Goal: Information Seeking & Learning: Learn about a topic

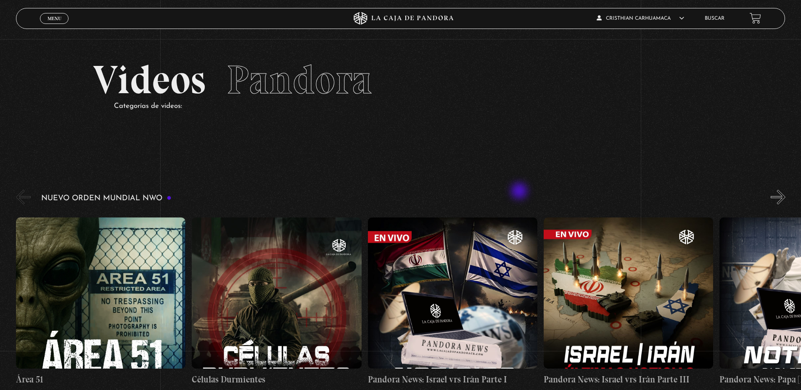
scroll to position [84, 0]
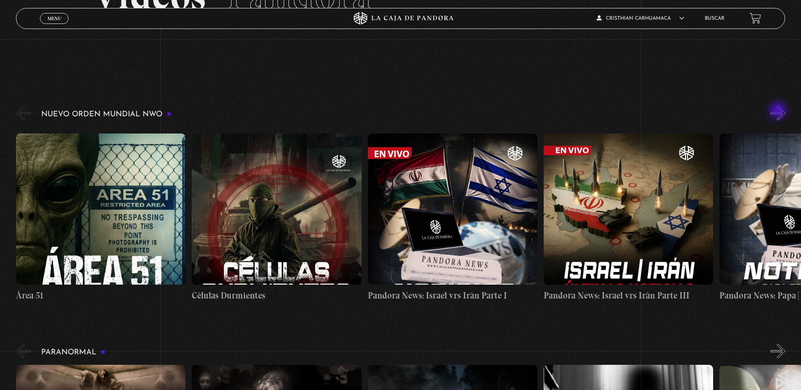
click at [778, 111] on button "»" at bounding box center [777, 113] width 15 height 15
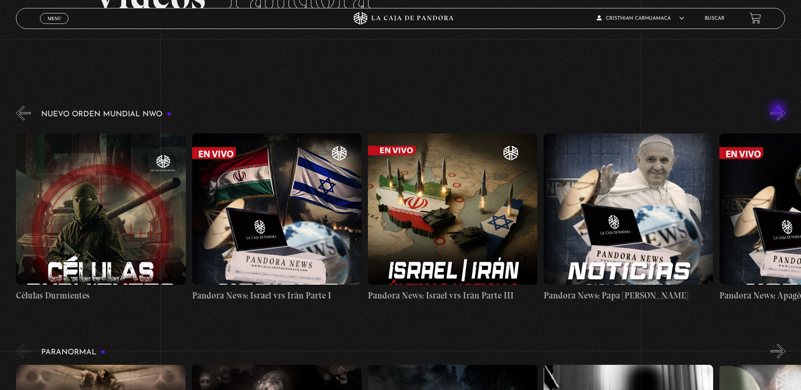
click at [778, 111] on button "»" at bounding box center [777, 113] width 15 height 15
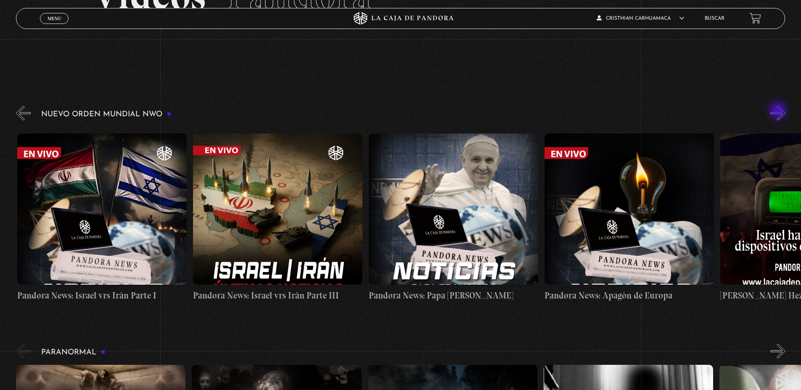
click at [778, 111] on button "»" at bounding box center [777, 113] width 15 height 15
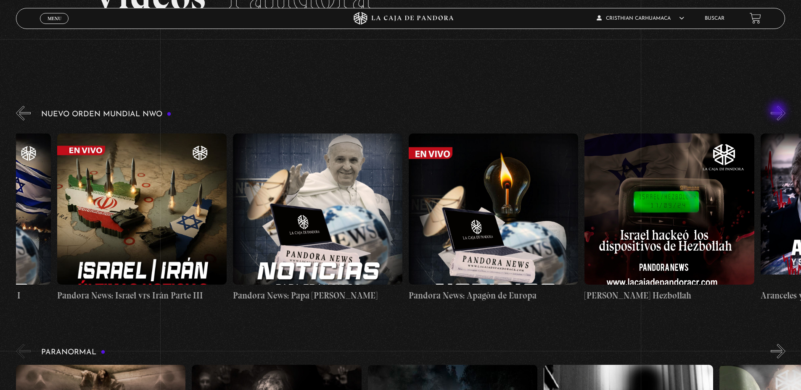
click at [778, 111] on button "»" at bounding box center [777, 113] width 15 height 15
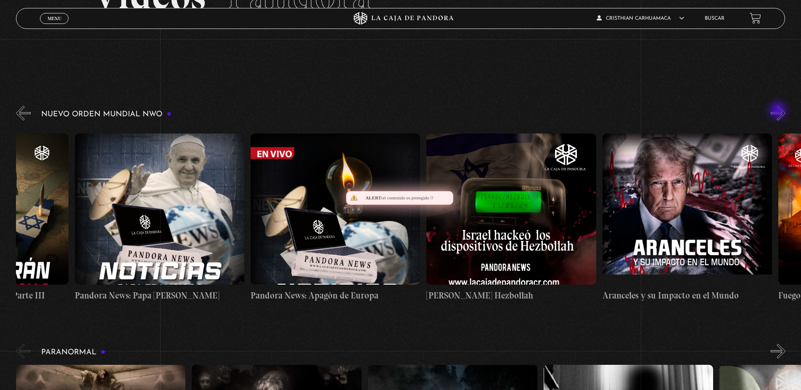
click at [778, 111] on button "»" at bounding box center [777, 113] width 15 height 15
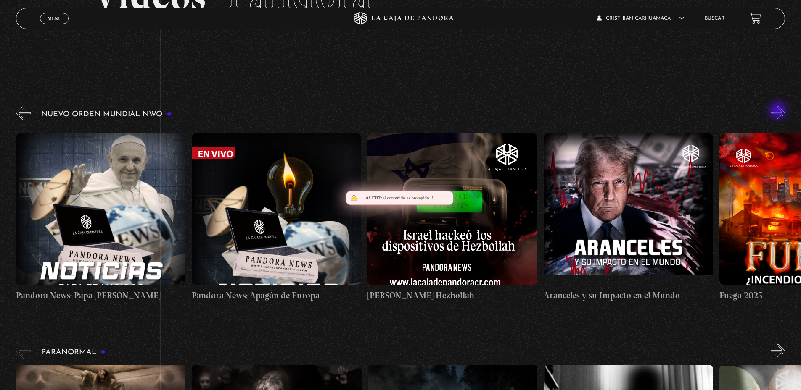
click at [778, 111] on button "»" at bounding box center [777, 113] width 15 height 15
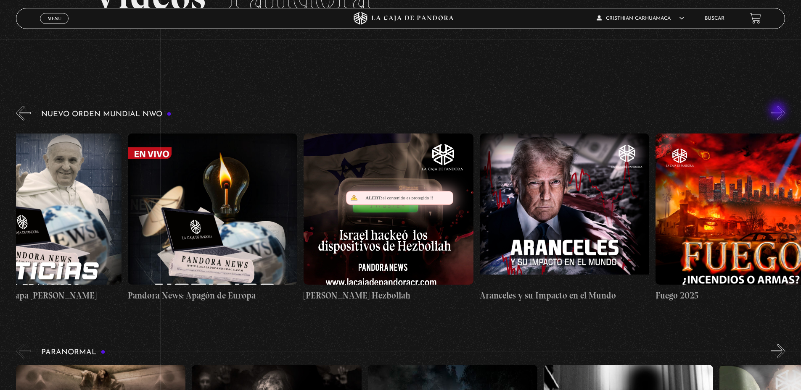
click at [778, 111] on button "»" at bounding box center [777, 113] width 15 height 15
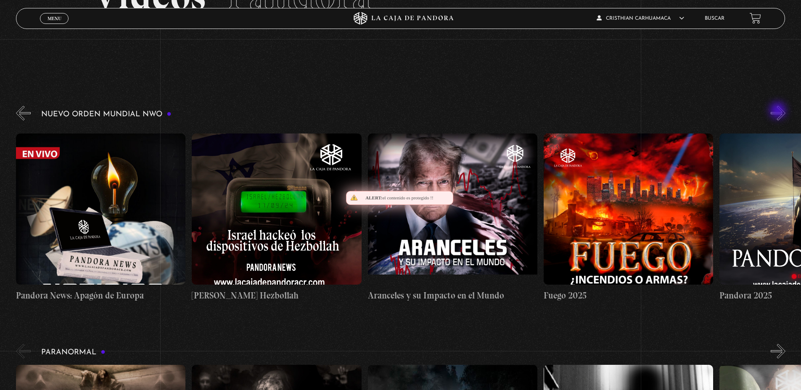
click at [778, 111] on button "»" at bounding box center [777, 113] width 15 height 15
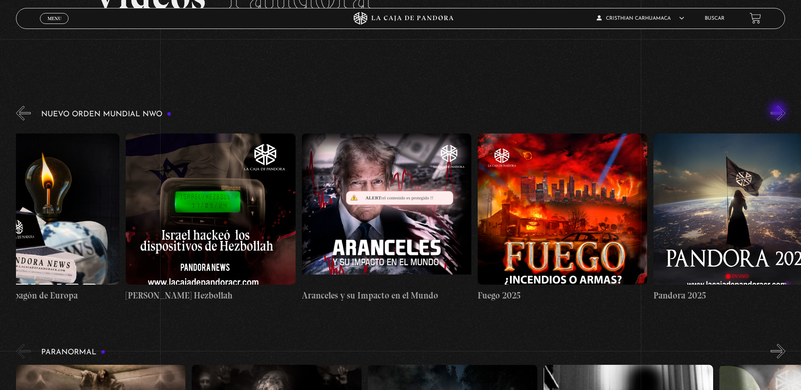
click at [778, 111] on button "»" at bounding box center [777, 113] width 15 height 15
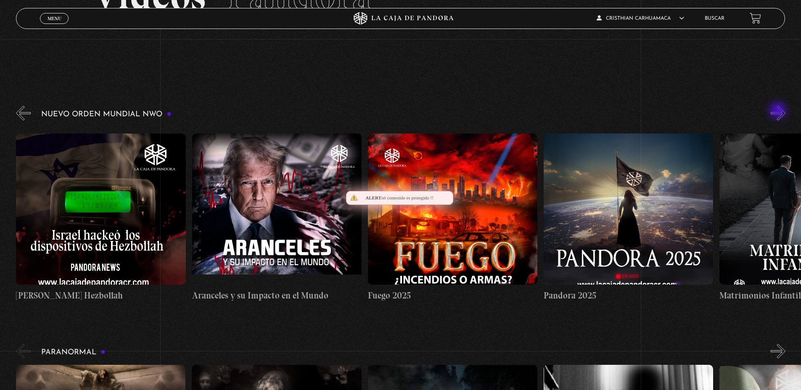
click at [778, 111] on button "»" at bounding box center [777, 113] width 15 height 15
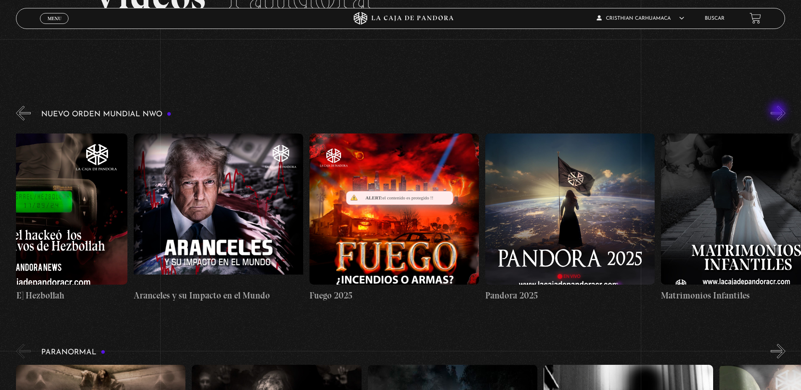
click at [778, 111] on button "»" at bounding box center [777, 113] width 15 height 15
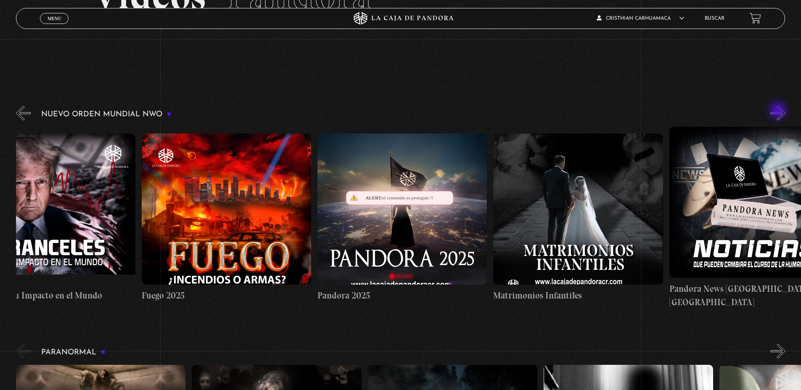
click at [778, 111] on button "»" at bounding box center [777, 113] width 15 height 15
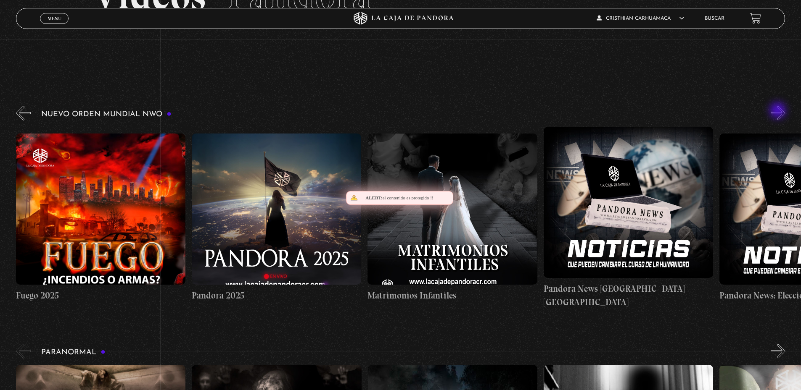
click at [778, 111] on button "»" at bounding box center [777, 113] width 15 height 15
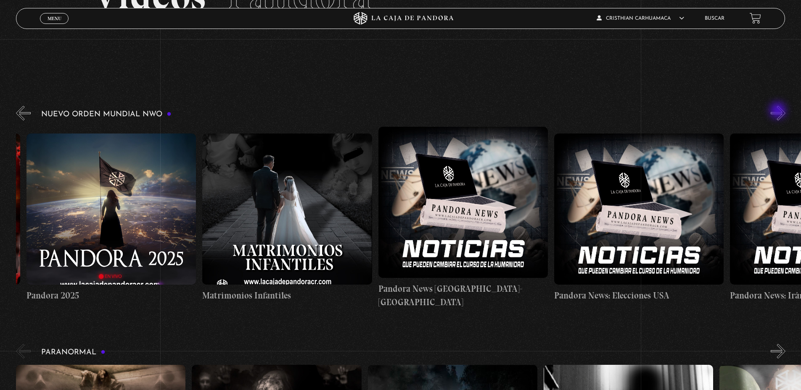
click at [778, 111] on button "»" at bounding box center [777, 113] width 15 height 15
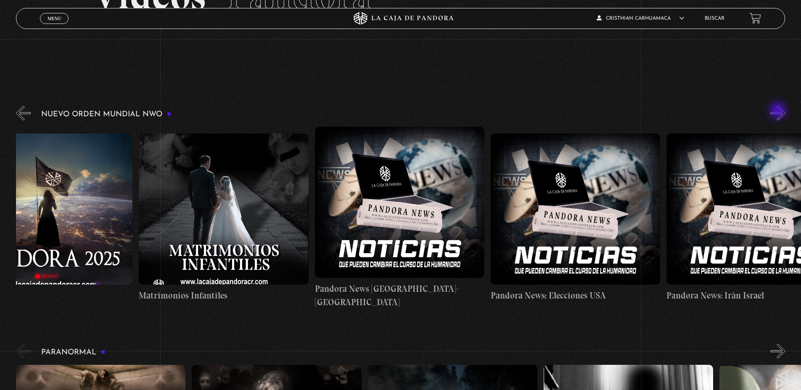
click at [778, 111] on button "»" at bounding box center [777, 113] width 15 height 15
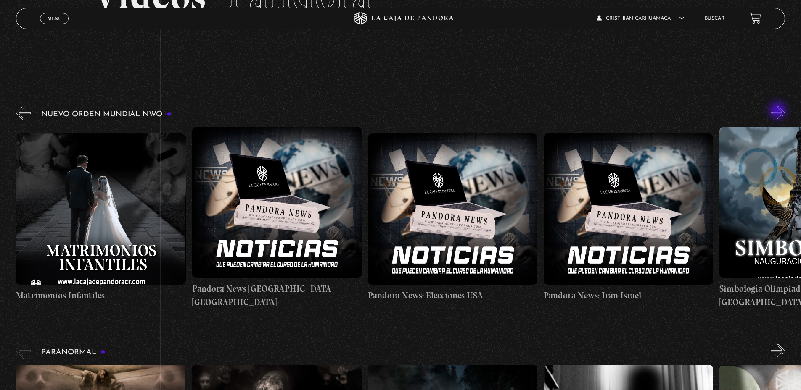
click at [778, 111] on button "»" at bounding box center [777, 113] width 15 height 15
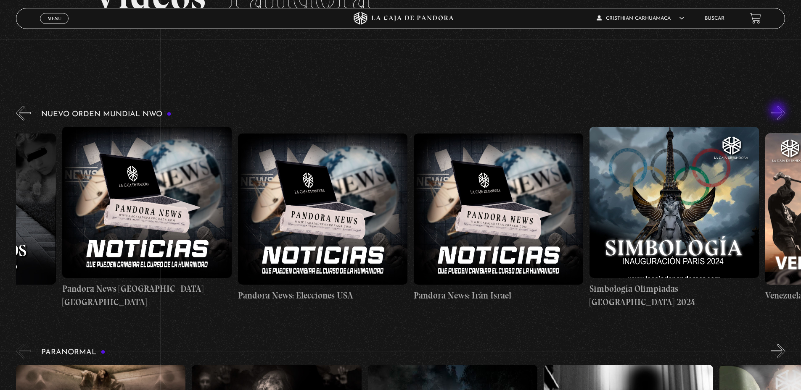
click at [778, 111] on button "»" at bounding box center [777, 113] width 15 height 15
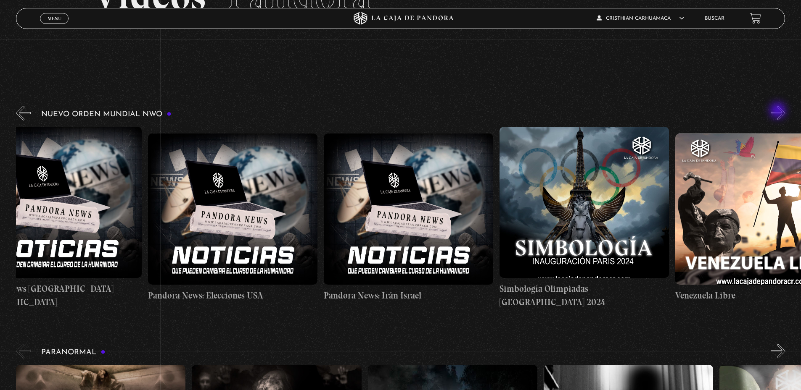
click at [778, 111] on button "»" at bounding box center [777, 113] width 15 height 15
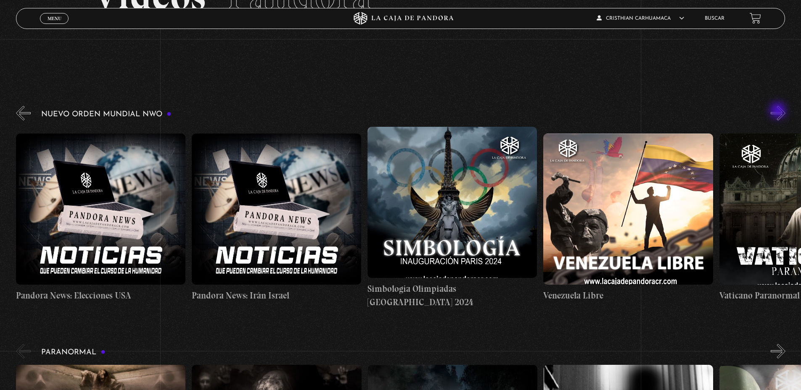
click at [778, 111] on button "»" at bounding box center [777, 113] width 15 height 15
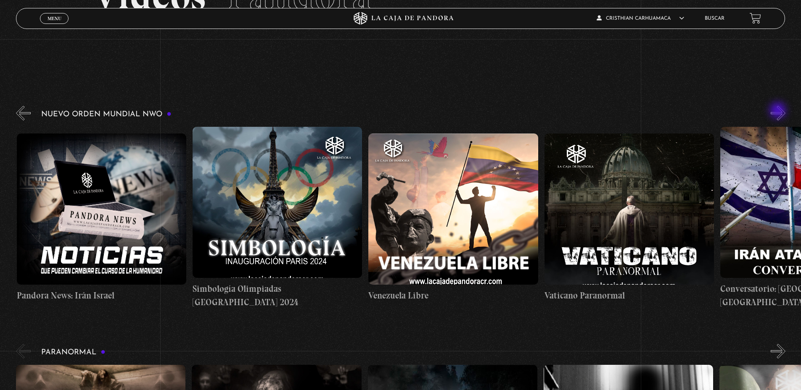
click at [778, 111] on button "»" at bounding box center [777, 113] width 15 height 15
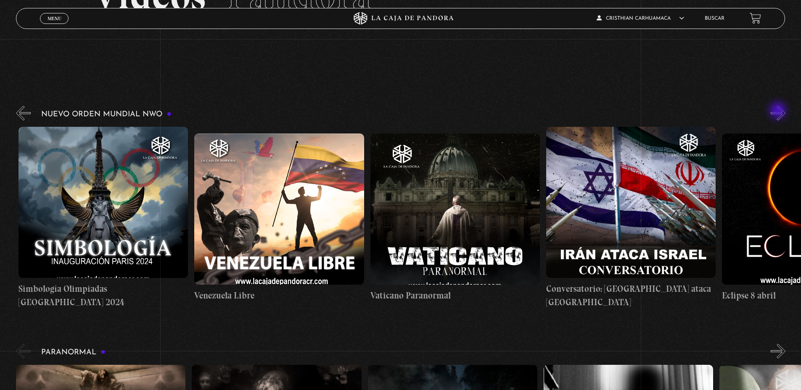
click at [778, 111] on button "»" at bounding box center [777, 113] width 15 height 15
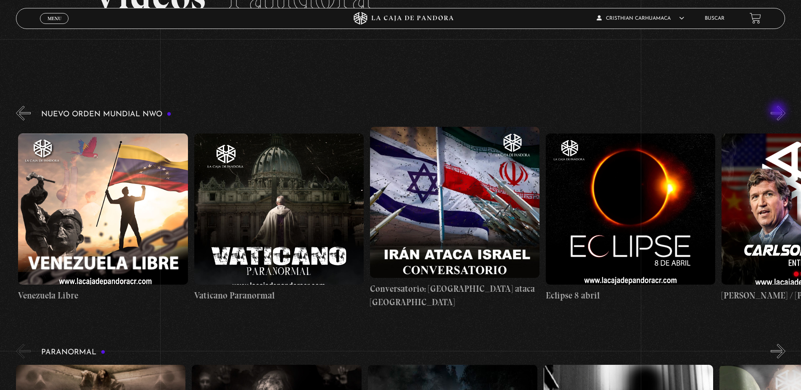
click at [778, 111] on button "»" at bounding box center [777, 113] width 15 height 15
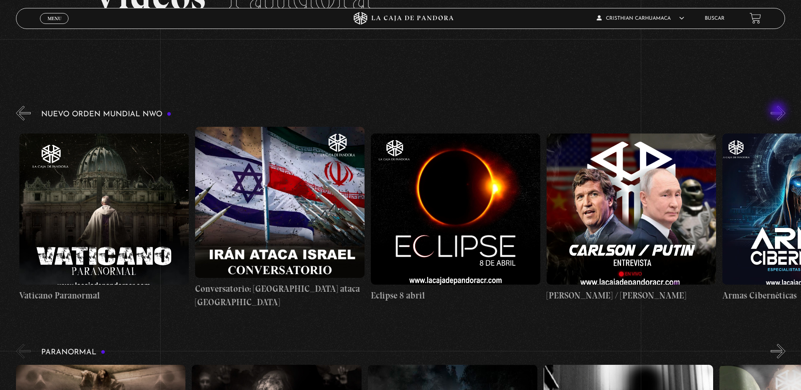
click at [778, 111] on button "»" at bounding box center [777, 113] width 15 height 15
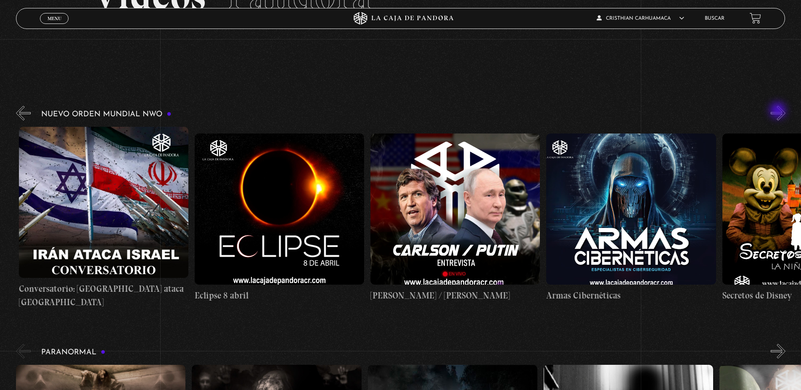
click at [778, 111] on button "»" at bounding box center [777, 113] width 15 height 15
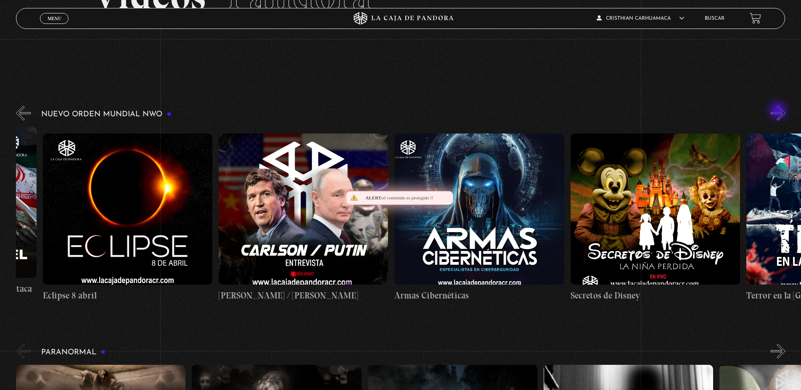
click at [778, 111] on button "»" at bounding box center [777, 113] width 15 height 15
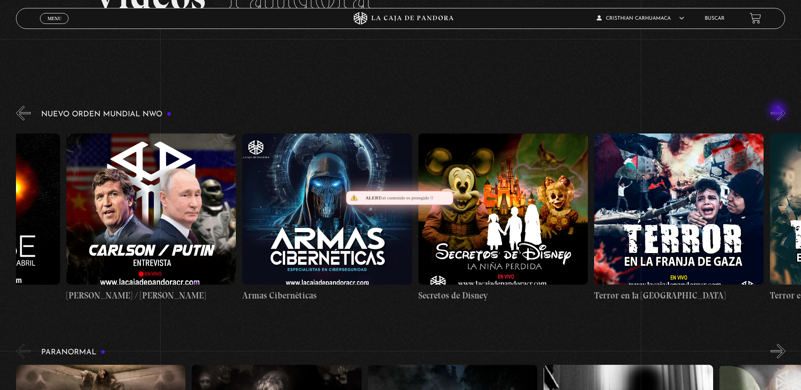
click at [778, 111] on button "»" at bounding box center [777, 113] width 15 height 15
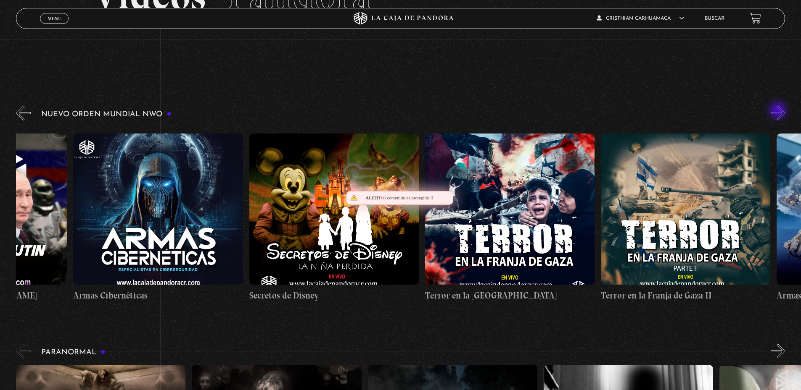
click at [778, 111] on button "»" at bounding box center [777, 113] width 15 height 15
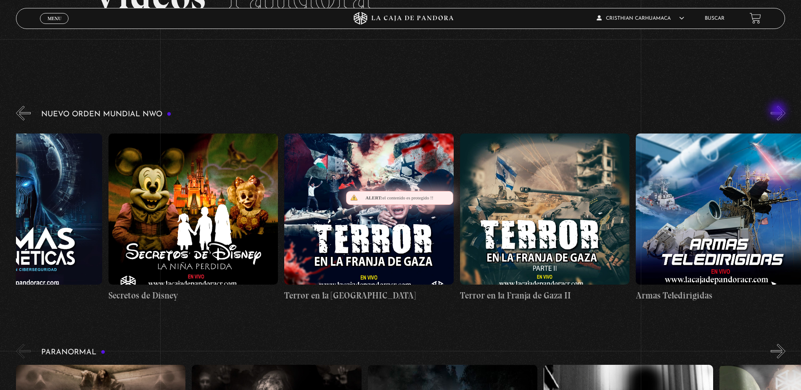
click at [778, 111] on button "»" at bounding box center [777, 113] width 15 height 15
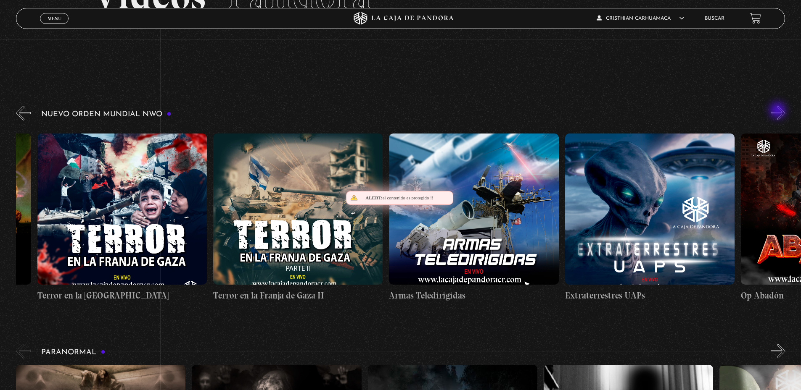
click at [778, 111] on button "»" at bounding box center [777, 113] width 15 height 15
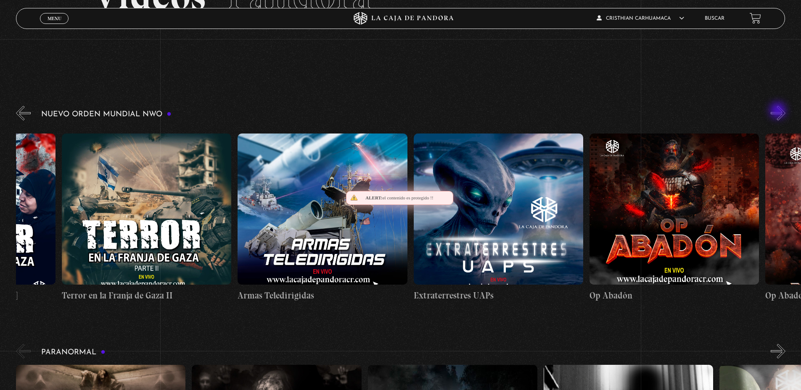
click at [778, 111] on button "»" at bounding box center [777, 113] width 15 height 15
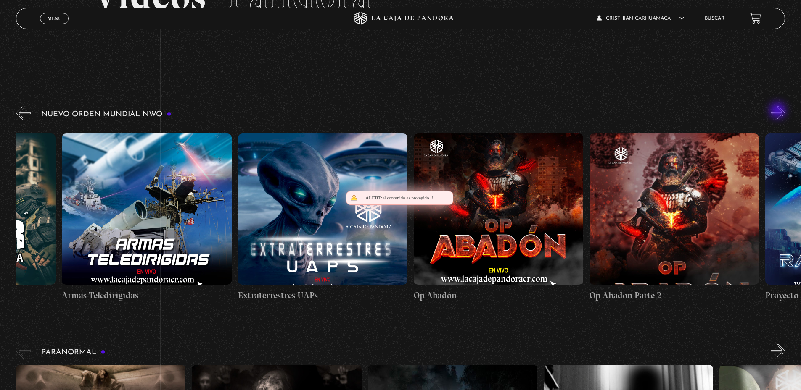
click at [778, 111] on button "»" at bounding box center [777, 113] width 15 height 15
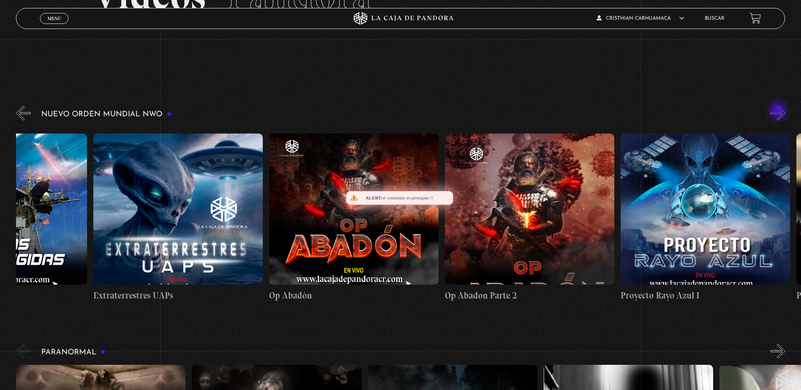
click at [778, 111] on button "»" at bounding box center [777, 113] width 15 height 15
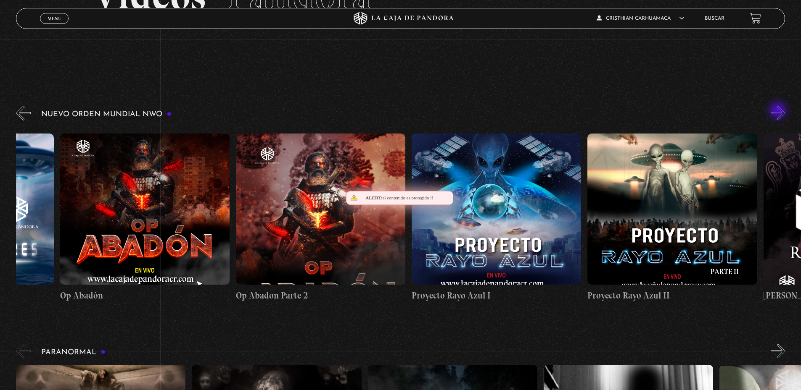
click at [778, 111] on button "»" at bounding box center [777, 113] width 15 height 15
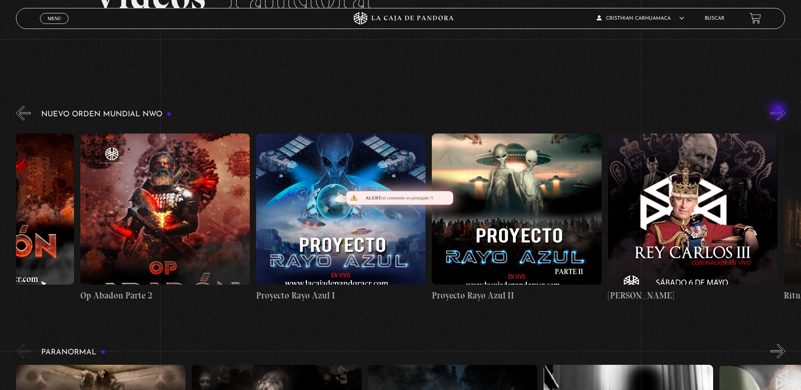
click at [778, 111] on button "»" at bounding box center [777, 113] width 15 height 15
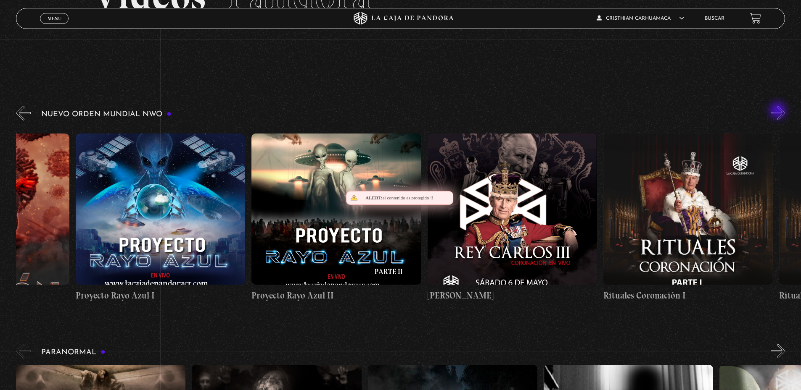
click at [778, 111] on button "»" at bounding box center [777, 113] width 15 height 15
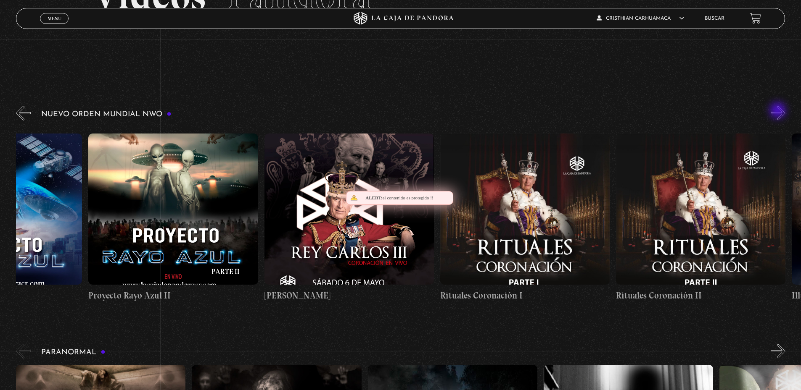
click at [778, 111] on button "»" at bounding box center [777, 113] width 15 height 15
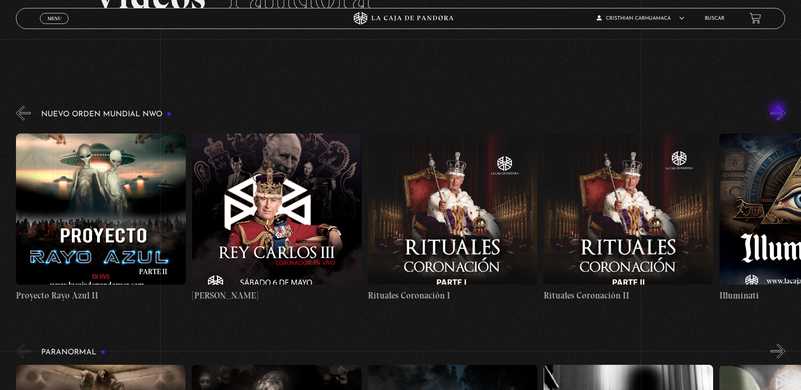
click at [778, 111] on button "»" at bounding box center [777, 113] width 15 height 15
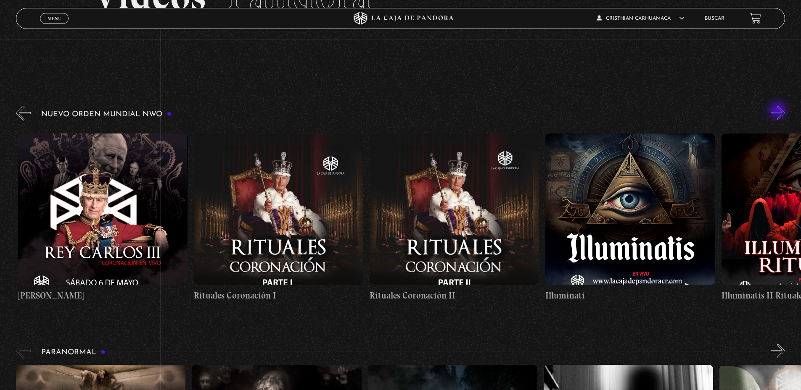
click at [778, 111] on button "»" at bounding box center [777, 113] width 15 height 15
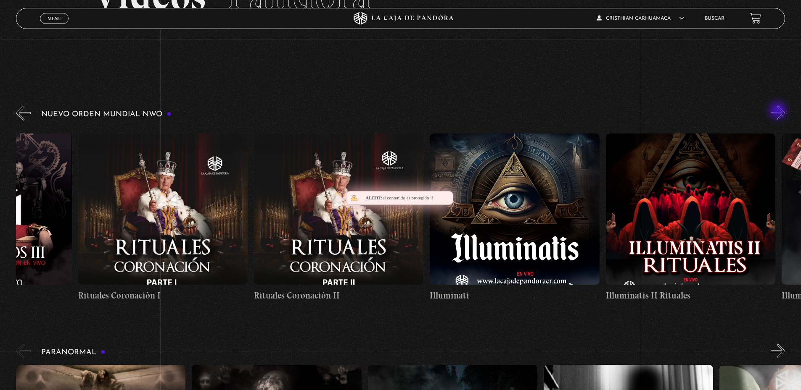
click at [778, 111] on button "»" at bounding box center [777, 113] width 15 height 15
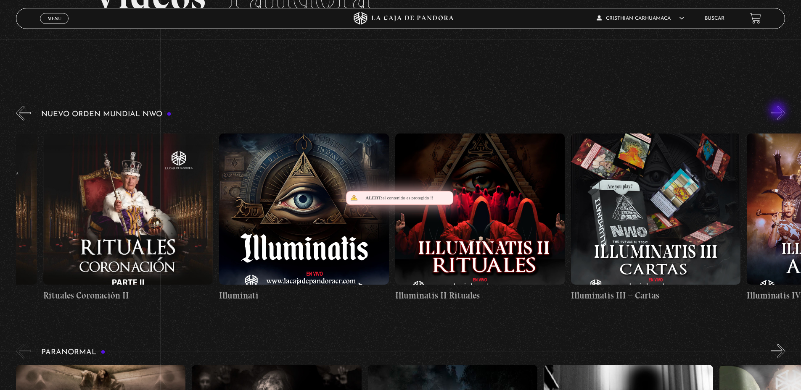
click at [778, 111] on button "»" at bounding box center [777, 113] width 15 height 15
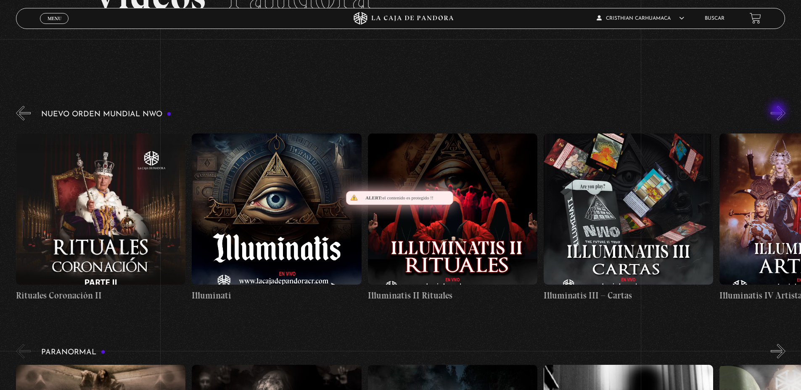
click at [778, 111] on button "»" at bounding box center [777, 113] width 15 height 15
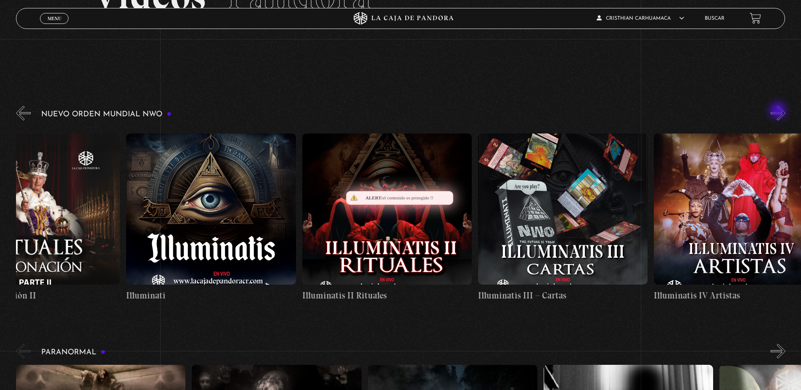
click at [778, 111] on button "»" at bounding box center [777, 113] width 15 height 15
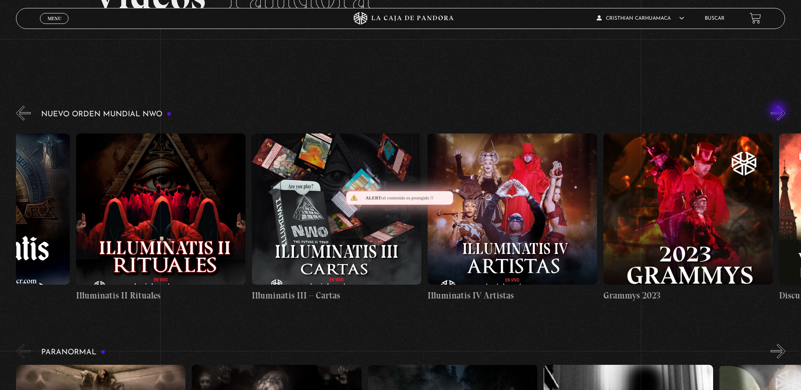
click at [778, 111] on button "»" at bounding box center [777, 113] width 15 height 15
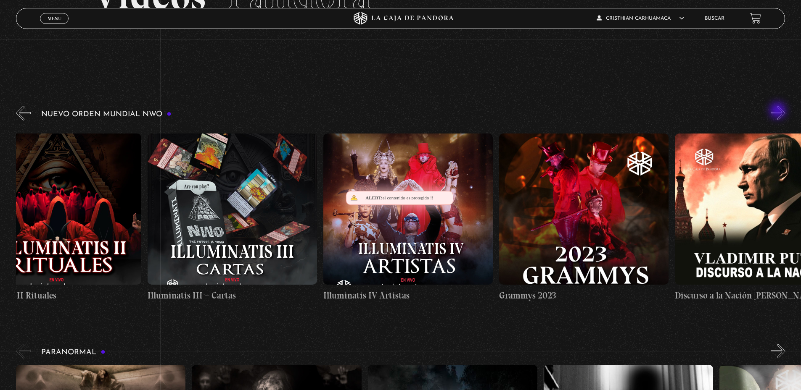
click at [778, 111] on button "»" at bounding box center [777, 113] width 15 height 15
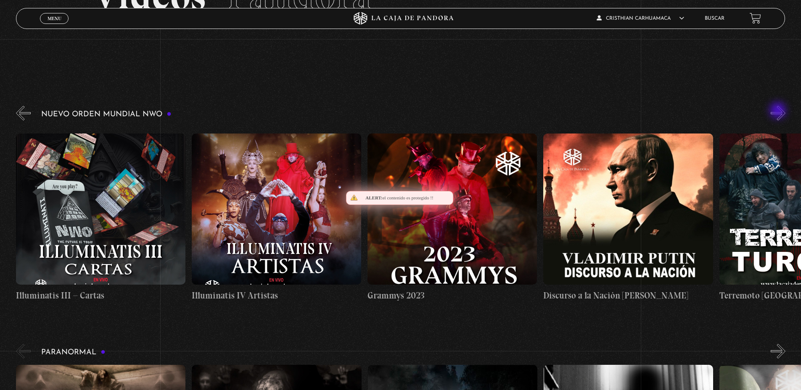
click at [778, 111] on button "»" at bounding box center [777, 113] width 15 height 15
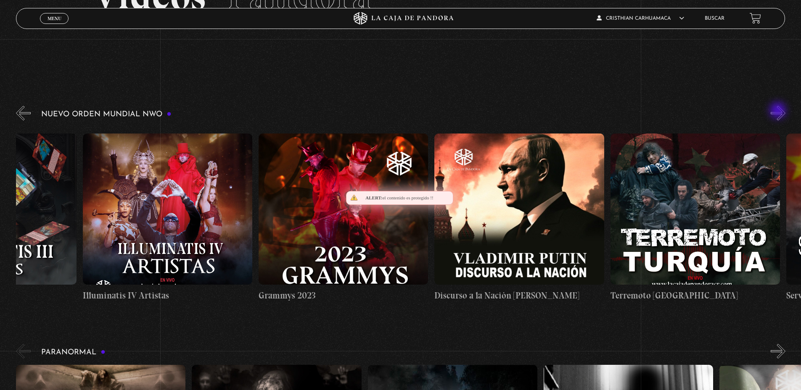
click at [778, 111] on button "»" at bounding box center [777, 113] width 15 height 15
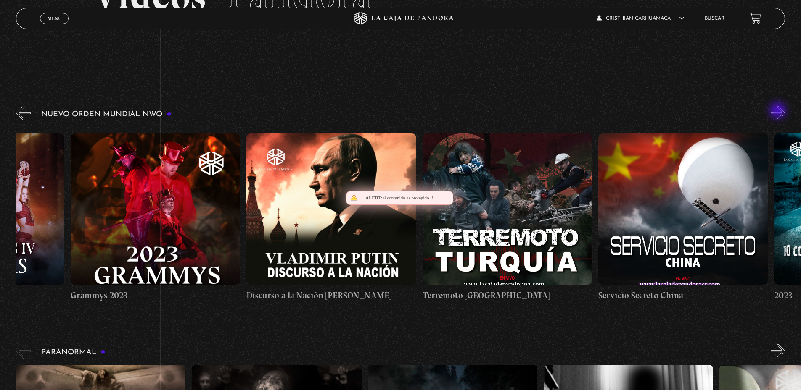
click at [778, 111] on button "»" at bounding box center [777, 113] width 15 height 15
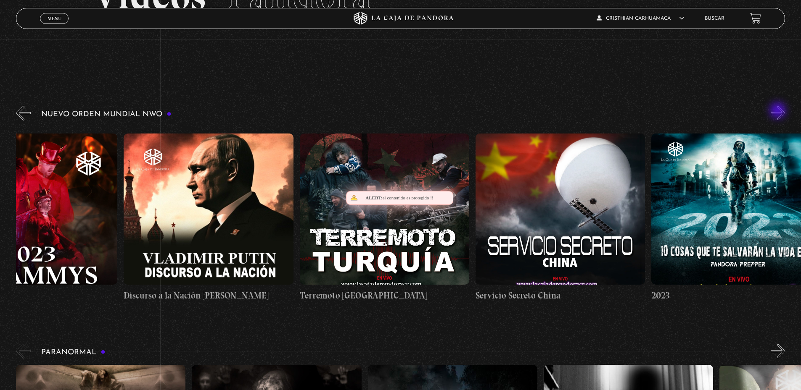
click at [778, 111] on button "»" at bounding box center [777, 113] width 15 height 15
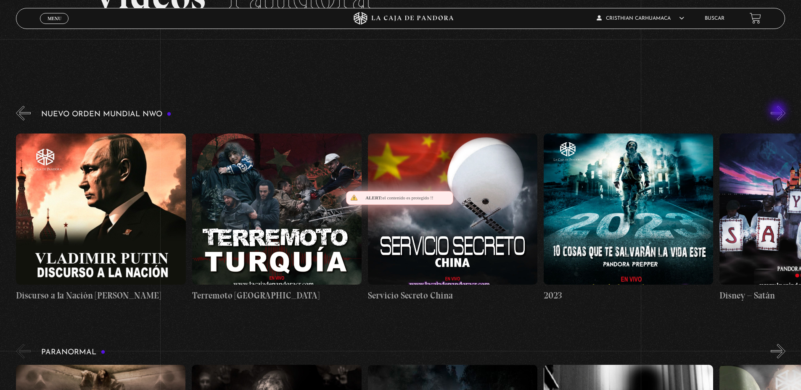
click at [778, 111] on button "»" at bounding box center [777, 113] width 15 height 15
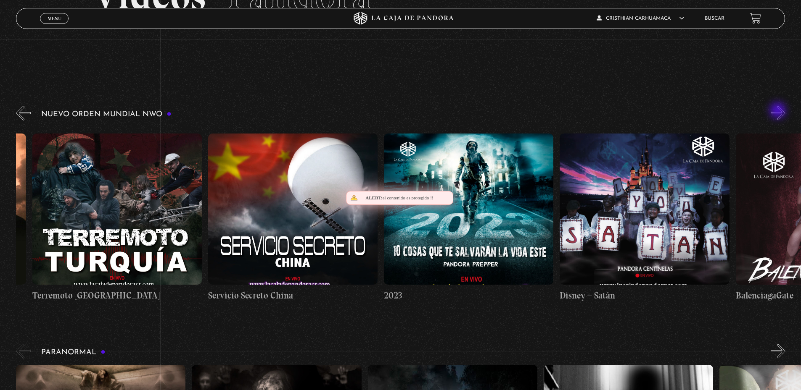
click at [778, 111] on button "»" at bounding box center [777, 113] width 15 height 15
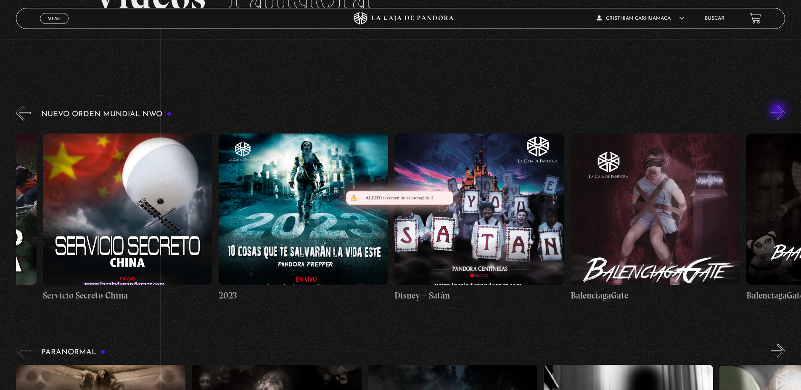
click at [778, 111] on button "»" at bounding box center [777, 113] width 15 height 15
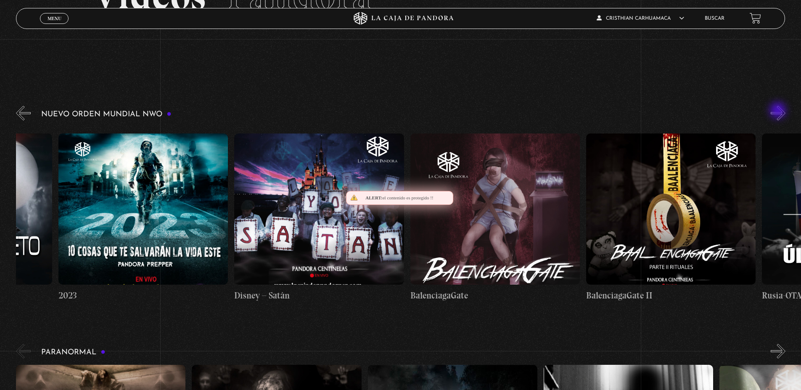
click at [778, 111] on button "»" at bounding box center [777, 113] width 15 height 15
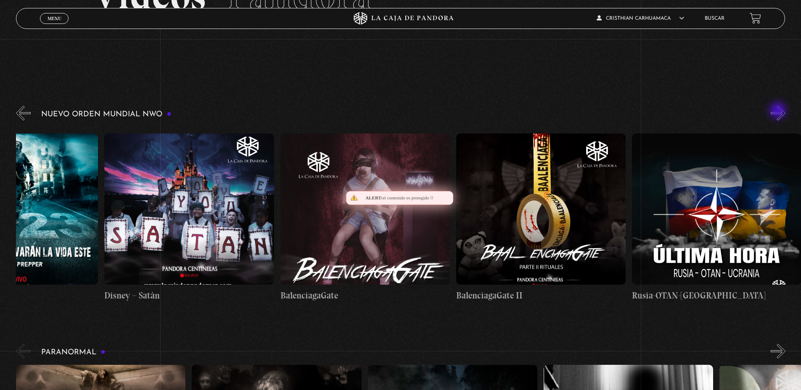
click at [778, 111] on button "»" at bounding box center [777, 113] width 15 height 15
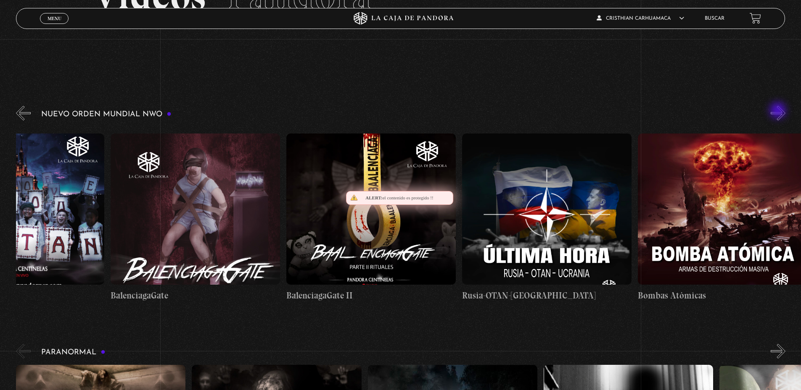
click at [778, 111] on button "»" at bounding box center [777, 113] width 15 height 15
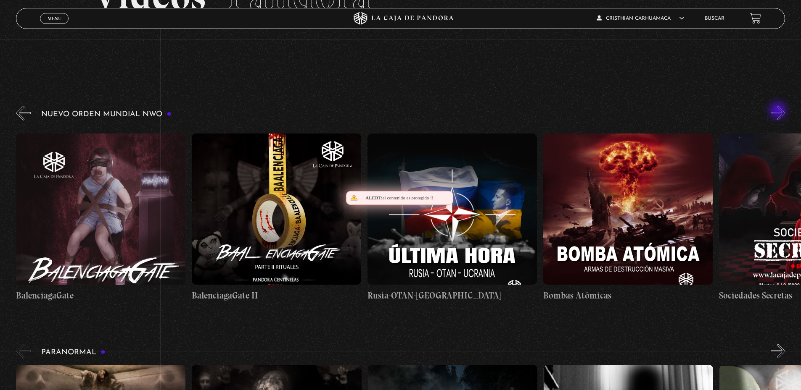
click at [778, 111] on button "»" at bounding box center [777, 113] width 15 height 15
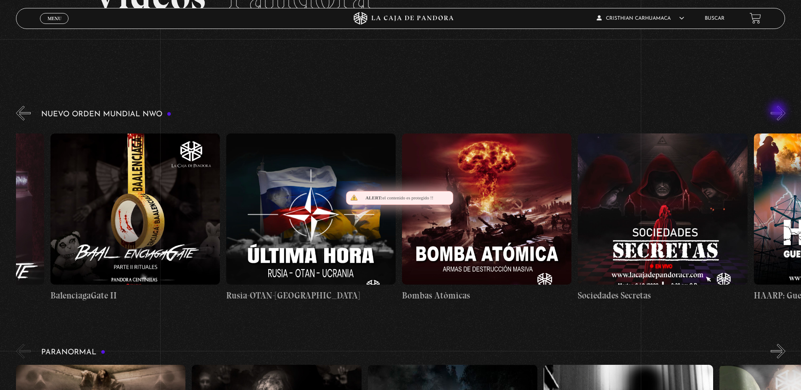
click at [778, 111] on button "»" at bounding box center [777, 113] width 15 height 15
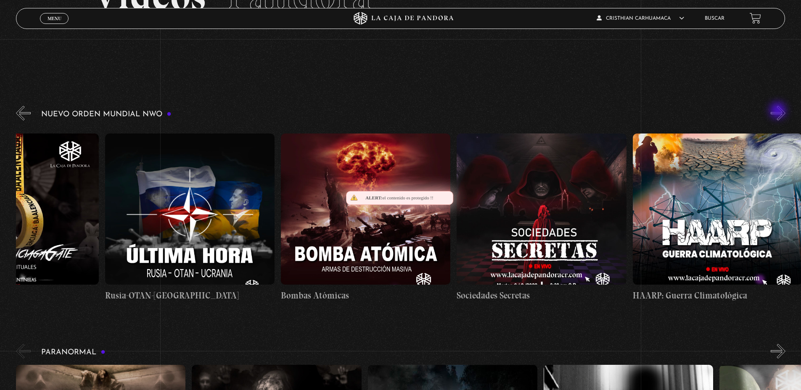
click at [778, 111] on button "»" at bounding box center [777, 113] width 15 height 15
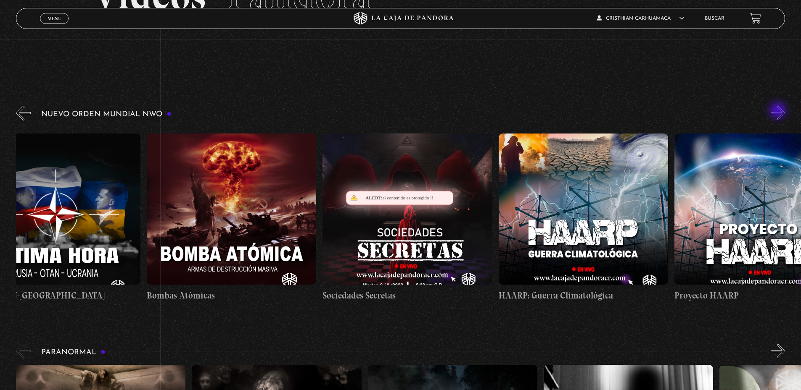
click at [778, 111] on button "»" at bounding box center [777, 113] width 15 height 15
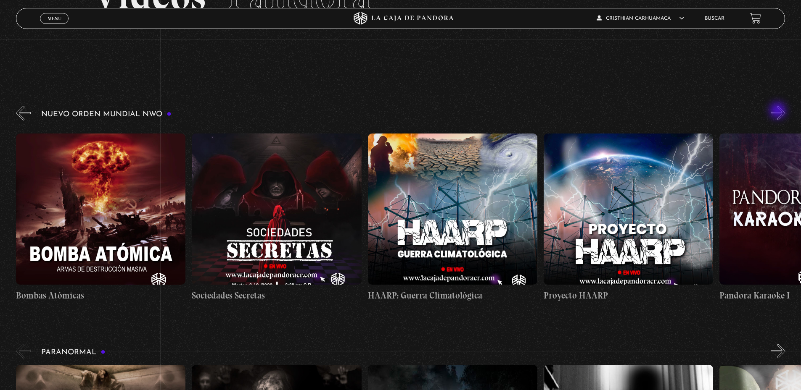
click at [778, 111] on button "»" at bounding box center [777, 113] width 15 height 15
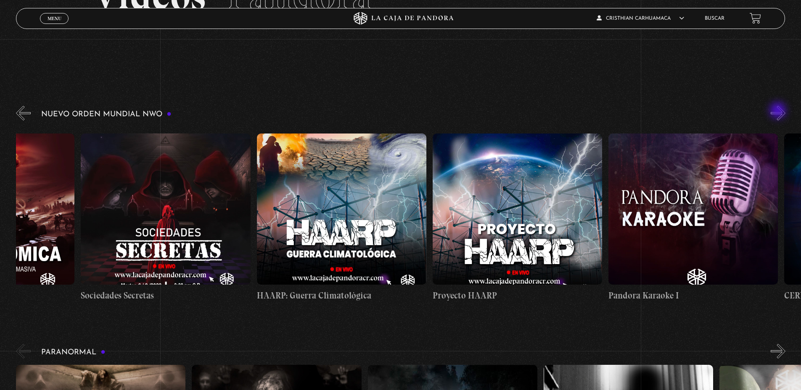
click at [778, 111] on button "»" at bounding box center [777, 113] width 15 height 15
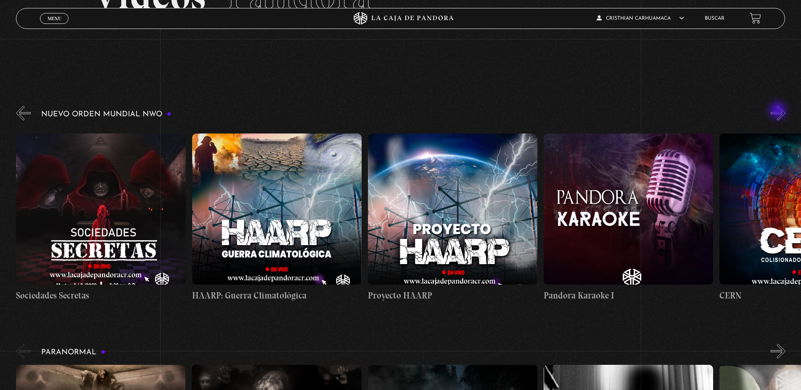
click at [778, 111] on button "»" at bounding box center [777, 113] width 15 height 15
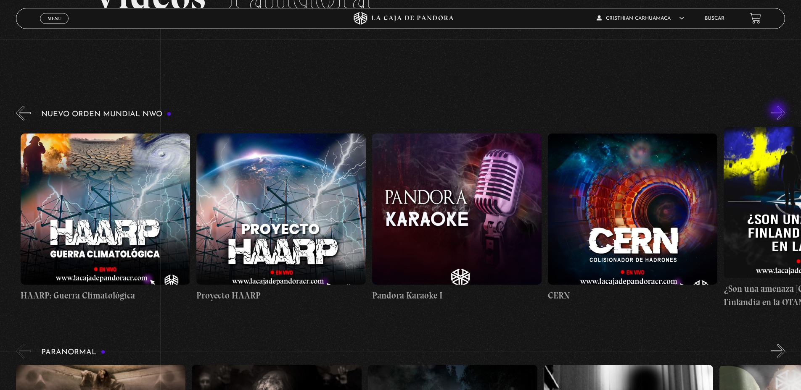
click at [778, 111] on button "»" at bounding box center [777, 113] width 15 height 15
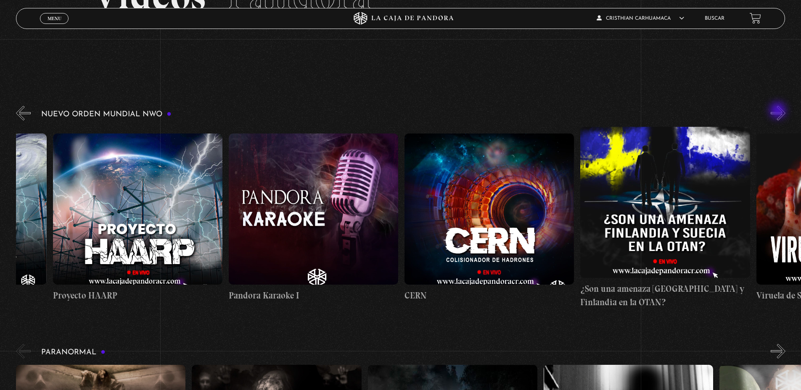
click at [778, 111] on button "»" at bounding box center [777, 113] width 15 height 15
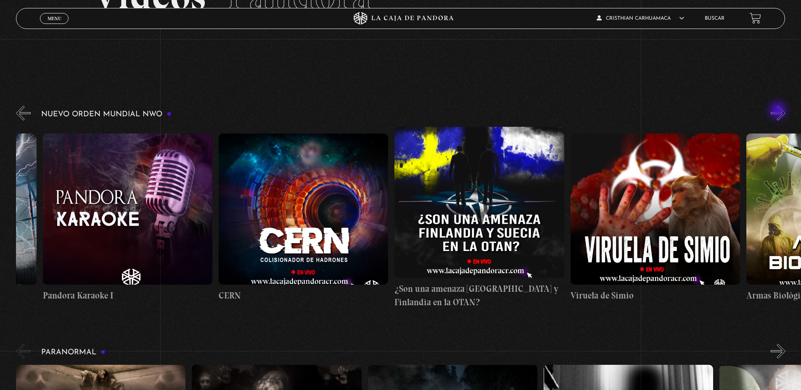
click at [778, 111] on button "»" at bounding box center [777, 113] width 15 height 15
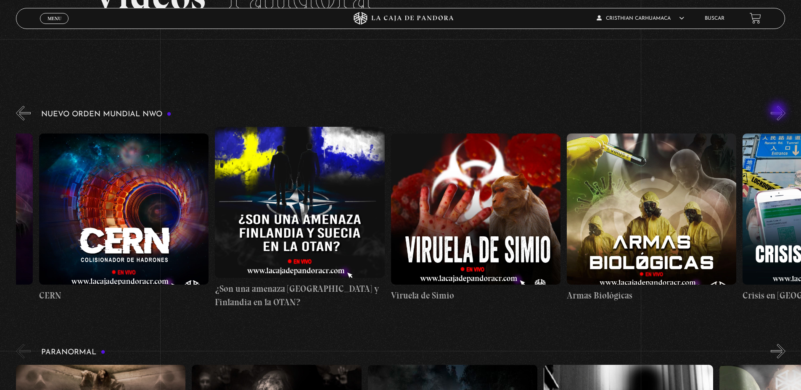
click at [778, 111] on button "»" at bounding box center [777, 113] width 15 height 15
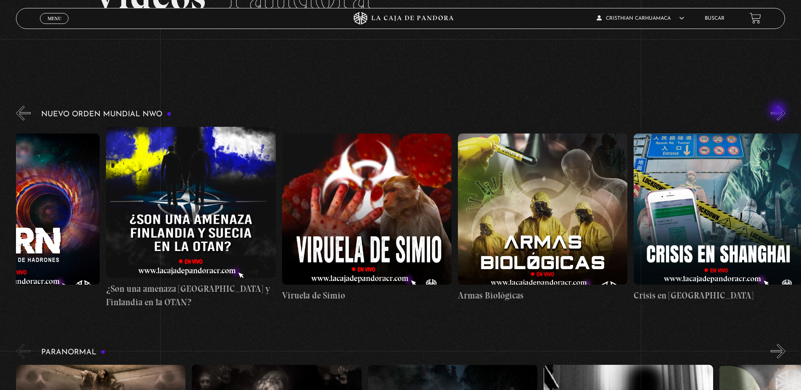
click at [778, 111] on button "»" at bounding box center [777, 113] width 15 height 15
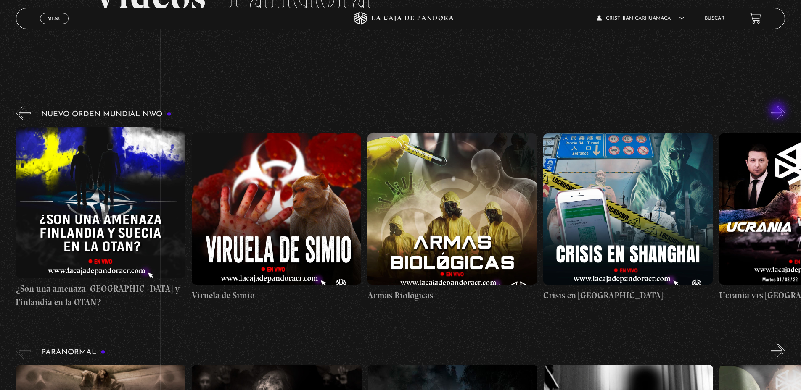
click at [778, 111] on button "»" at bounding box center [777, 113] width 15 height 15
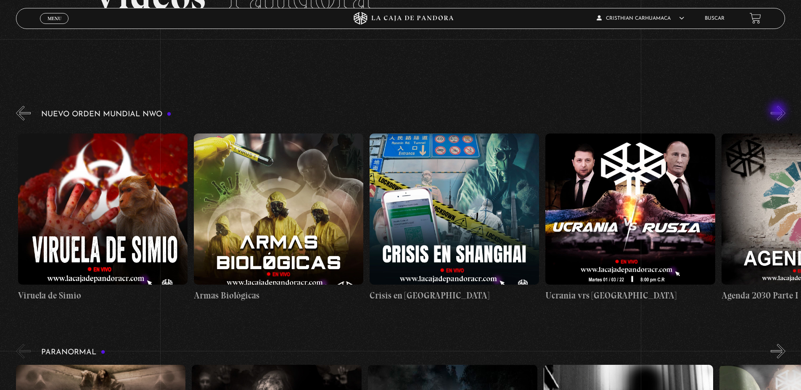
click at [778, 111] on button "»" at bounding box center [777, 113] width 15 height 15
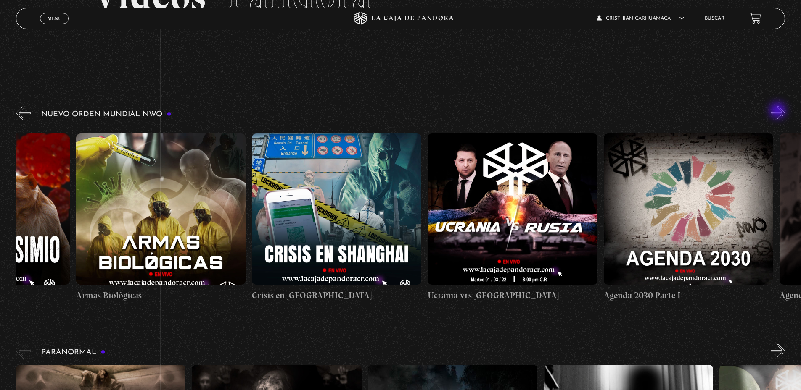
click at [778, 111] on button "»" at bounding box center [777, 113] width 15 height 15
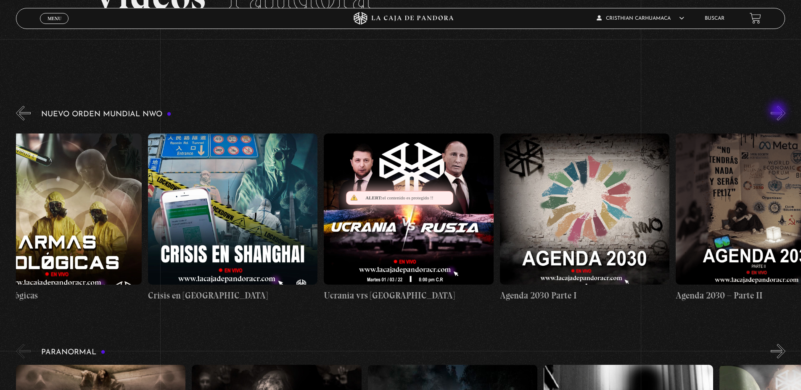
click at [778, 111] on button "»" at bounding box center [777, 113] width 15 height 15
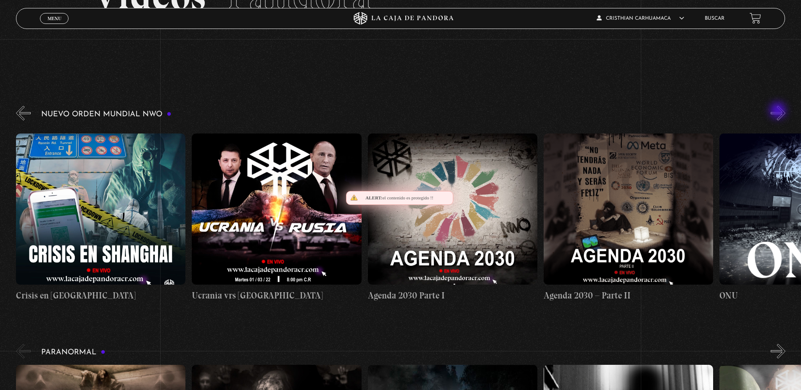
click at [778, 111] on button "»" at bounding box center [777, 113] width 15 height 15
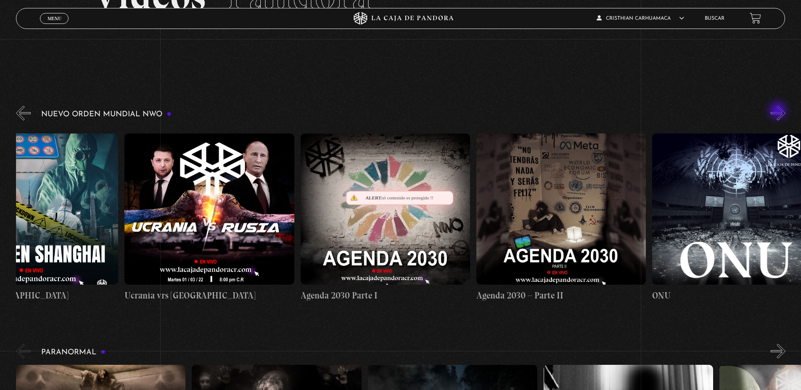
click at [778, 111] on button "»" at bounding box center [777, 113] width 15 height 15
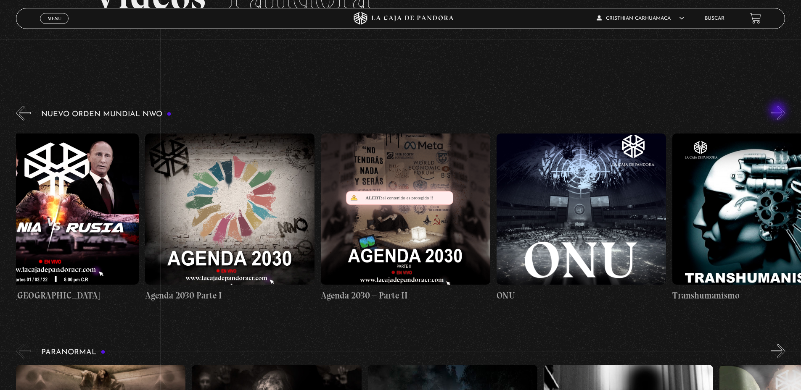
click at [778, 111] on button "»" at bounding box center [777, 113] width 15 height 15
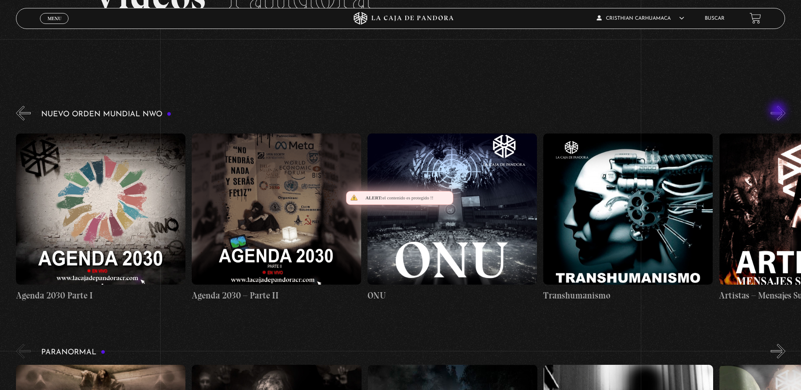
click at [778, 111] on button "»" at bounding box center [777, 113] width 15 height 15
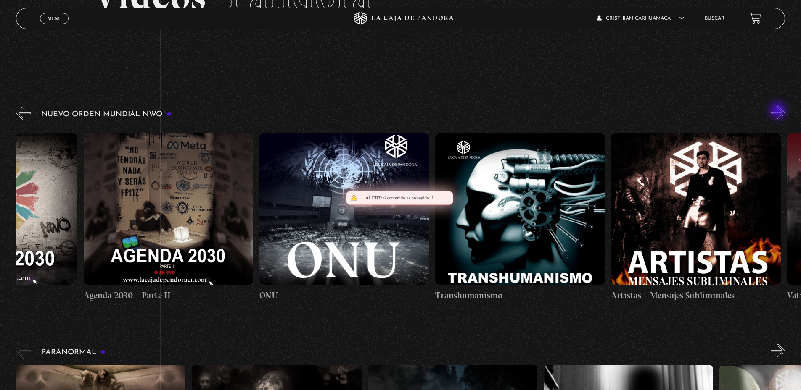
click at [778, 111] on button "»" at bounding box center [777, 113] width 15 height 15
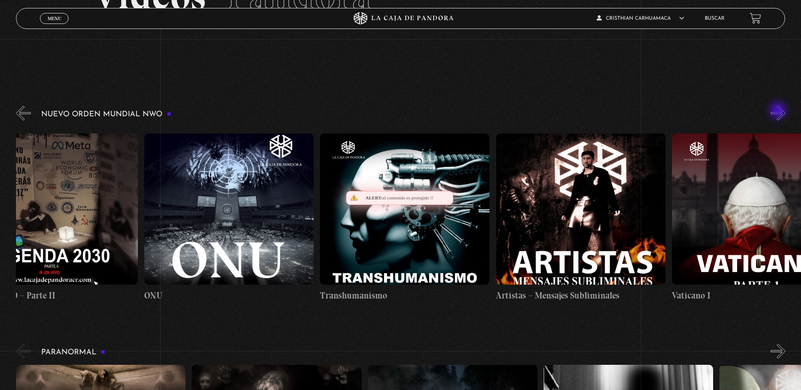
click at [778, 111] on button "»" at bounding box center [777, 113] width 15 height 15
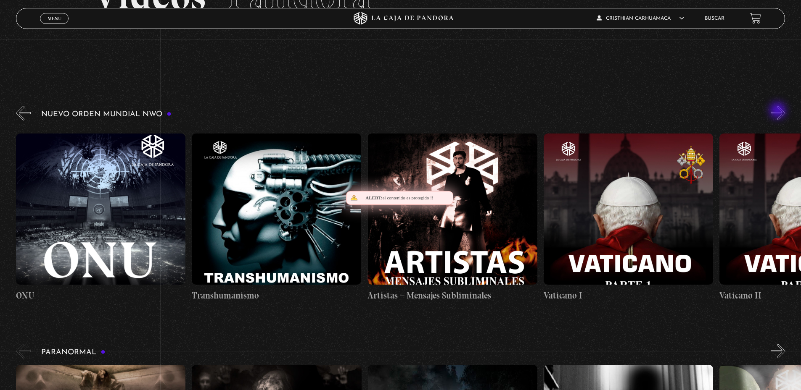
click at [778, 111] on button "»" at bounding box center [777, 113] width 15 height 15
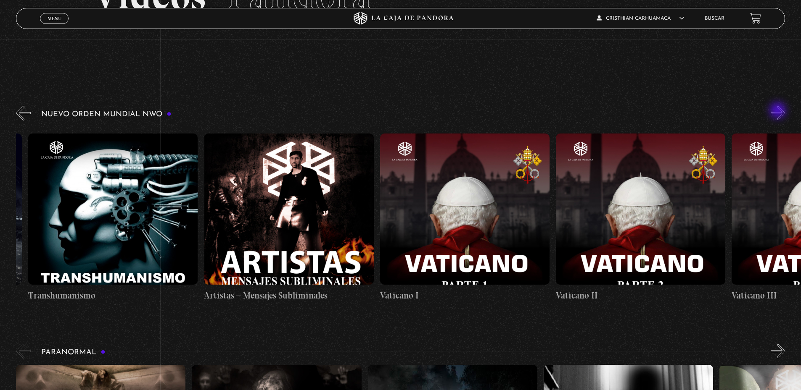
click at [778, 111] on button "»" at bounding box center [777, 113] width 15 height 15
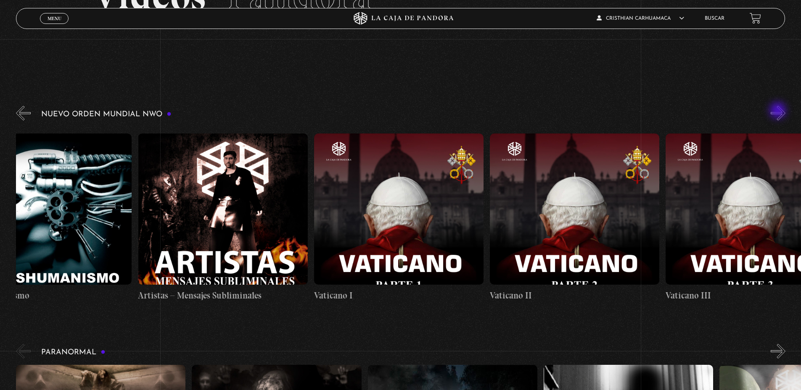
click at [778, 111] on button "»" at bounding box center [777, 113] width 15 height 15
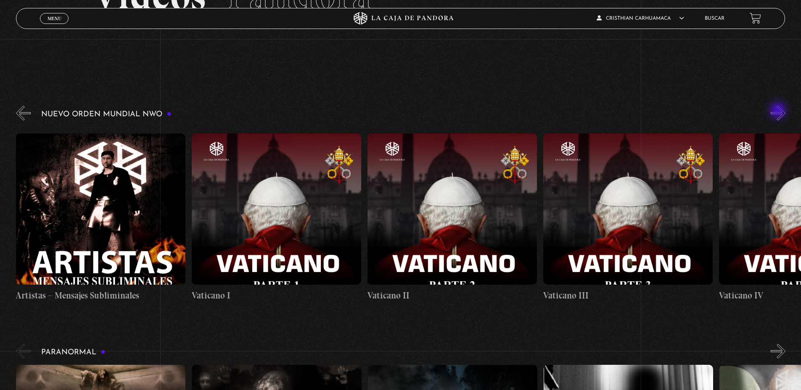
click at [778, 111] on button "»" at bounding box center [777, 113] width 15 height 15
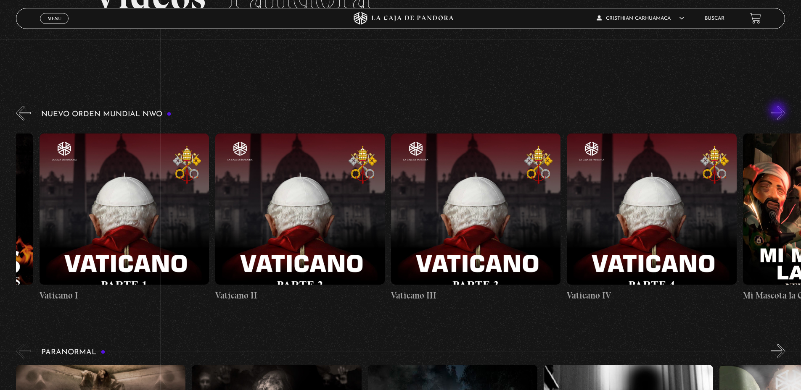
click at [778, 111] on button "»" at bounding box center [777, 113] width 15 height 15
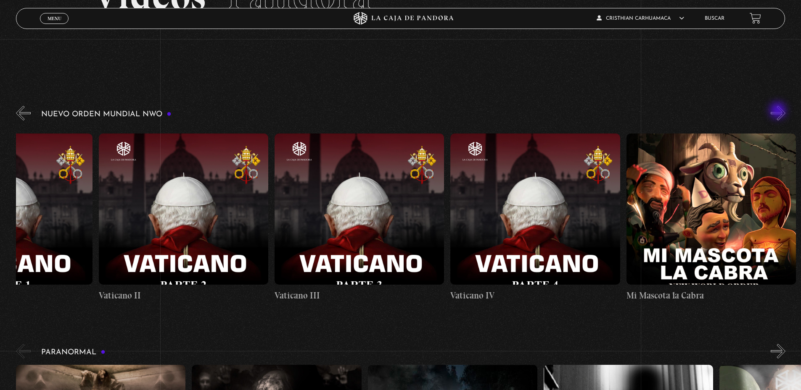
click at [778, 111] on button "»" at bounding box center [777, 113] width 15 height 15
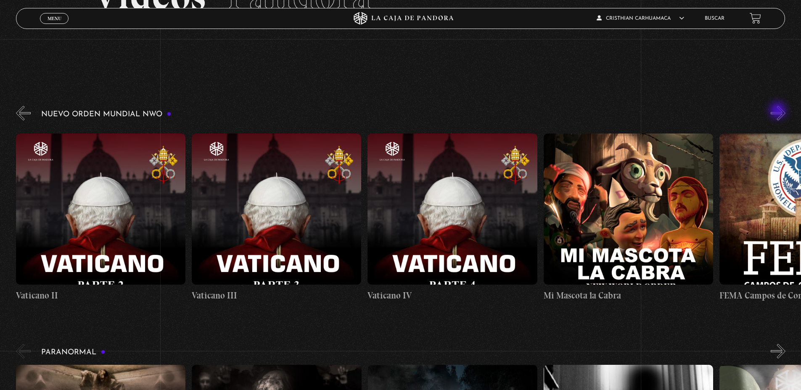
click at [778, 111] on button "»" at bounding box center [777, 113] width 15 height 15
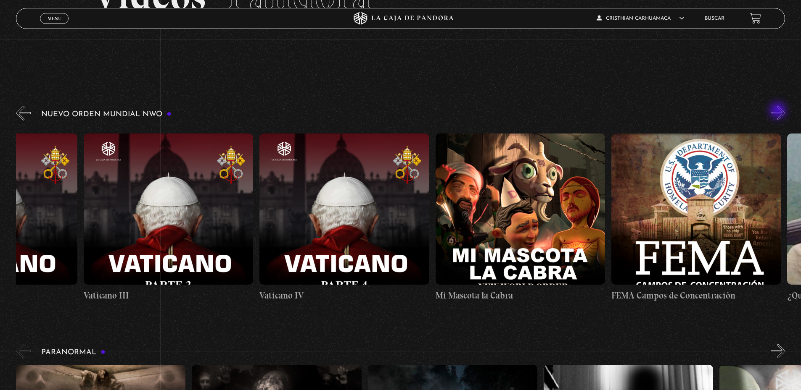
click at [778, 111] on button "»" at bounding box center [777, 113] width 15 height 15
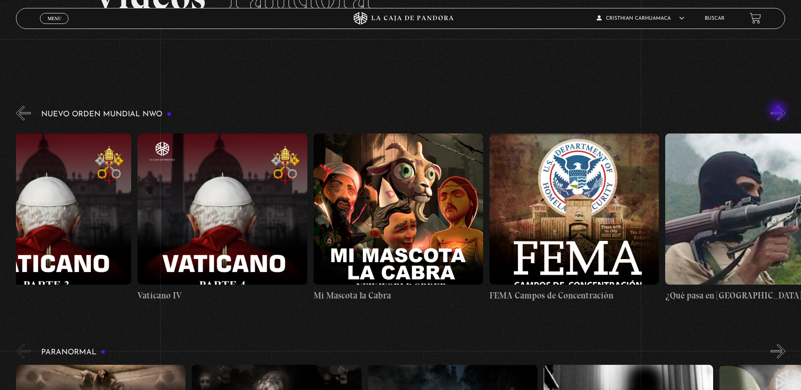
click at [778, 111] on button "»" at bounding box center [777, 113] width 15 height 15
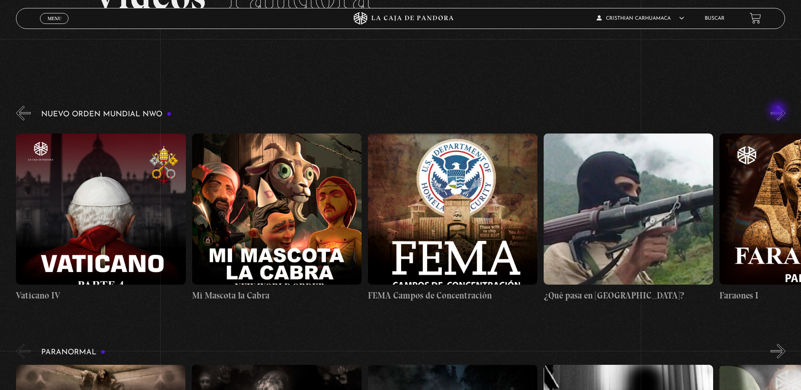
click at [778, 111] on button "»" at bounding box center [777, 113] width 15 height 15
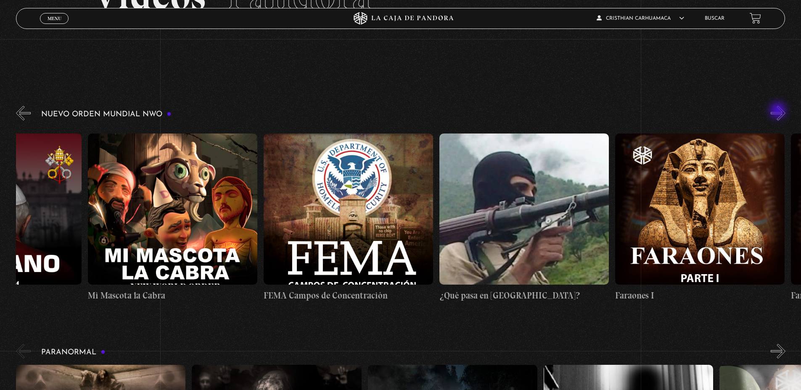
click at [778, 111] on button "»" at bounding box center [777, 113] width 15 height 15
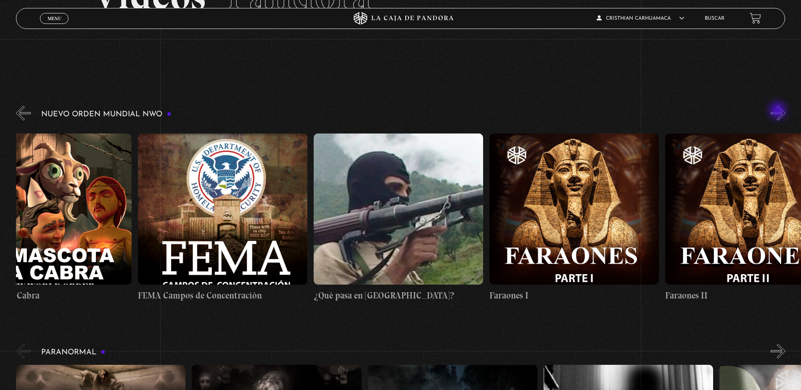
click at [778, 111] on button "»" at bounding box center [777, 113] width 15 height 15
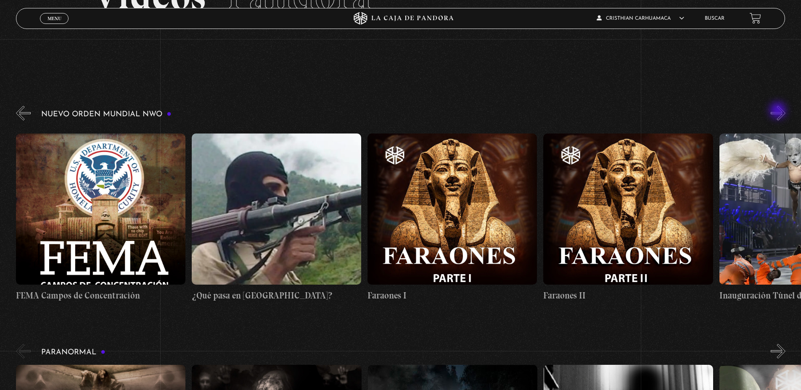
click at [778, 111] on button "»" at bounding box center [777, 113] width 15 height 15
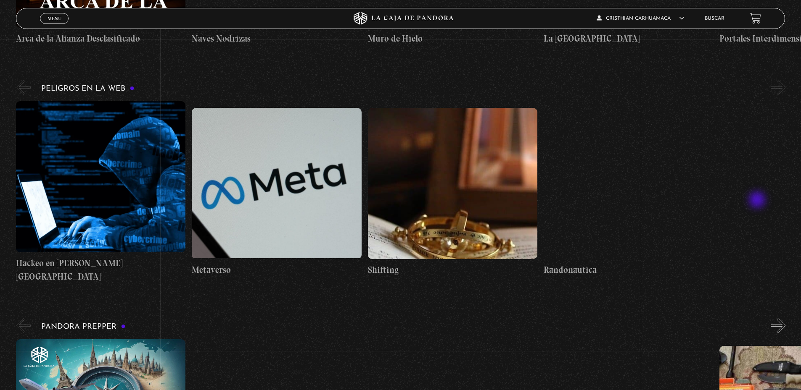
scroll to position [1723, 0]
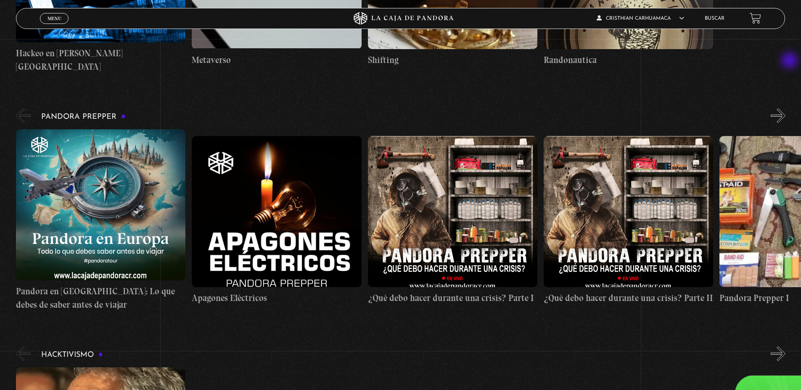
click at [785, 108] on button "»" at bounding box center [777, 115] width 15 height 15
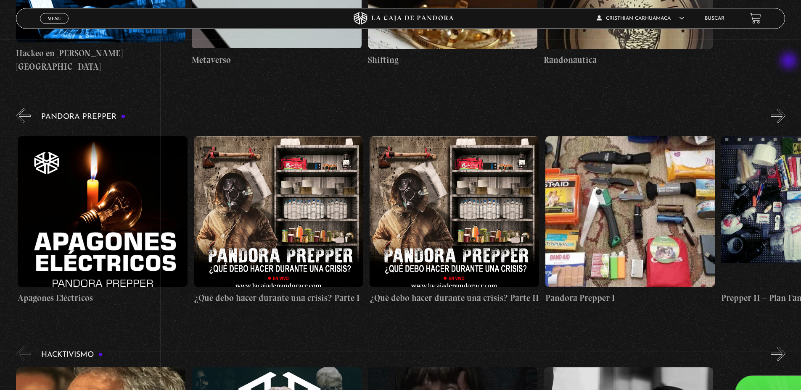
click at [785, 108] on button "»" at bounding box center [777, 115] width 15 height 15
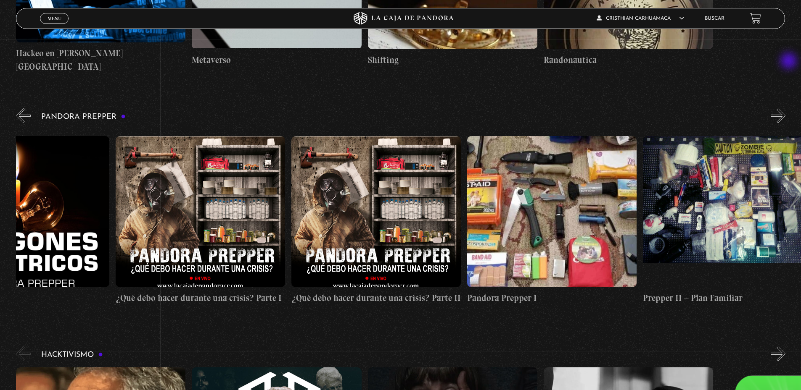
click at [785, 108] on button "»" at bounding box center [777, 115] width 15 height 15
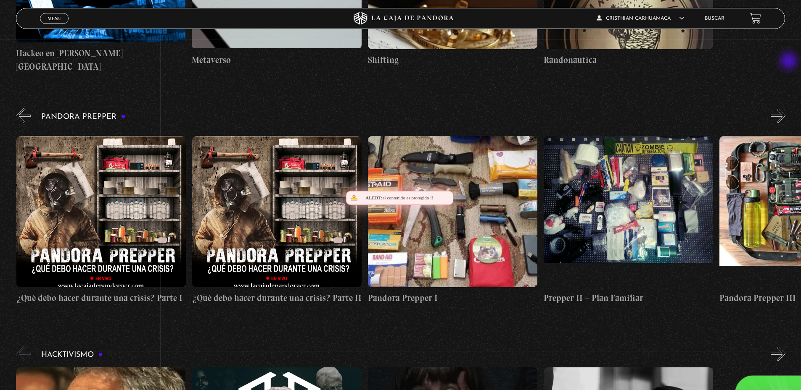
click at [785, 108] on button "»" at bounding box center [777, 115] width 15 height 15
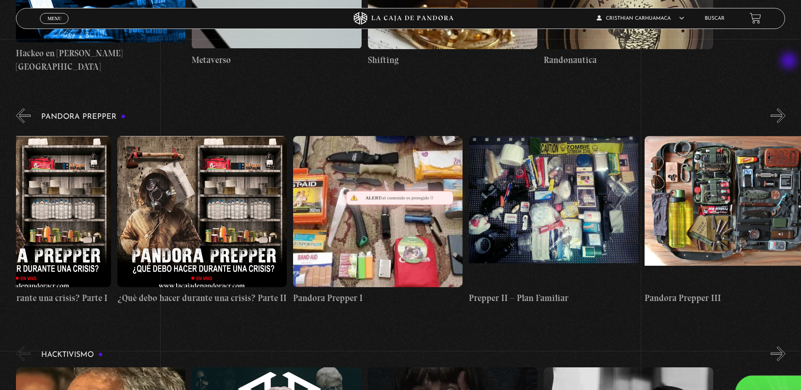
click at [785, 108] on button "»" at bounding box center [777, 115] width 15 height 15
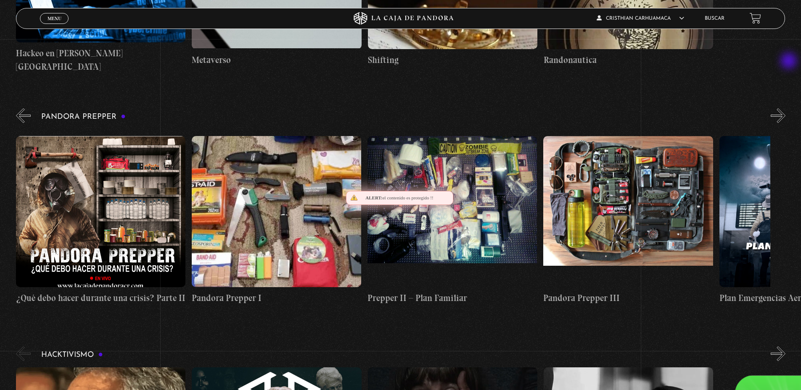
click at [785, 108] on button "»" at bounding box center [777, 115] width 15 height 15
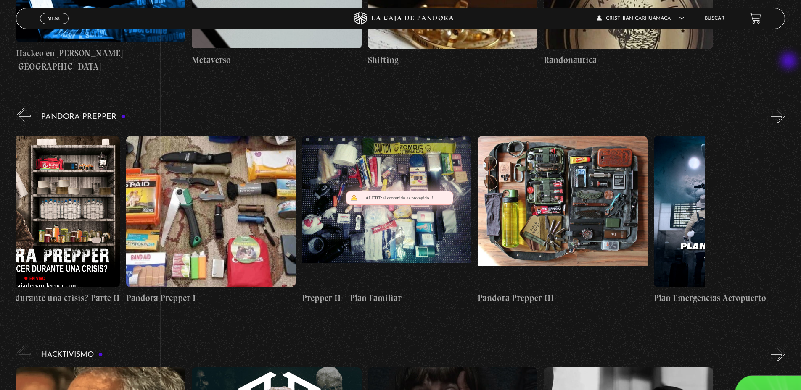
click at [785, 108] on button "»" at bounding box center [777, 115] width 15 height 15
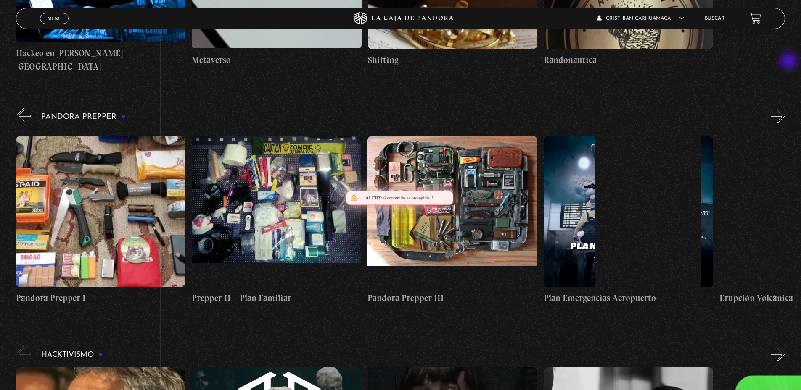
click at [785, 108] on button "»" at bounding box center [777, 115] width 15 height 15
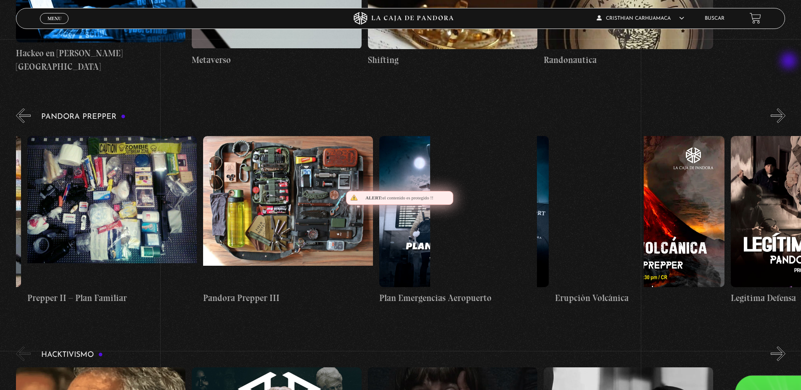
click at [785, 108] on button "»" at bounding box center [777, 115] width 15 height 15
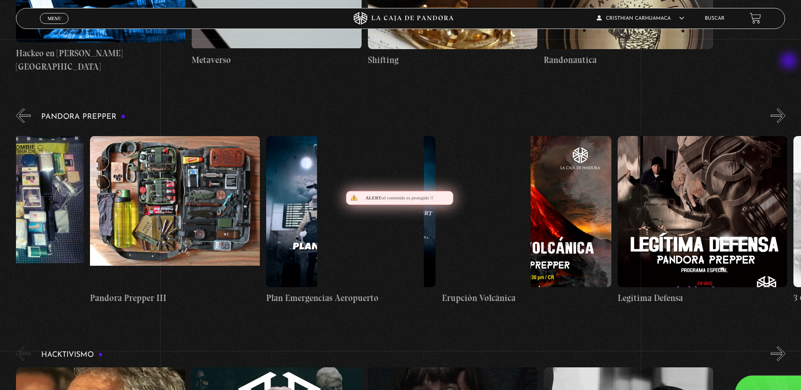
click at [785, 108] on button "»" at bounding box center [777, 115] width 15 height 15
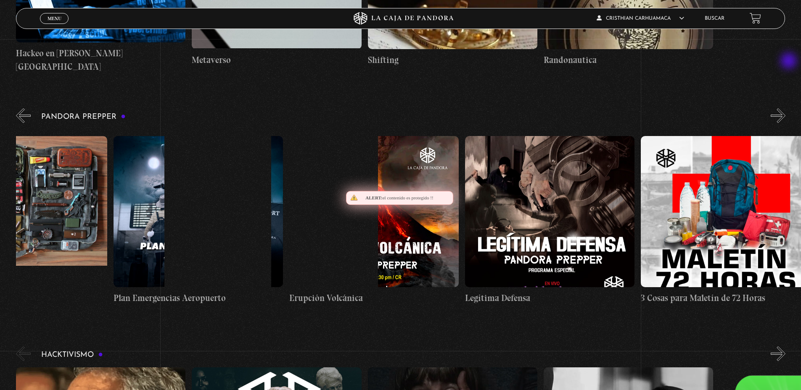
click at [785, 108] on button "»" at bounding box center [777, 115] width 15 height 15
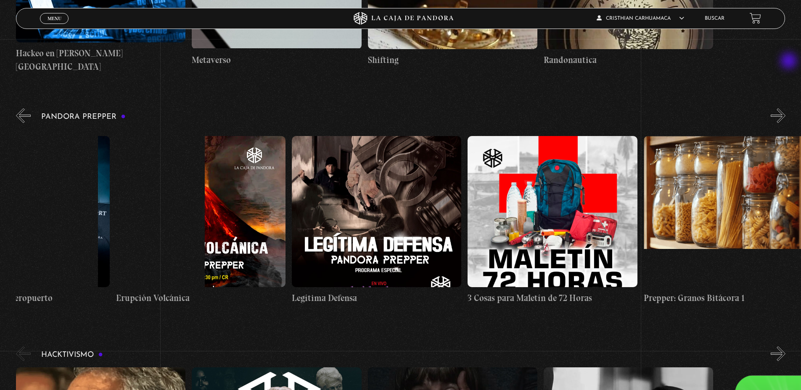
click at [785, 108] on button "»" at bounding box center [777, 115] width 15 height 15
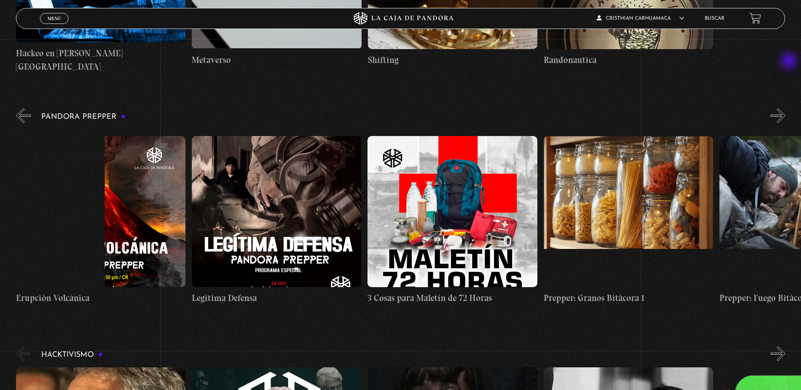
click at [785, 108] on button "»" at bounding box center [777, 115] width 15 height 15
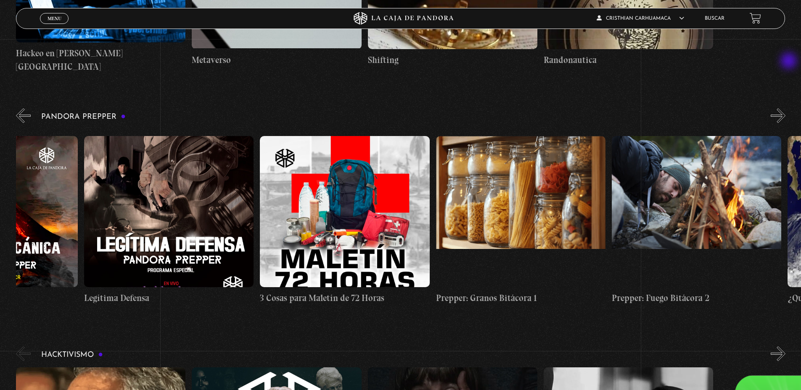
click at [785, 108] on button "»" at bounding box center [777, 115] width 15 height 15
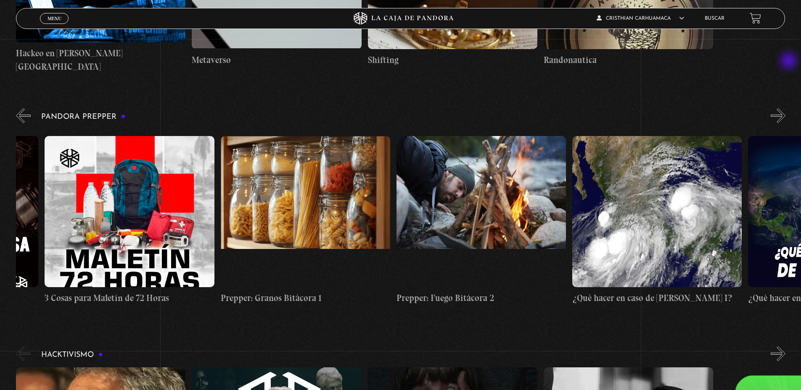
click at [785, 108] on button "»" at bounding box center [777, 115] width 15 height 15
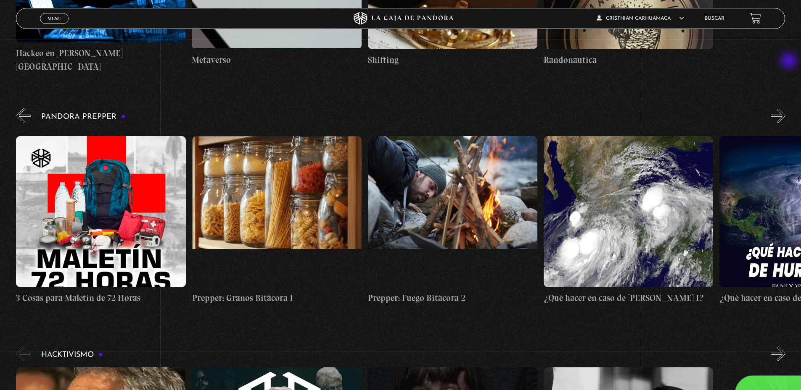
click at [785, 108] on button "»" at bounding box center [777, 115] width 15 height 15
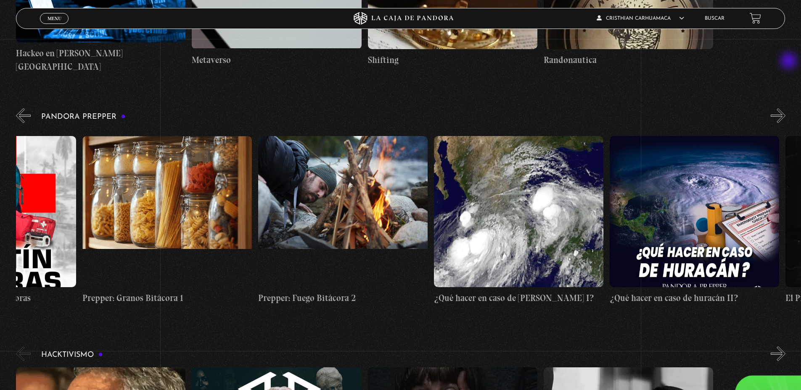
click at [785, 108] on button "»" at bounding box center [777, 115] width 15 height 15
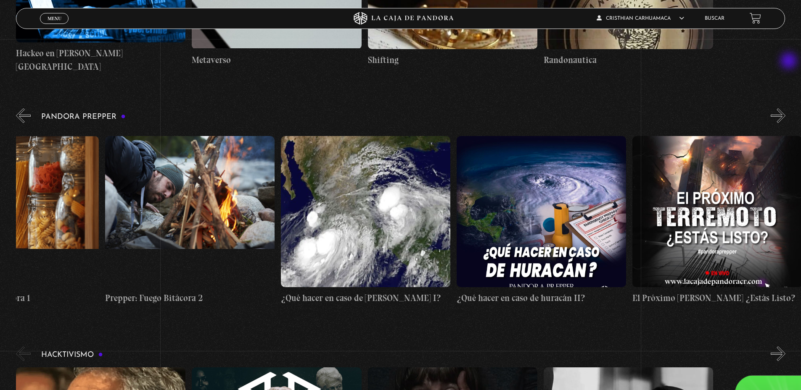
click at [785, 108] on button "»" at bounding box center [777, 115] width 15 height 15
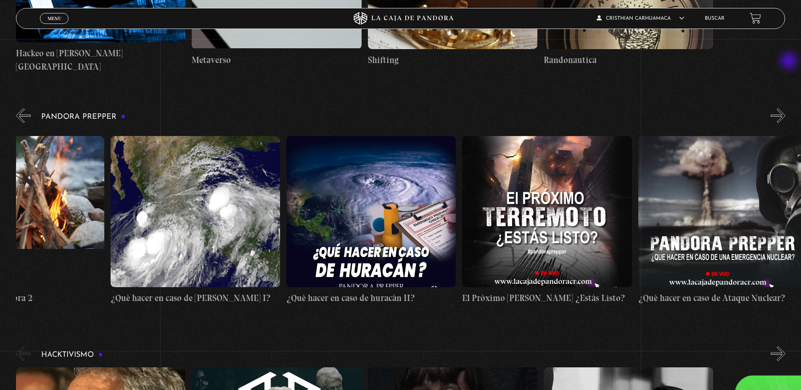
click at [785, 108] on button "»" at bounding box center [777, 115] width 15 height 15
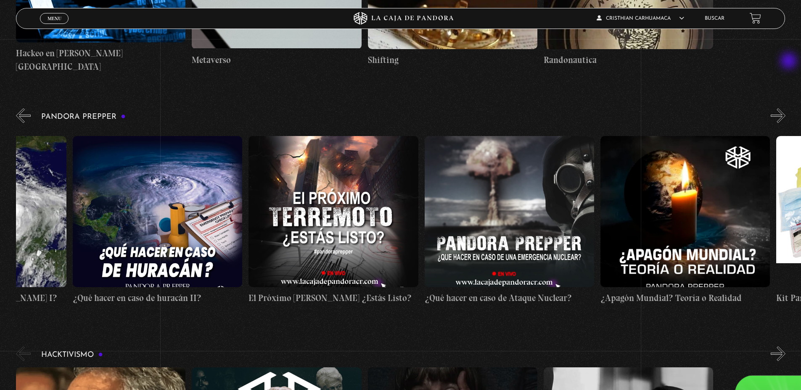
click at [785, 108] on button "»" at bounding box center [777, 115] width 15 height 15
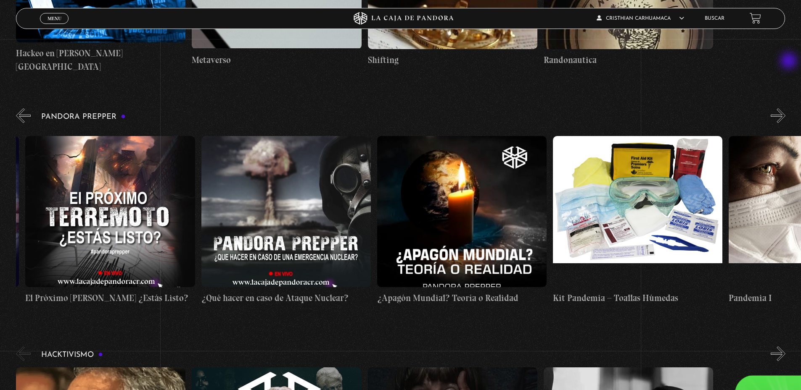
click at [785, 108] on button "»" at bounding box center [777, 115] width 15 height 15
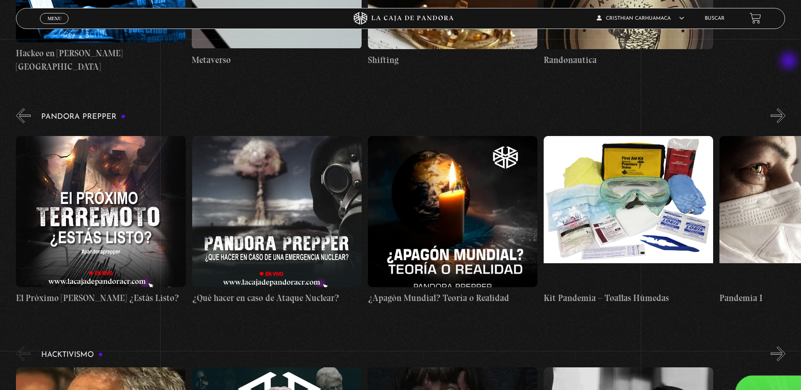
click at [785, 108] on button "»" at bounding box center [777, 115] width 15 height 15
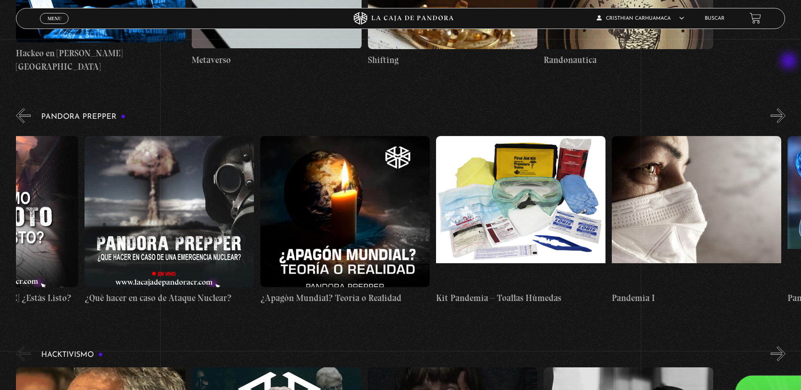
click at [785, 108] on button "»" at bounding box center [777, 115] width 15 height 15
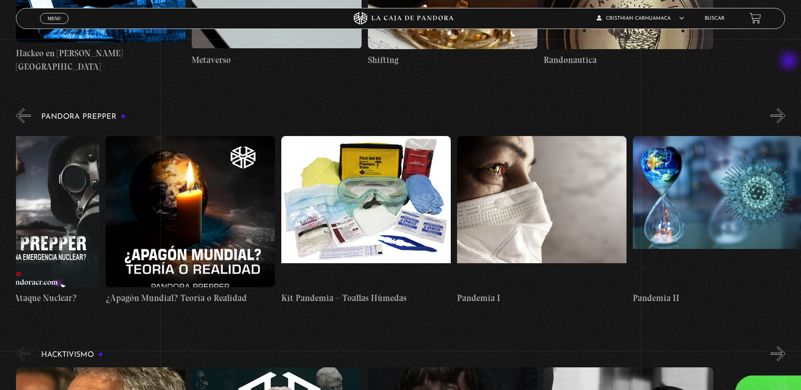
click at [785, 108] on button "»" at bounding box center [777, 115] width 15 height 15
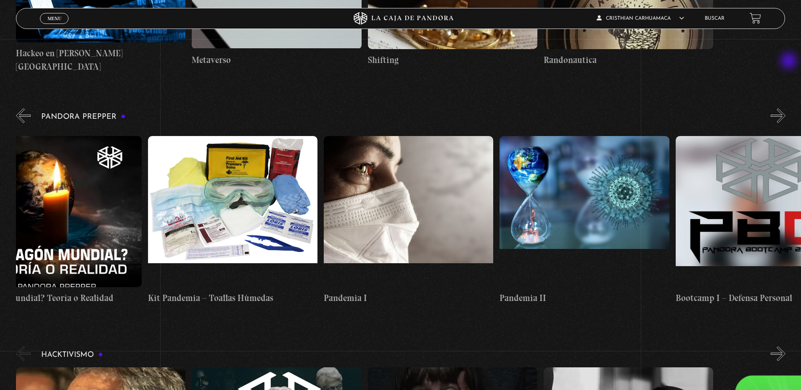
click at [785, 108] on button "»" at bounding box center [777, 115] width 15 height 15
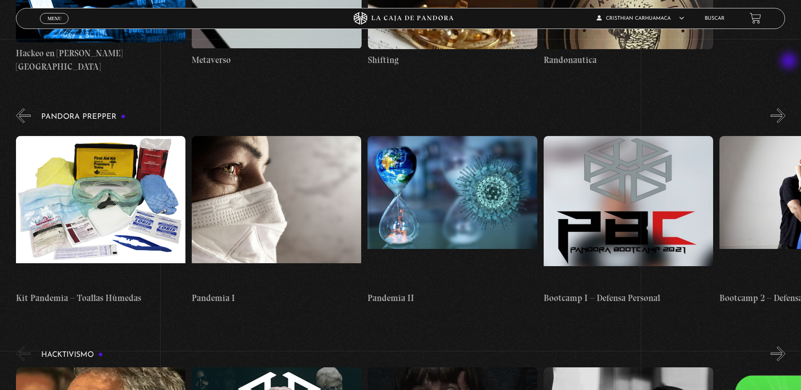
click at [785, 108] on button "»" at bounding box center [777, 115] width 15 height 15
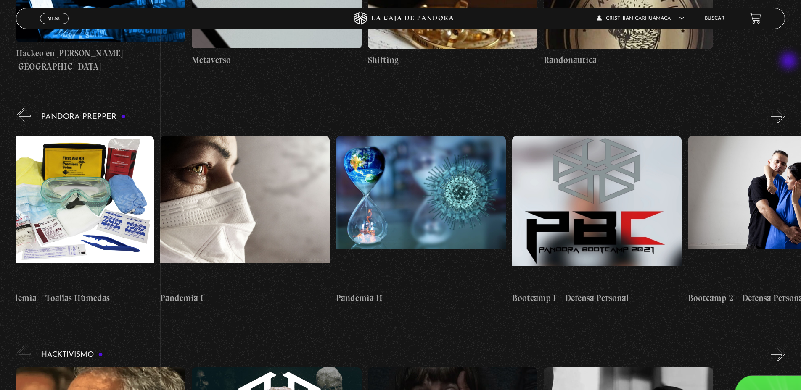
scroll to position [0, 3251]
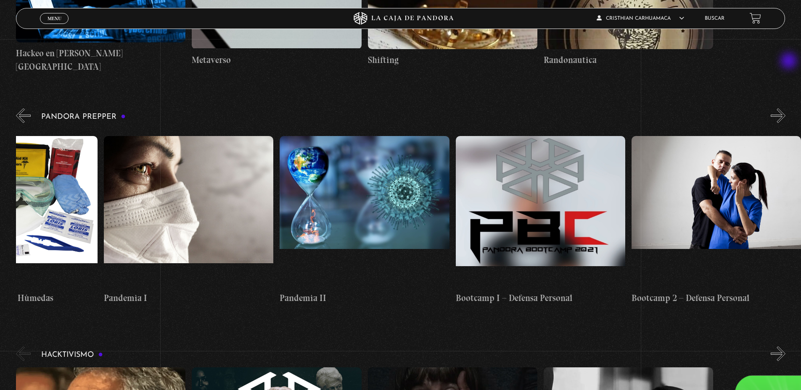
click at [785, 108] on button "»" at bounding box center [777, 115] width 15 height 15
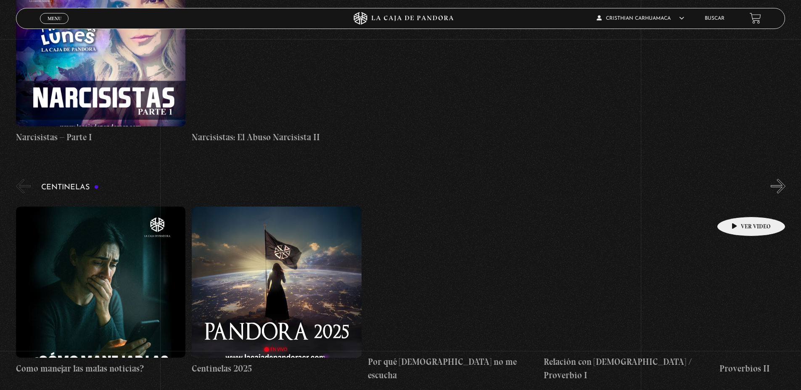
scroll to position [3199, 0]
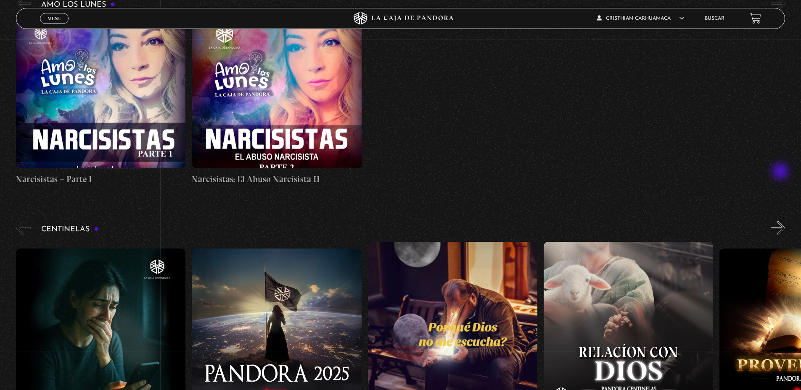
click at [782, 221] on button "»" at bounding box center [777, 228] width 15 height 15
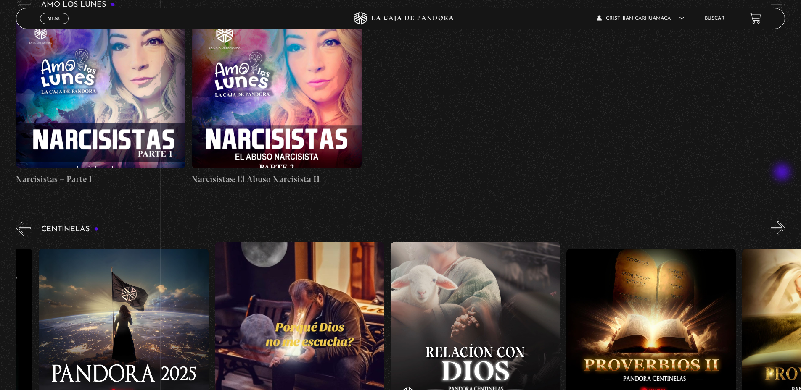
click at [782, 221] on button "»" at bounding box center [777, 228] width 15 height 15
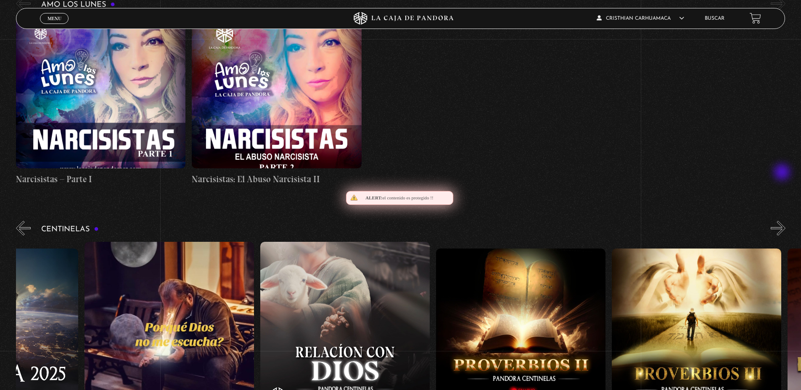
click at [782, 221] on button "»" at bounding box center [777, 228] width 15 height 15
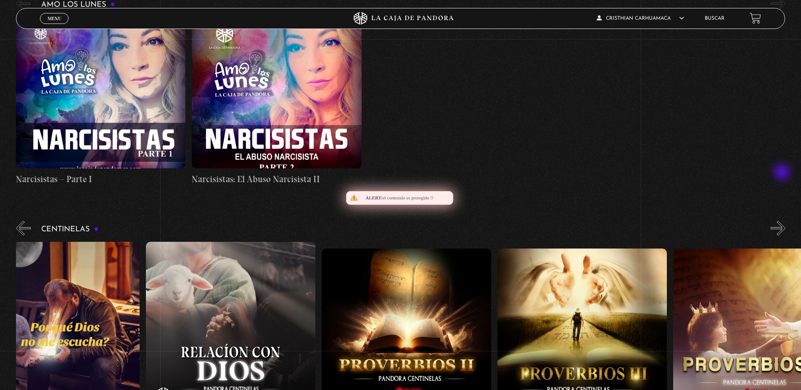
click at [782, 221] on button "»" at bounding box center [777, 228] width 15 height 15
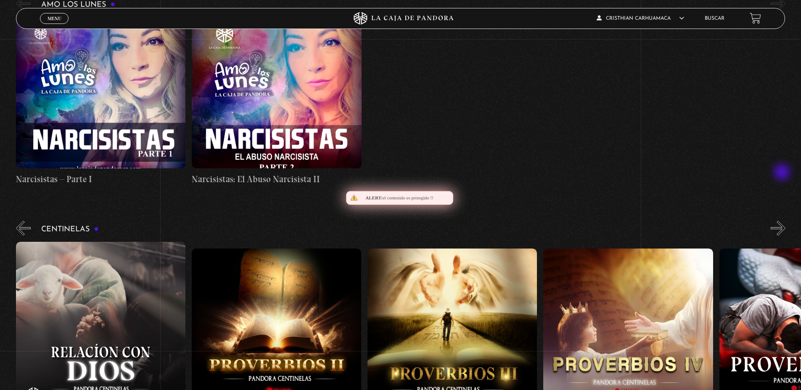
click at [782, 221] on button "»" at bounding box center [777, 228] width 15 height 15
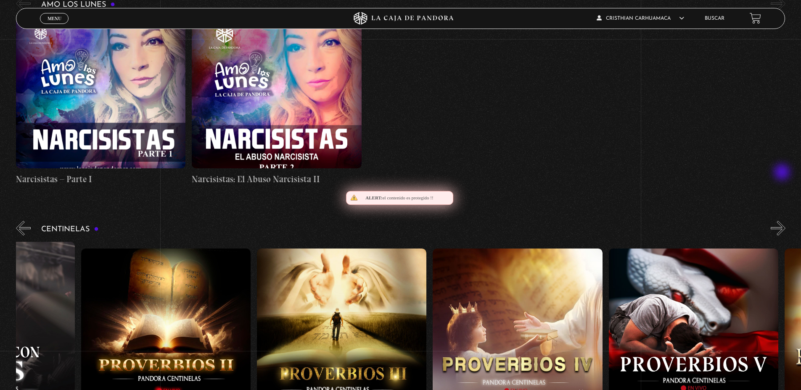
click at [782, 221] on button "»" at bounding box center [777, 228] width 15 height 15
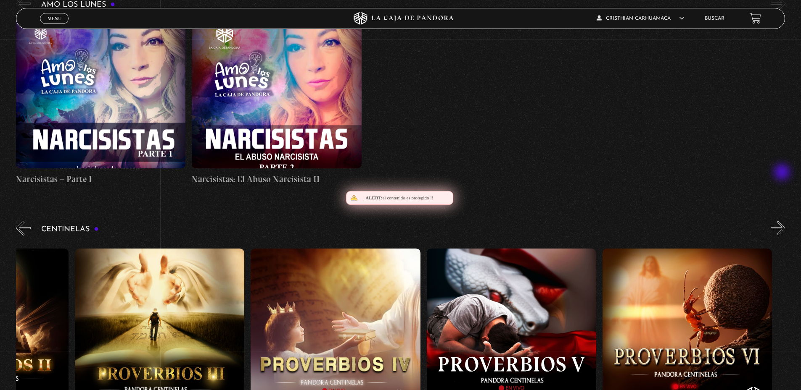
click at [782, 221] on button "»" at bounding box center [777, 228] width 15 height 15
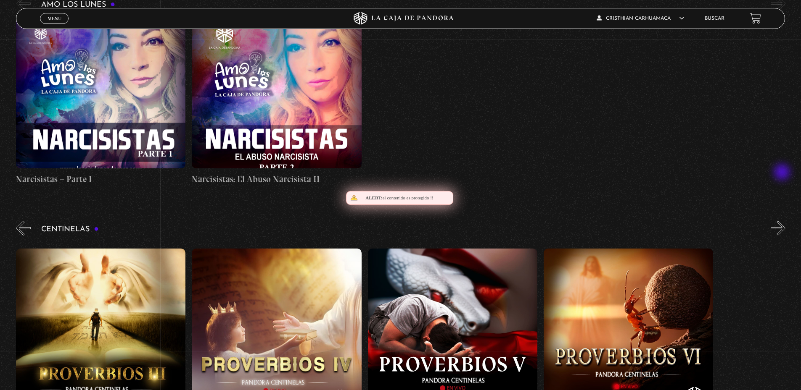
click at [782, 221] on button "»" at bounding box center [777, 228] width 15 height 15
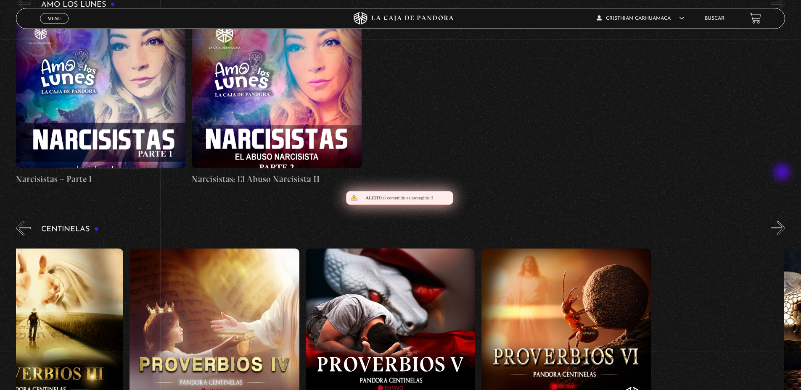
click at [782, 221] on button "»" at bounding box center [777, 228] width 15 height 15
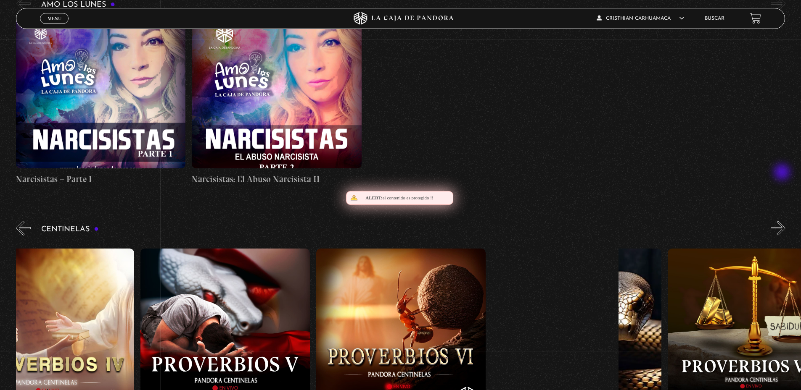
click at [782, 221] on button "»" at bounding box center [777, 228] width 15 height 15
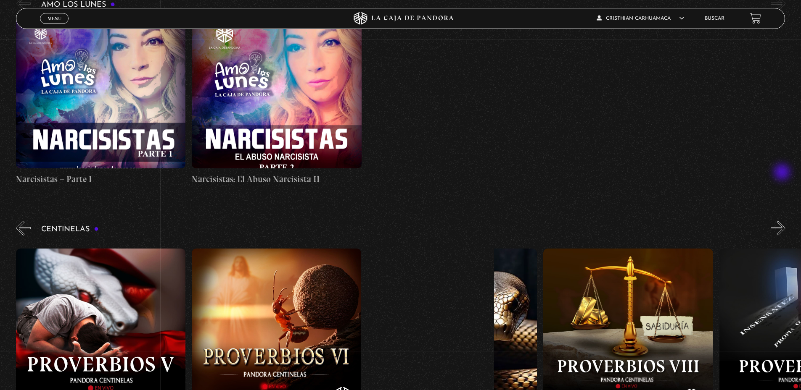
click at [782, 221] on button "»" at bounding box center [777, 228] width 15 height 15
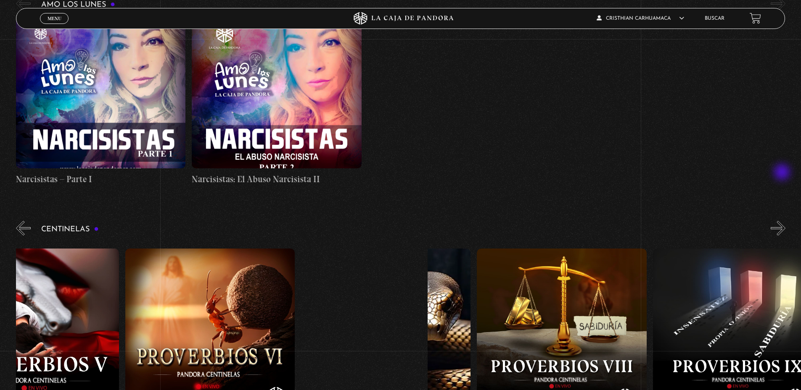
click at [782, 221] on button "»" at bounding box center [777, 228] width 15 height 15
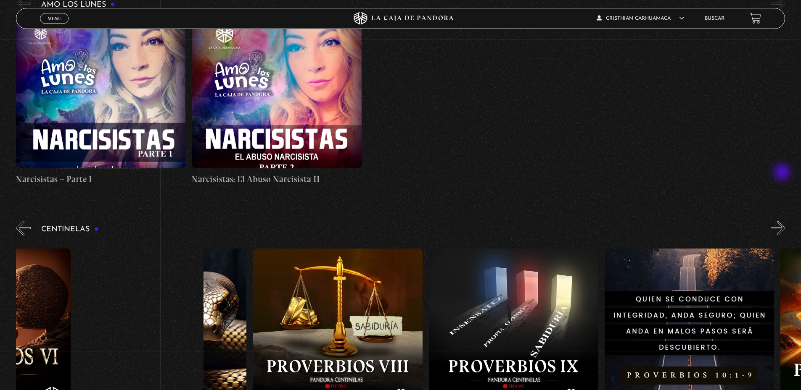
click at [782, 221] on button "»" at bounding box center [777, 228] width 15 height 15
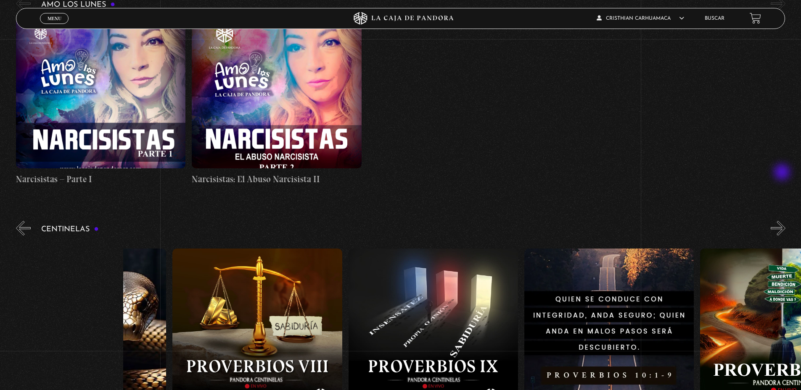
click at [782, 221] on button "»" at bounding box center [777, 228] width 15 height 15
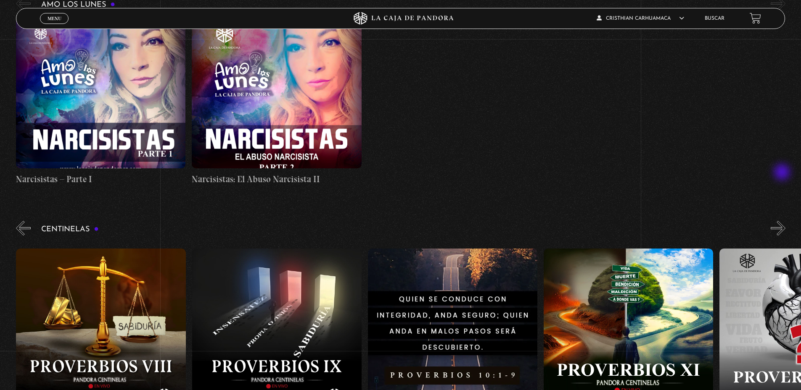
click at [782, 221] on button "»" at bounding box center [777, 228] width 15 height 15
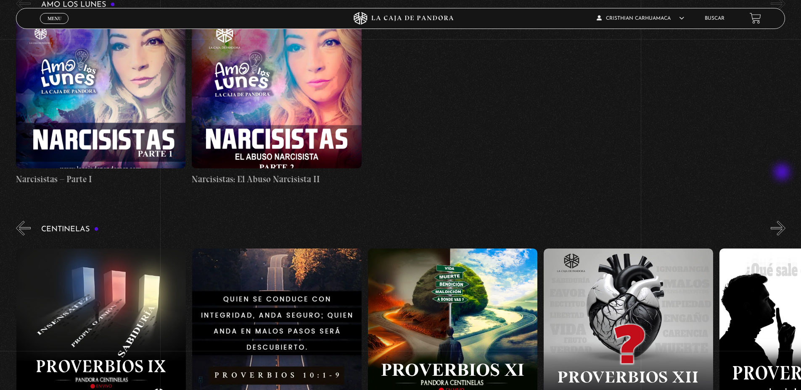
click at [782, 221] on button "»" at bounding box center [777, 228] width 15 height 15
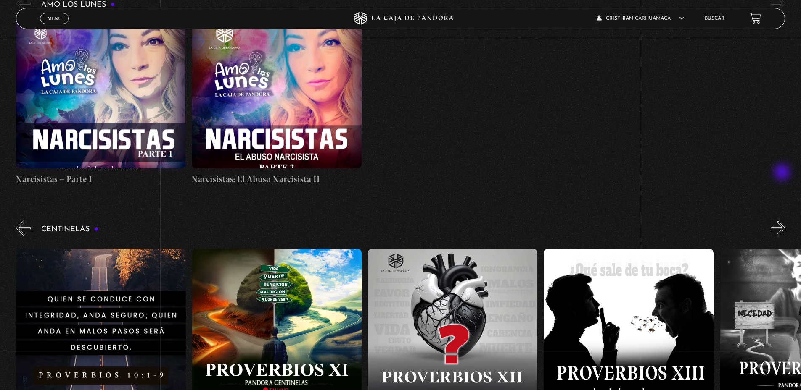
click at [782, 221] on button "»" at bounding box center [777, 228] width 15 height 15
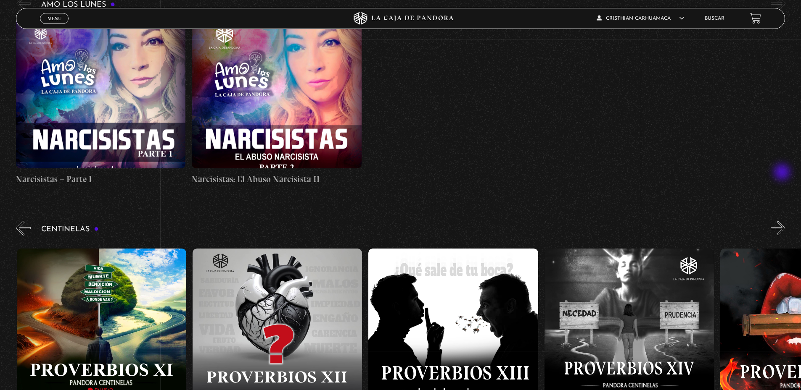
click at [782, 221] on button "»" at bounding box center [777, 228] width 15 height 15
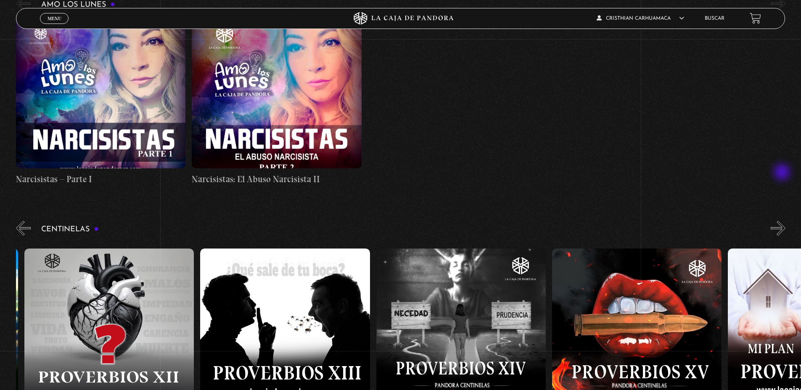
click at [782, 221] on button "»" at bounding box center [777, 228] width 15 height 15
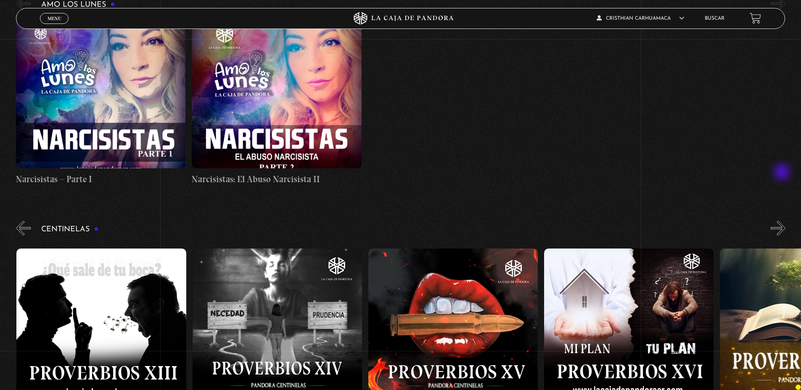
scroll to position [0, 2636]
click at [782, 221] on button "»" at bounding box center [777, 228] width 15 height 15
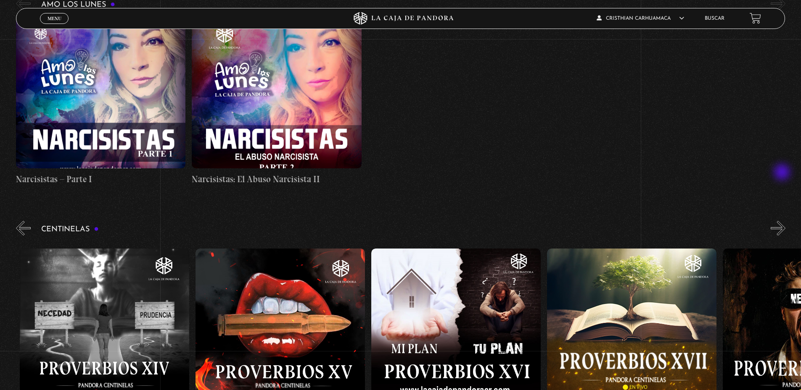
click at [782, 221] on button "»" at bounding box center [777, 228] width 15 height 15
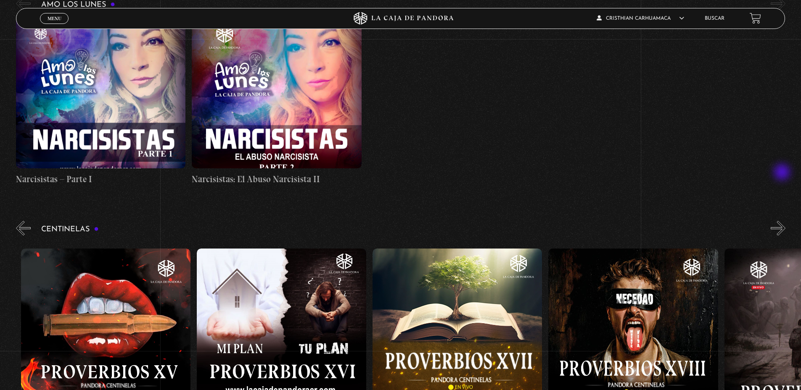
click at [782, 221] on button "»" at bounding box center [777, 228] width 15 height 15
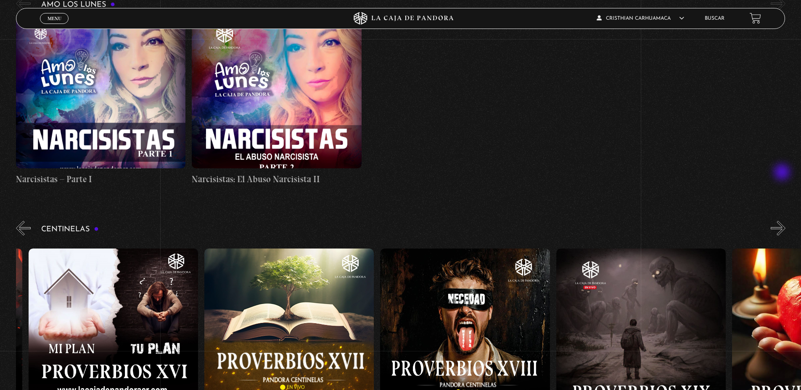
click at [782, 221] on button "»" at bounding box center [777, 228] width 15 height 15
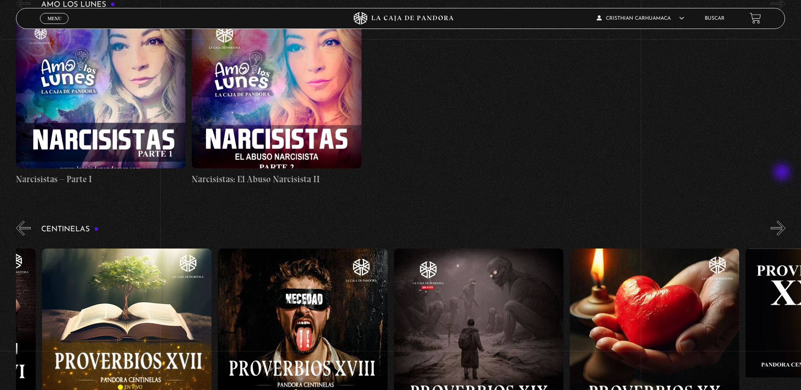
click at [782, 221] on button "»" at bounding box center [777, 228] width 15 height 15
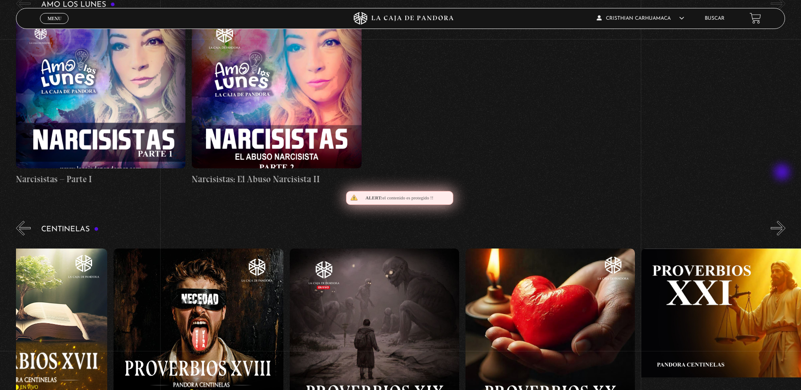
click at [782, 221] on button "»" at bounding box center [777, 228] width 15 height 15
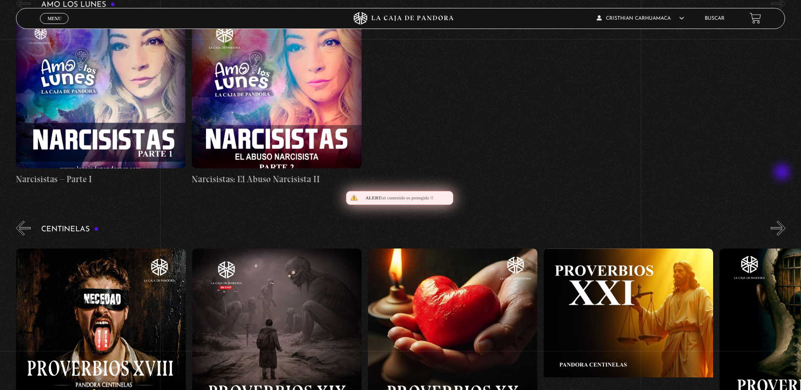
click at [782, 221] on button "»" at bounding box center [777, 228] width 15 height 15
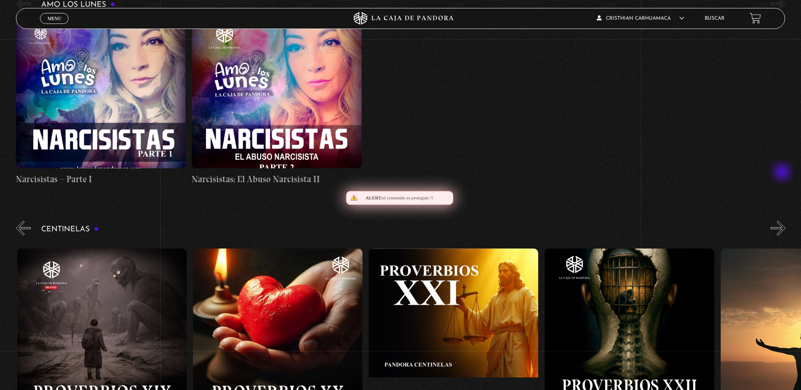
click at [782, 221] on button "»" at bounding box center [777, 228] width 15 height 15
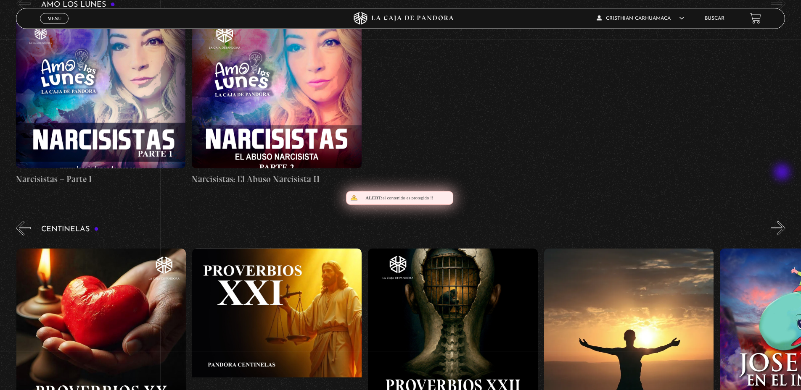
click at [782, 221] on button "»" at bounding box center [777, 228] width 15 height 15
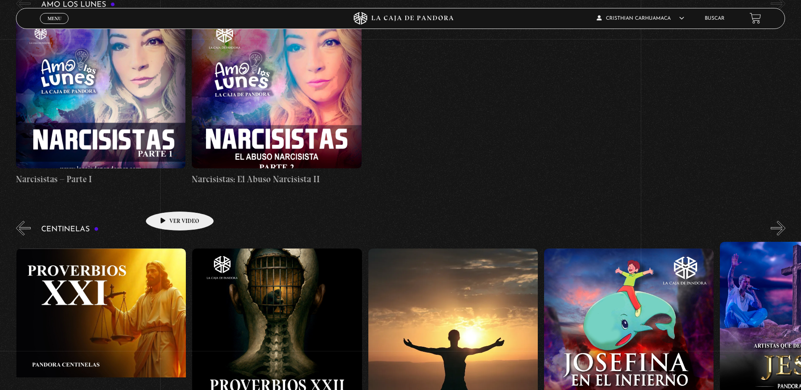
scroll to position [0, 4042]
click at [784, 221] on button "»" at bounding box center [777, 228] width 15 height 15
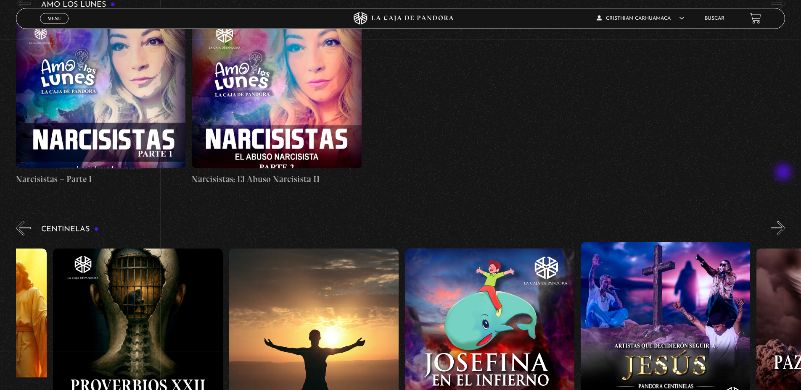
click at [784, 221] on button "»" at bounding box center [777, 228] width 15 height 15
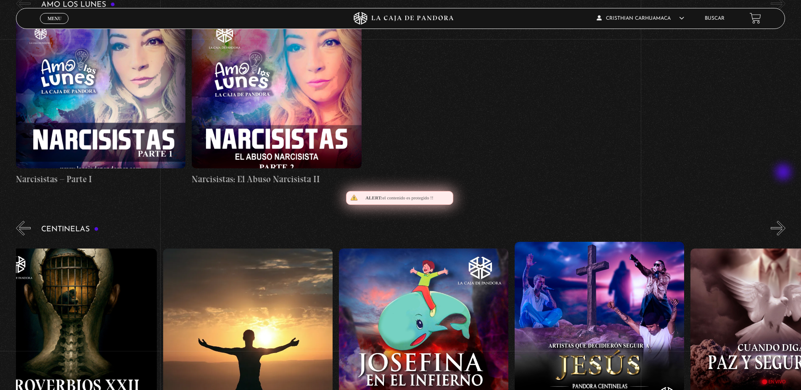
click at [784, 221] on button "»" at bounding box center [777, 228] width 15 height 15
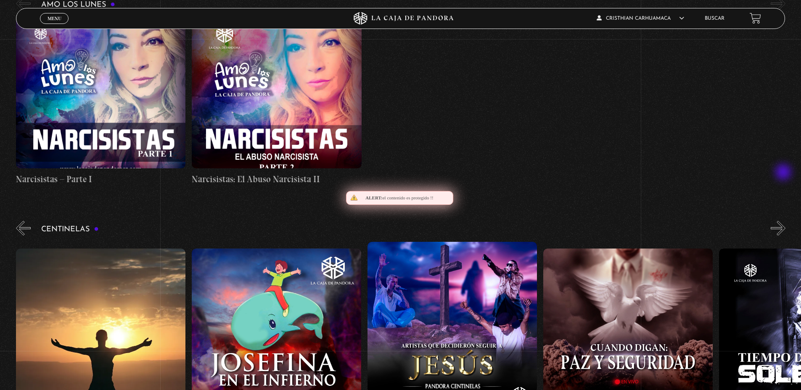
click at [784, 221] on button "»" at bounding box center [777, 228] width 15 height 15
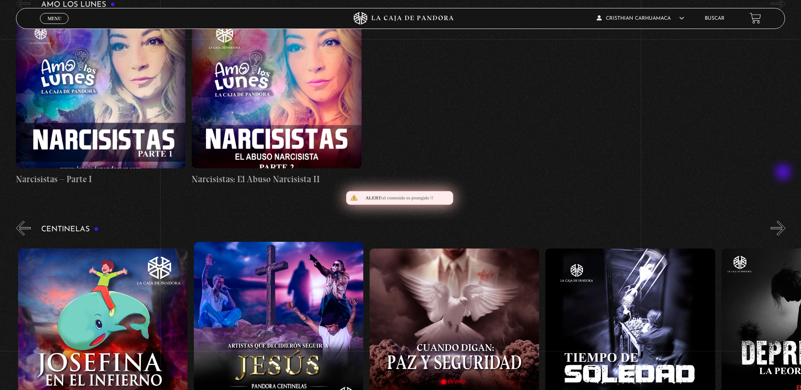
click at [784, 221] on button "»" at bounding box center [777, 228] width 15 height 15
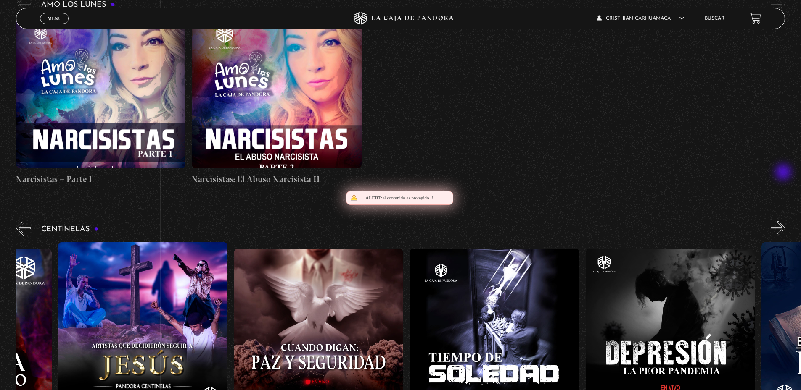
click at [784, 221] on button "»" at bounding box center [777, 228] width 15 height 15
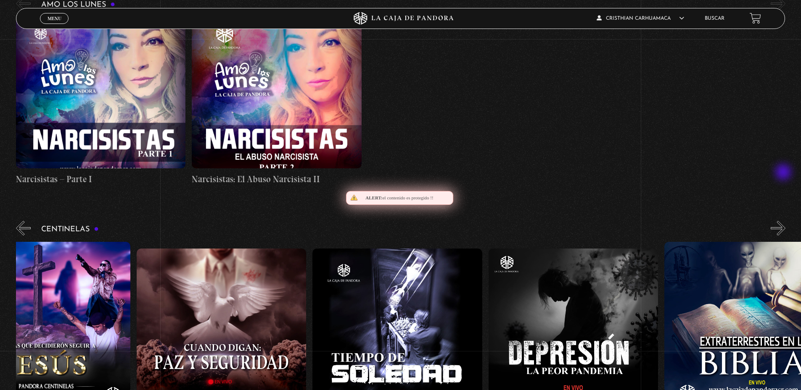
click at [784, 221] on button "»" at bounding box center [777, 228] width 15 height 15
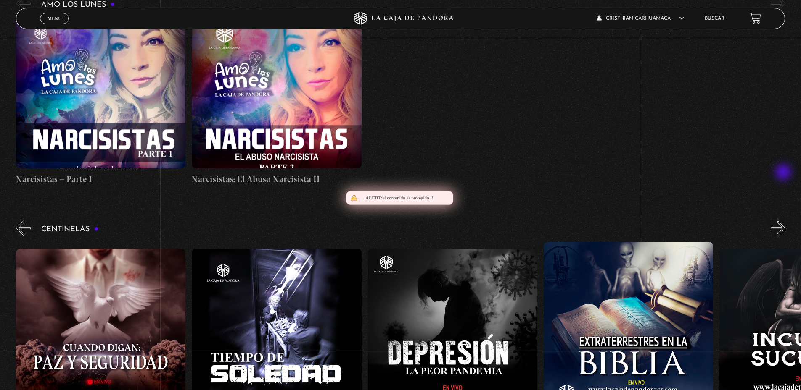
click at [784, 221] on button "»" at bounding box center [777, 228] width 15 height 15
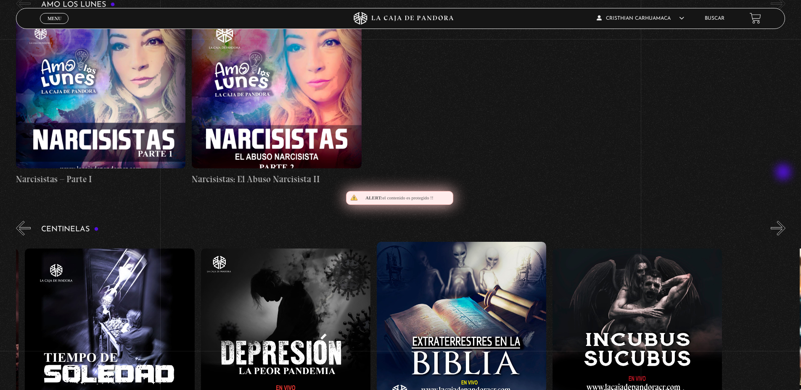
click at [784, 221] on button "»" at bounding box center [777, 228] width 15 height 15
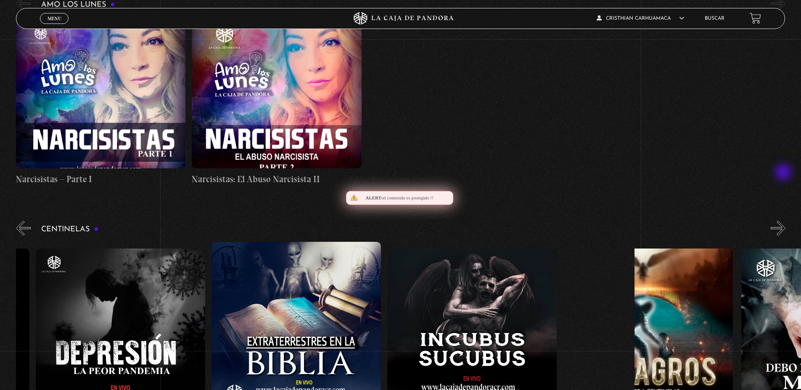
click at [784, 221] on button "»" at bounding box center [777, 228] width 15 height 15
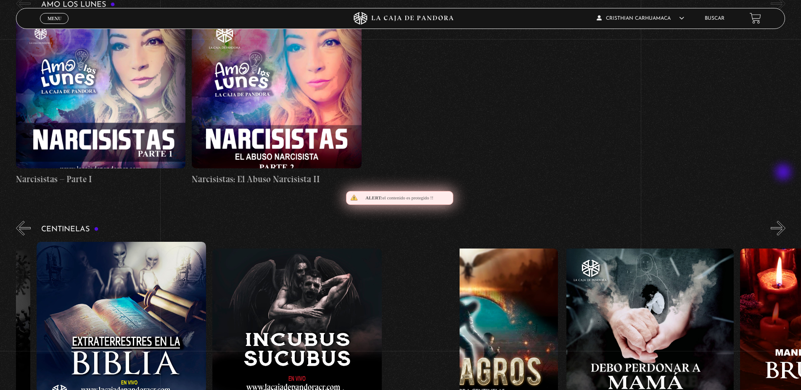
click at [784, 221] on button "»" at bounding box center [777, 228] width 15 height 15
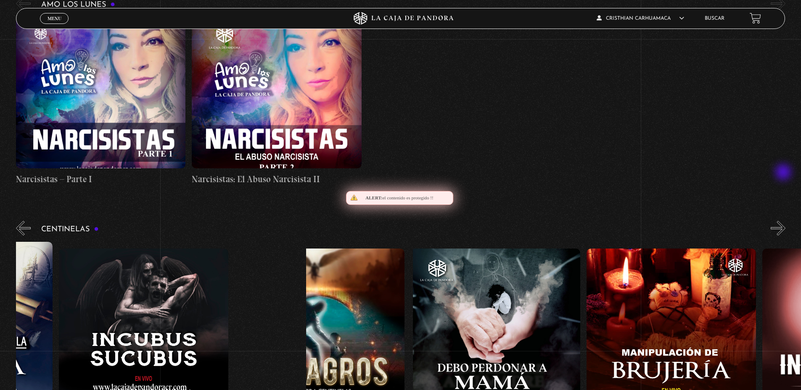
click at [784, 221] on button "»" at bounding box center [777, 228] width 15 height 15
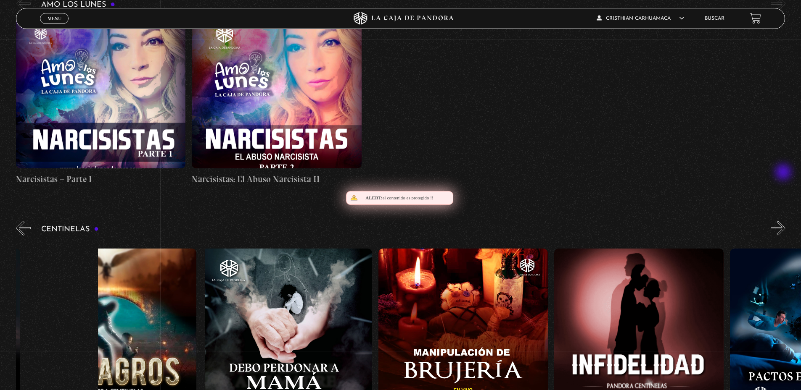
click at [784, 221] on button "»" at bounding box center [777, 228] width 15 height 15
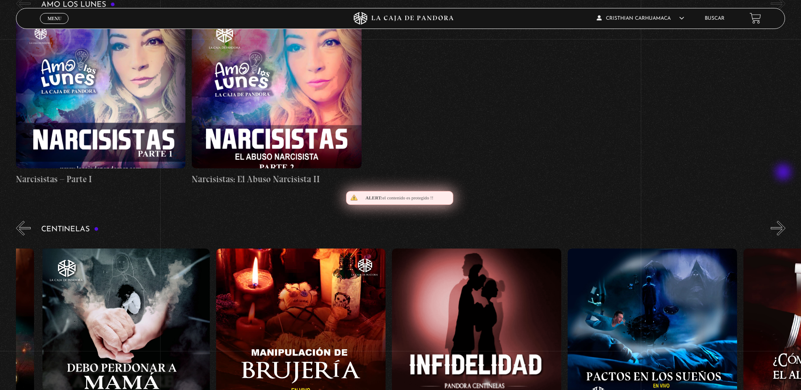
click at [784, 221] on button "»" at bounding box center [777, 228] width 15 height 15
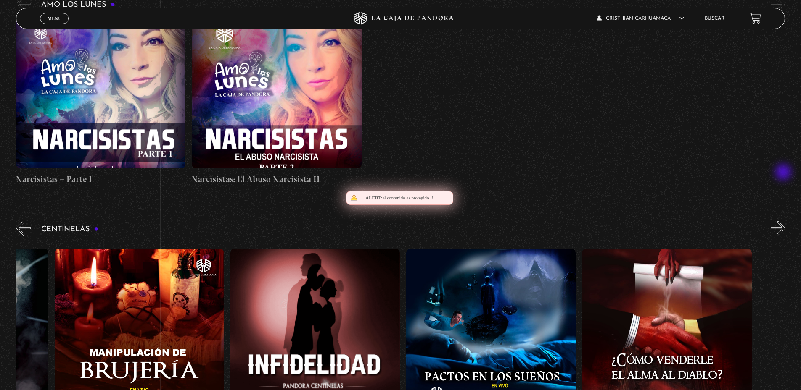
click at [784, 221] on button "»" at bounding box center [777, 228] width 15 height 15
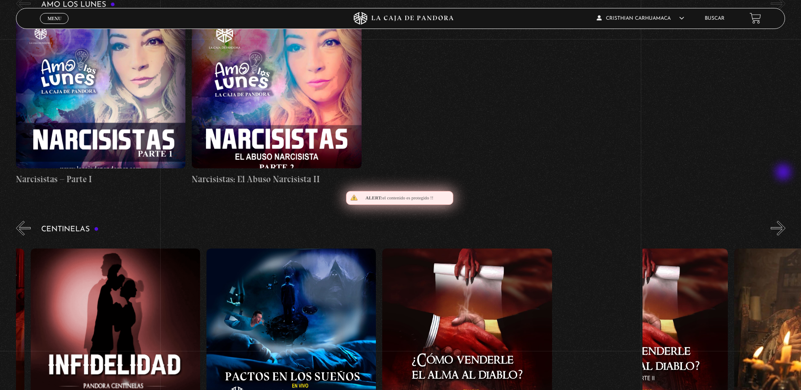
click at [784, 221] on button "»" at bounding box center [777, 228] width 15 height 15
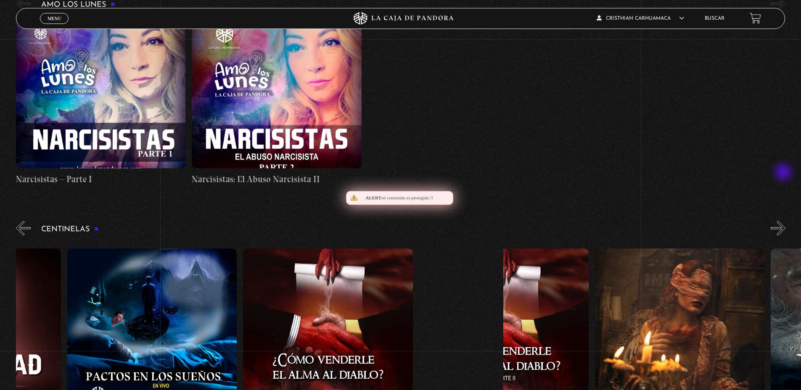
click at [784, 221] on button "»" at bounding box center [777, 228] width 15 height 15
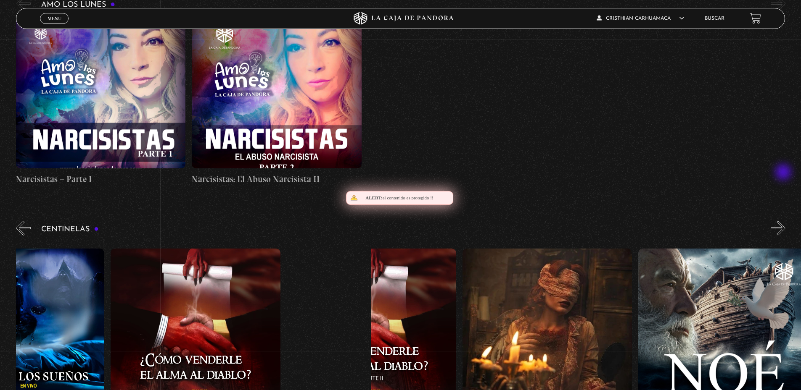
click at [784, 221] on button "»" at bounding box center [777, 228] width 15 height 15
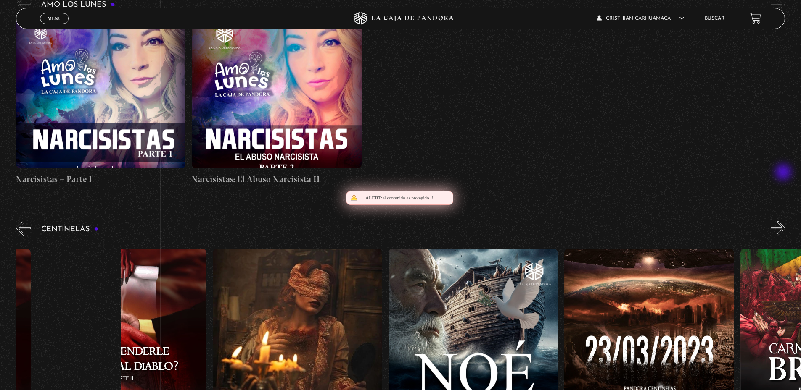
click at [784, 221] on button "»" at bounding box center [777, 228] width 15 height 15
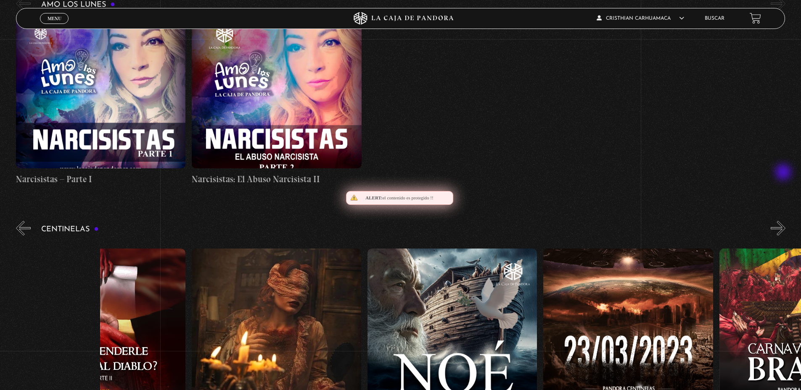
click at [784, 221] on button "»" at bounding box center [777, 228] width 15 height 15
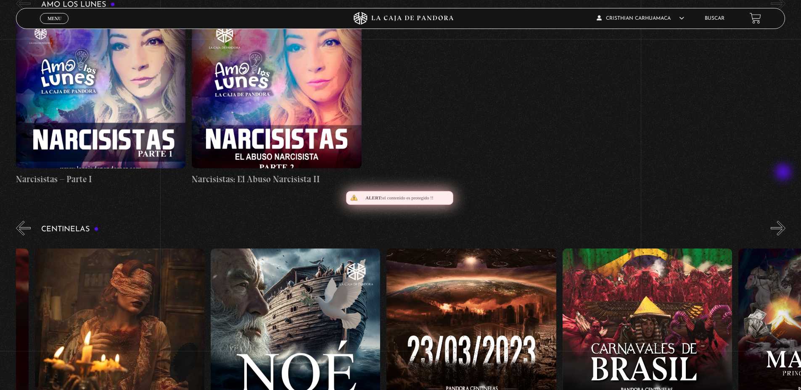
click at [784, 221] on button "»" at bounding box center [777, 228] width 15 height 15
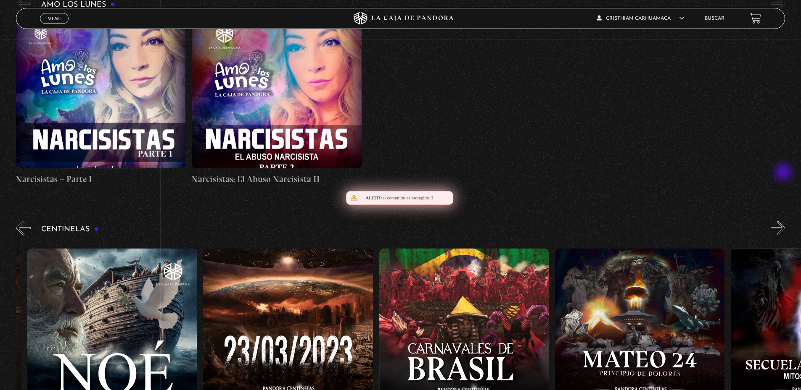
click at [784, 221] on button "»" at bounding box center [777, 228] width 15 height 15
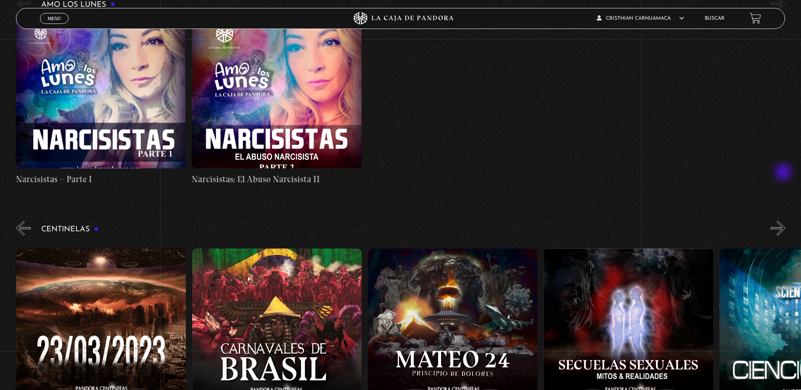
click at [784, 221] on button "»" at bounding box center [777, 228] width 15 height 15
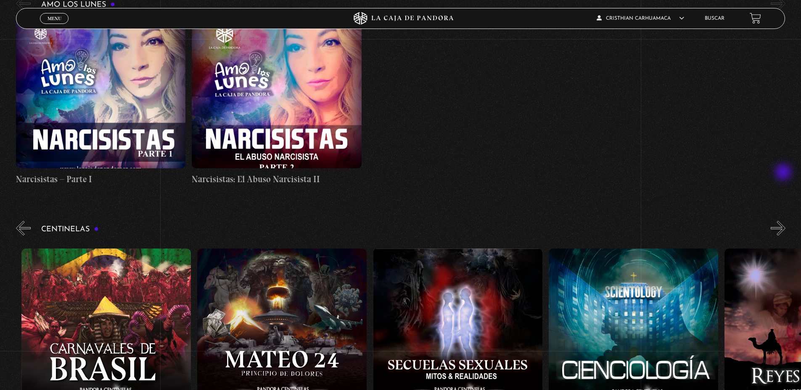
click at [784, 221] on button "»" at bounding box center [777, 228] width 15 height 15
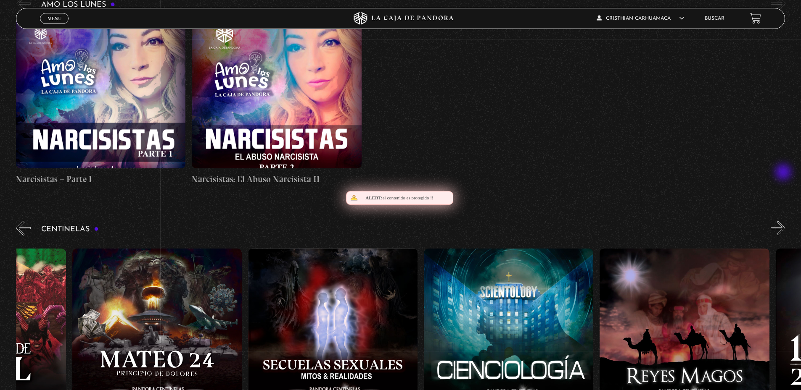
click at [784, 221] on button "»" at bounding box center [777, 228] width 15 height 15
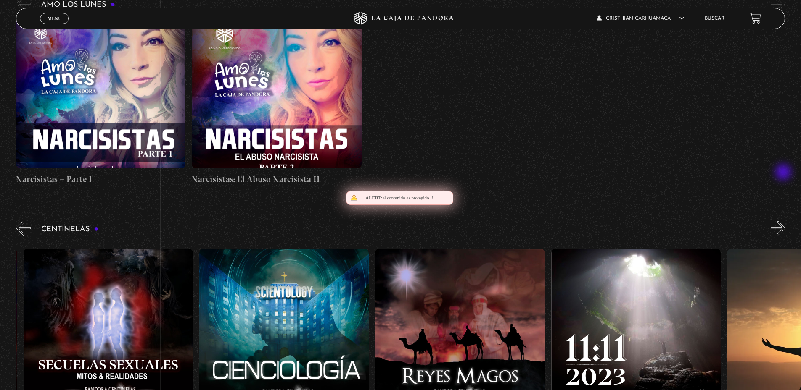
click at [784, 221] on button "»" at bounding box center [777, 228] width 15 height 15
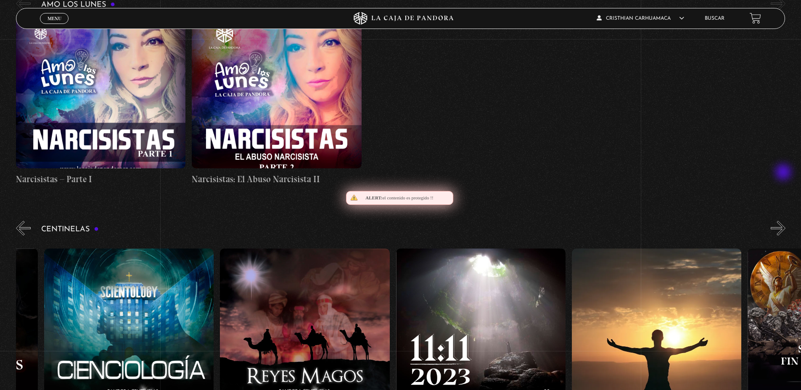
click at [784, 221] on button "»" at bounding box center [777, 228] width 15 height 15
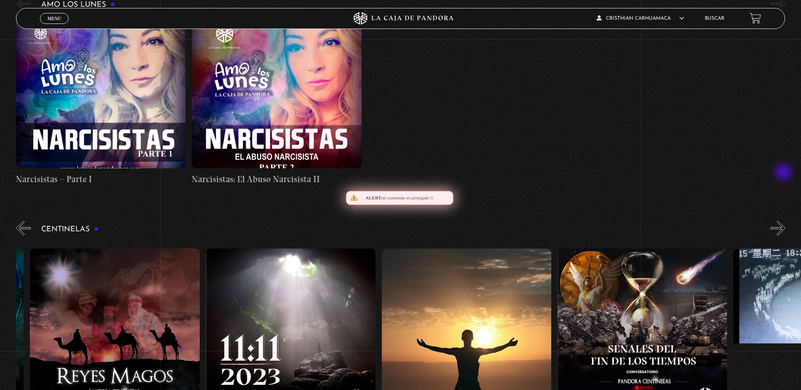
click at [784, 221] on button "»" at bounding box center [777, 228] width 15 height 15
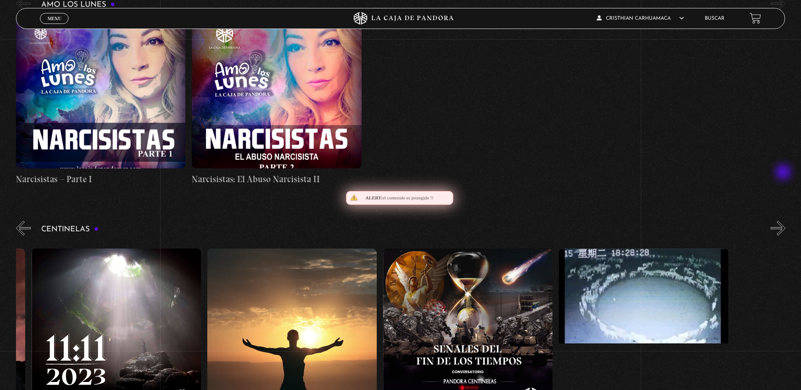
click at [784, 221] on button "»" at bounding box center [777, 228] width 15 height 15
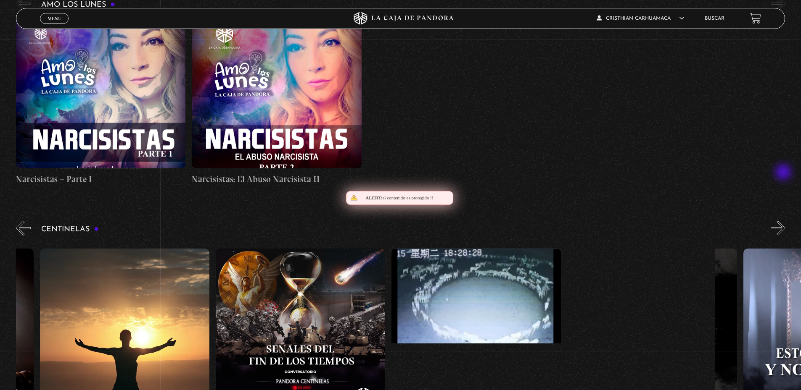
click at [784, 221] on button "»" at bounding box center [777, 228] width 15 height 15
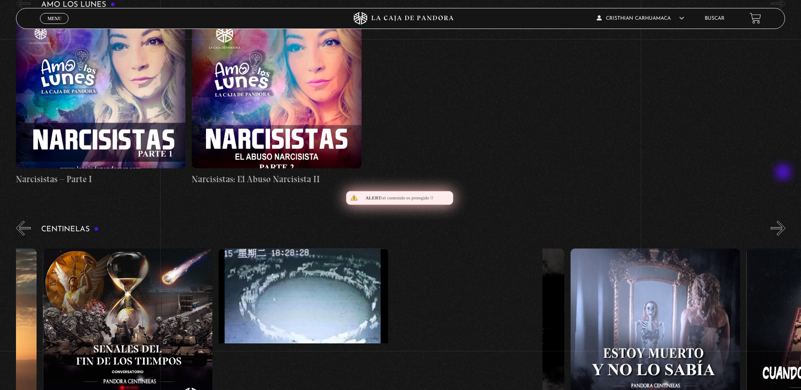
click at [784, 221] on button "»" at bounding box center [777, 228] width 15 height 15
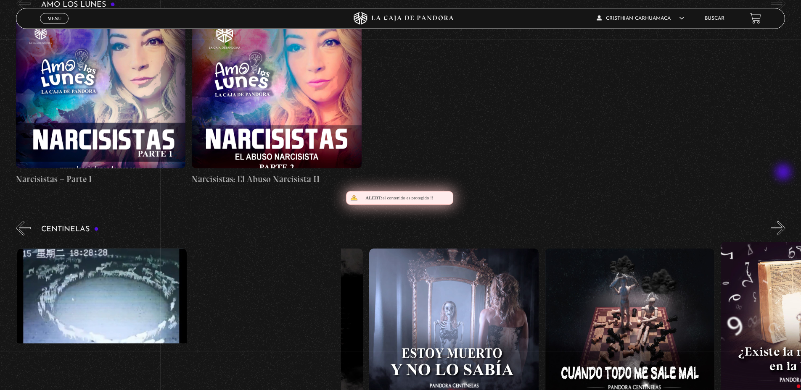
click at [784, 221] on button "»" at bounding box center [777, 228] width 15 height 15
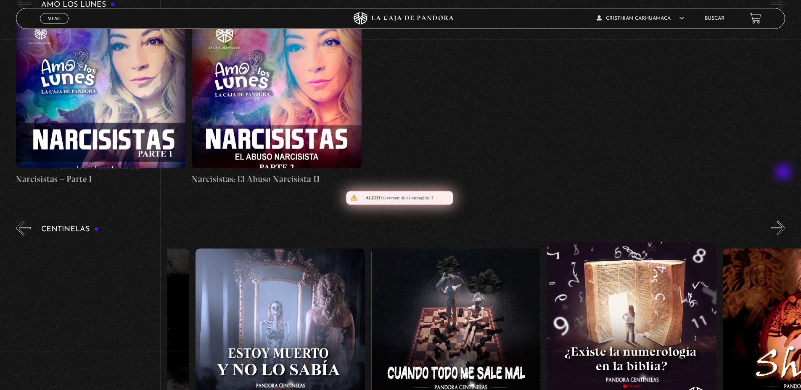
click at [784, 221] on button "»" at bounding box center [777, 228] width 15 height 15
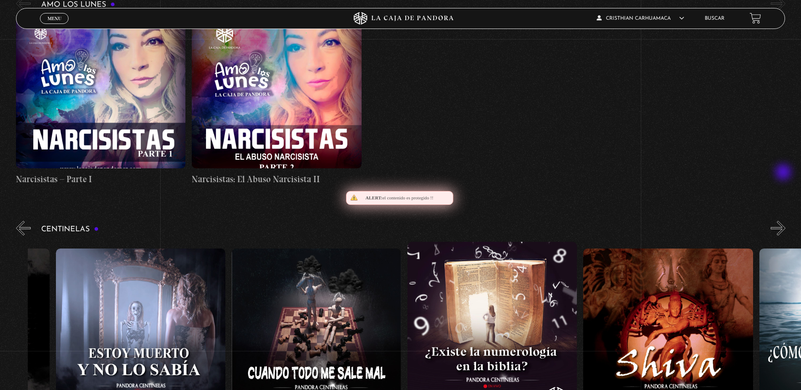
click at [784, 221] on button "»" at bounding box center [777, 228] width 15 height 15
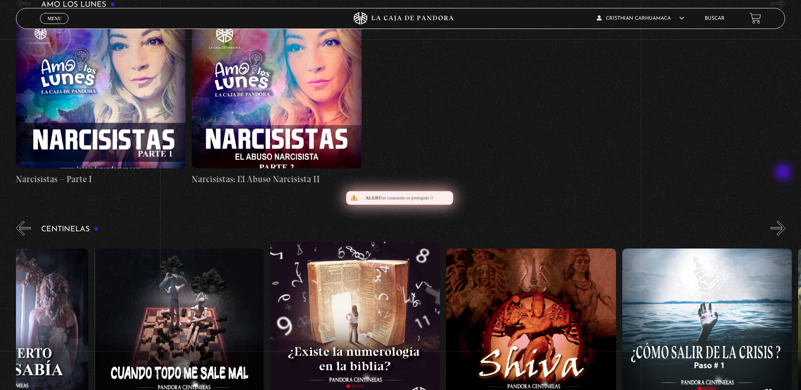
click at [784, 221] on button "»" at bounding box center [777, 228] width 15 height 15
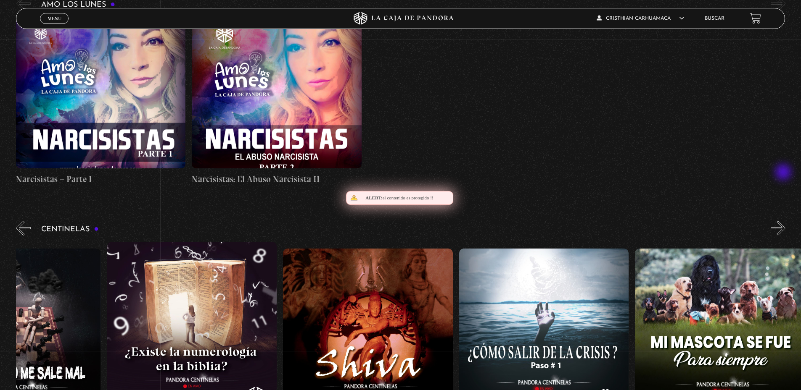
click at [784, 221] on button "»" at bounding box center [777, 228] width 15 height 15
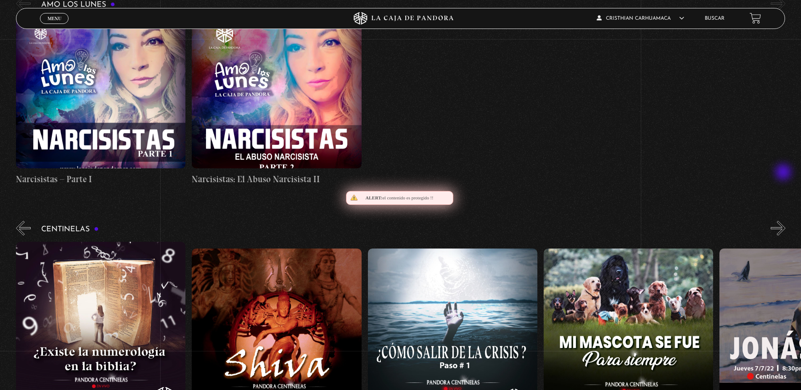
click at [784, 221] on button "»" at bounding box center [777, 228] width 15 height 15
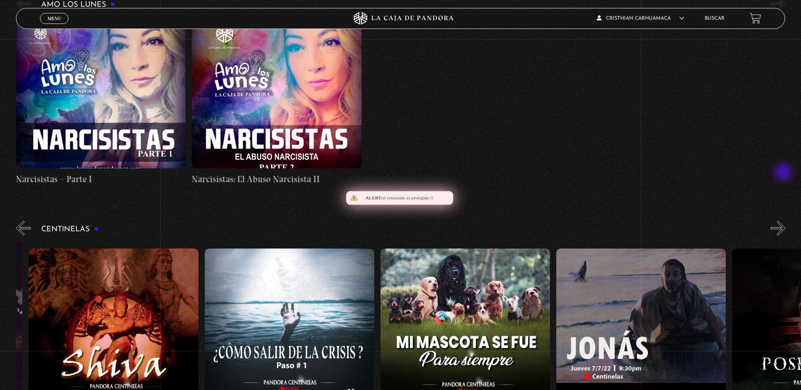
click at [784, 221] on button "»" at bounding box center [777, 228] width 15 height 15
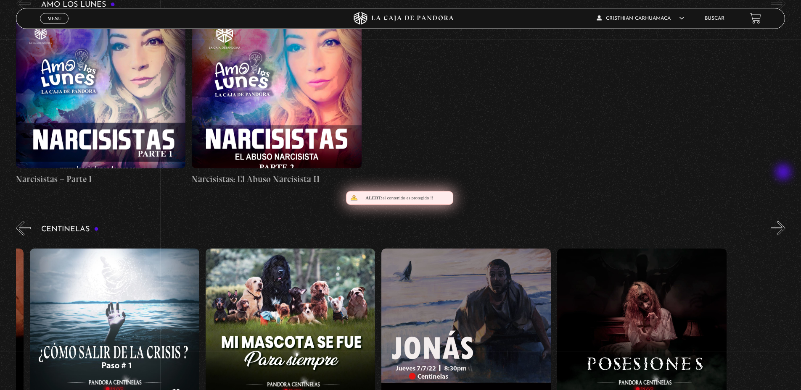
click at [784, 221] on button "»" at bounding box center [777, 228] width 15 height 15
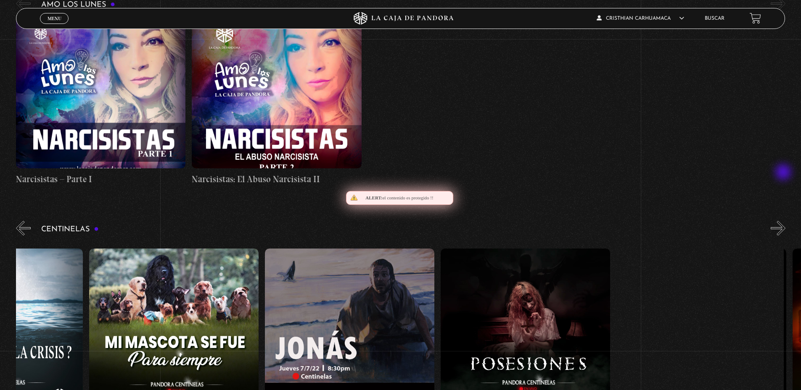
click at [784, 221] on button "»" at bounding box center [777, 228] width 15 height 15
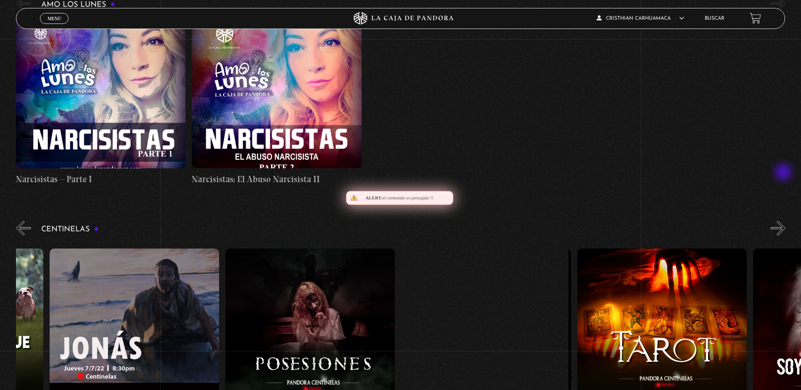
click at [784, 221] on button "»" at bounding box center [777, 228] width 15 height 15
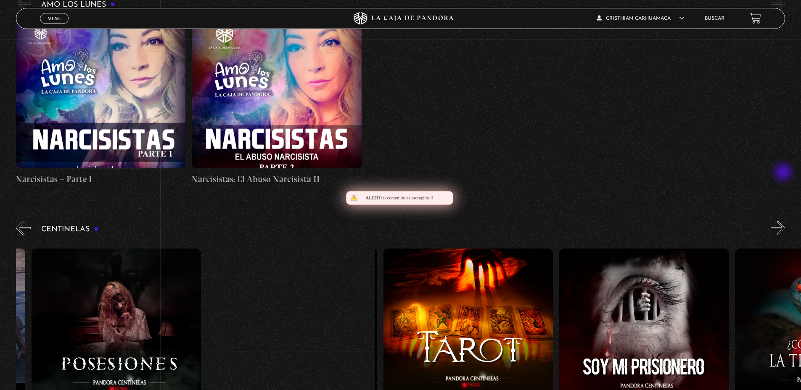
click at [784, 221] on button "»" at bounding box center [777, 228] width 15 height 15
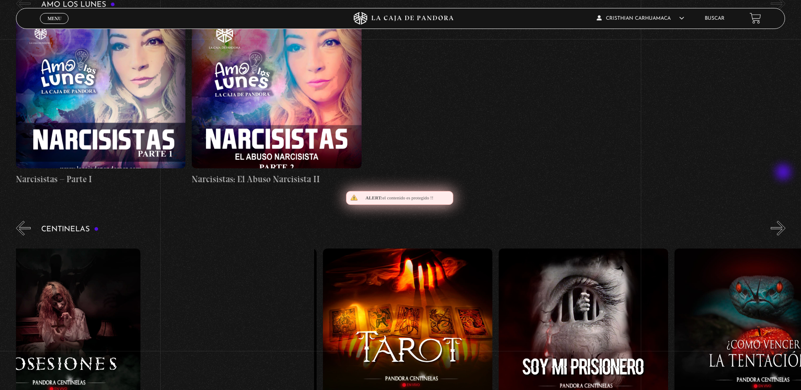
click at [784, 221] on button "»" at bounding box center [777, 228] width 15 height 15
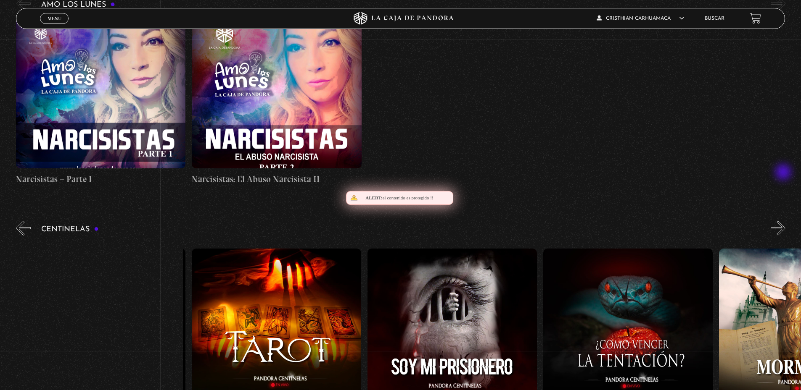
click at [784, 221] on button "»" at bounding box center [777, 228] width 15 height 15
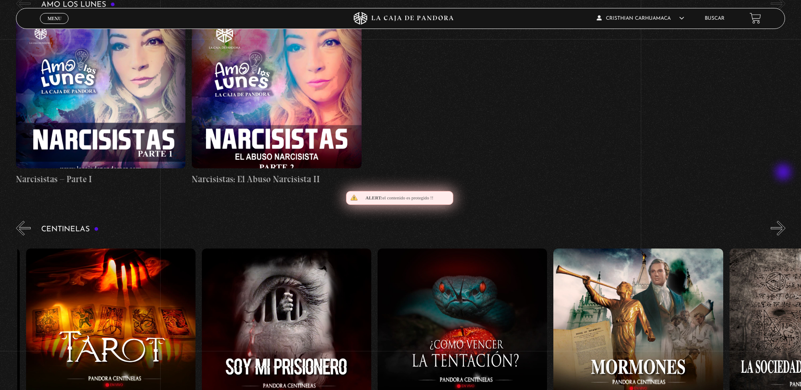
click at [784, 221] on button "»" at bounding box center [777, 228] width 15 height 15
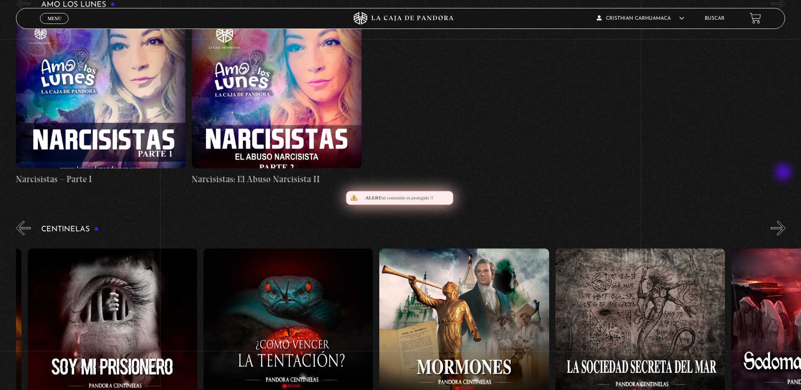
click at [784, 221] on button "»" at bounding box center [777, 228] width 15 height 15
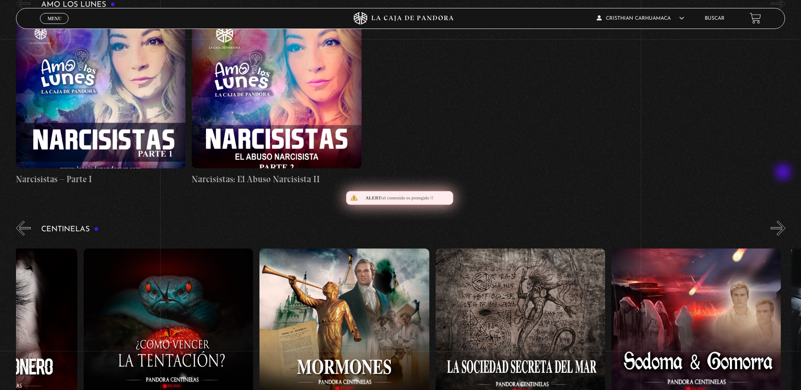
click at [784, 221] on button "»" at bounding box center [777, 228] width 15 height 15
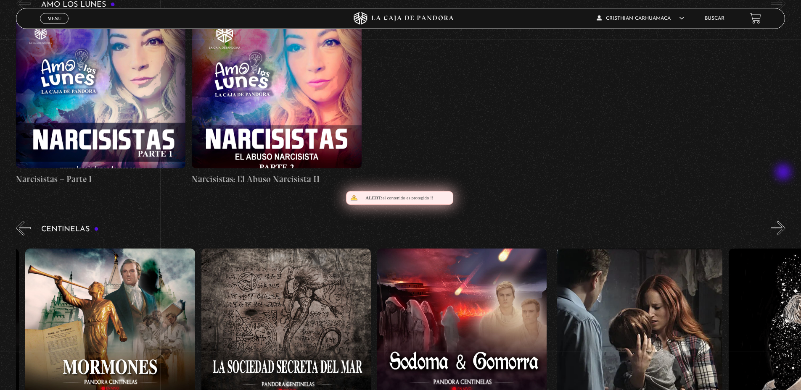
click at [784, 221] on button "»" at bounding box center [777, 228] width 15 height 15
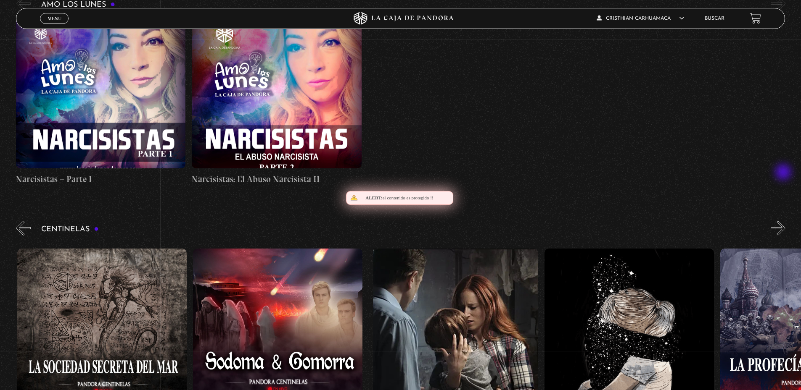
click at [784, 221] on button "»" at bounding box center [777, 228] width 15 height 15
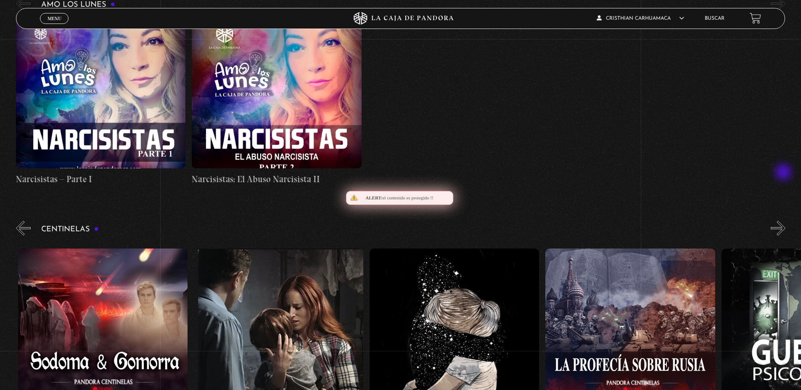
click at [784, 221] on button "»" at bounding box center [777, 228] width 15 height 15
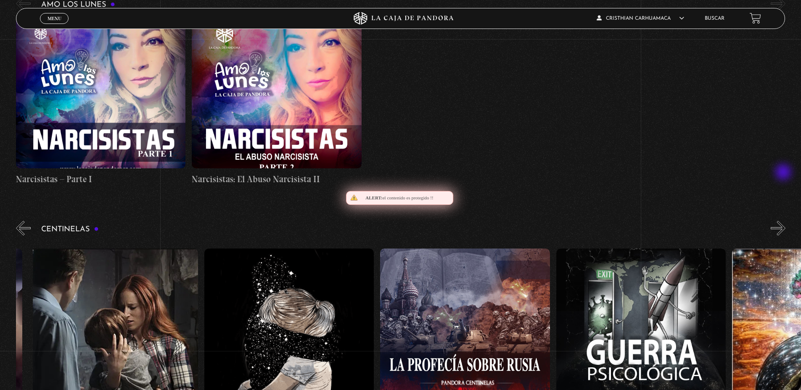
click at [784, 221] on button "»" at bounding box center [777, 228] width 15 height 15
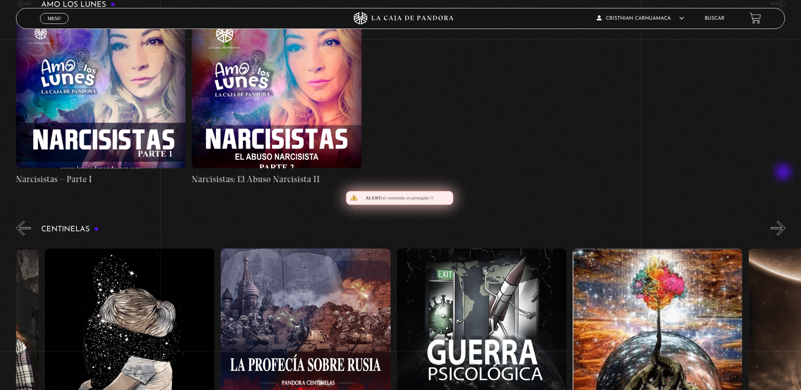
click at [784, 221] on button "»" at bounding box center [777, 228] width 15 height 15
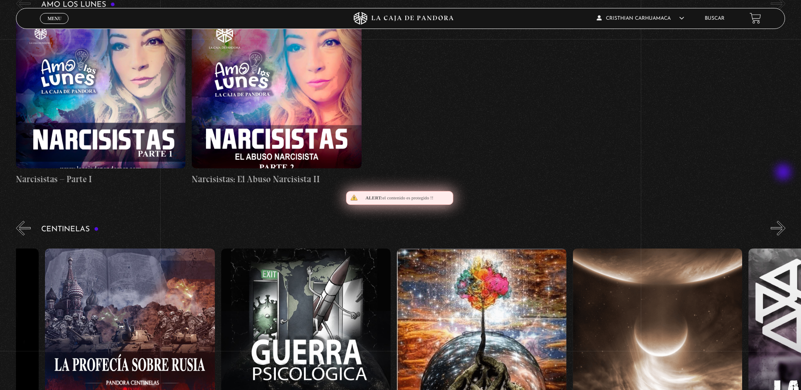
click at [784, 221] on button "»" at bounding box center [777, 228] width 15 height 15
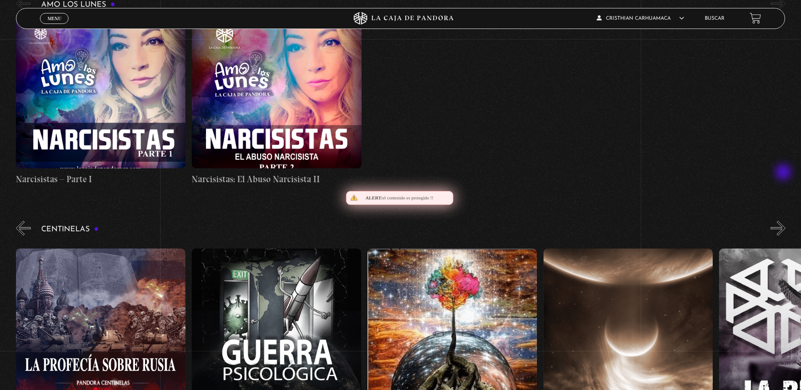
click at [784, 221] on button "»" at bounding box center [777, 228] width 15 height 15
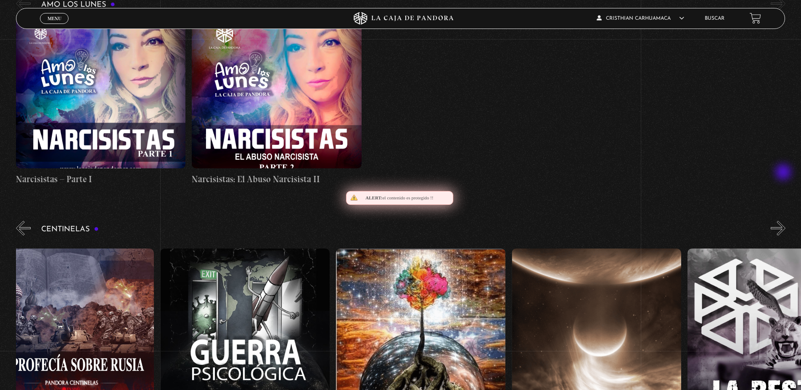
click at [784, 221] on button "»" at bounding box center [777, 228] width 15 height 15
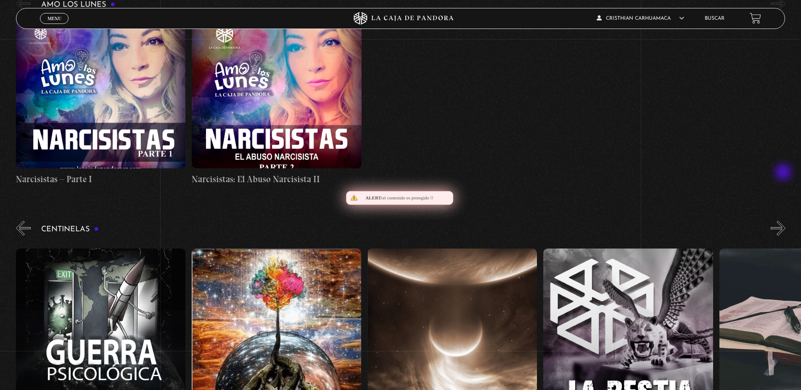
click at [784, 221] on button "»" at bounding box center [777, 228] width 15 height 15
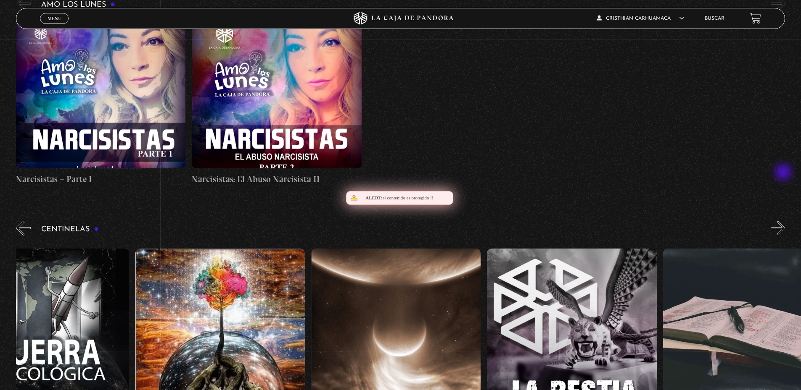
click at [784, 221] on button "»" at bounding box center [777, 228] width 15 height 15
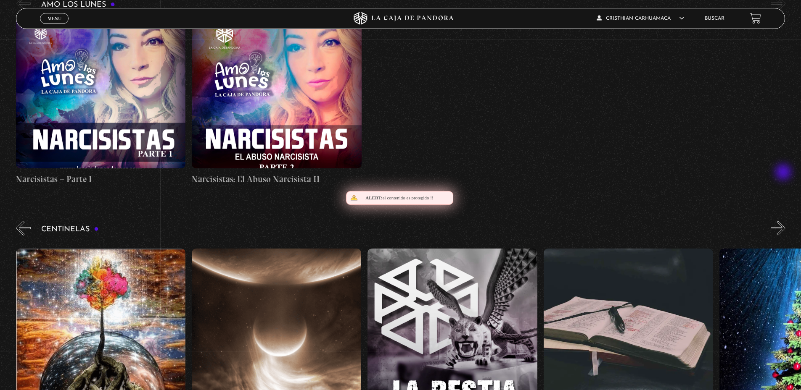
click at [784, 221] on button "»" at bounding box center [777, 228] width 15 height 15
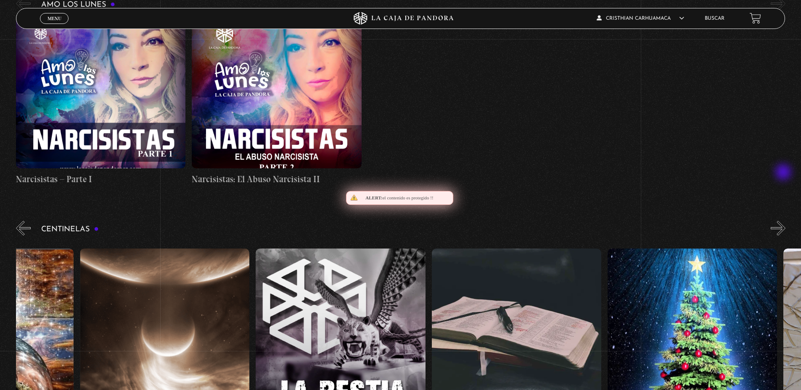
click at [784, 221] on button "»" at bounding box center [777, 228] width 15 height 15
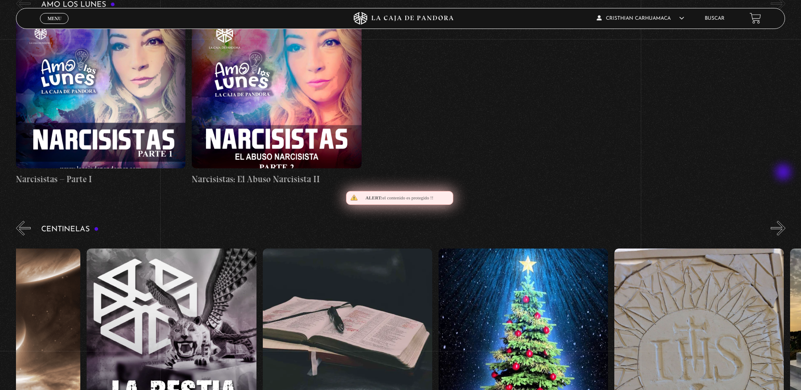
click at [784, 221] on button "»" at bounding box center [777, 228] width 15 height 15
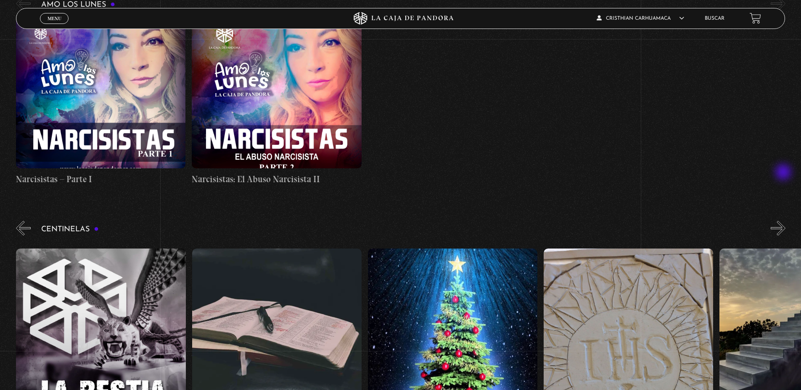
click at [784, 221] on button "»" at bounding box center [777, 228] width 15 height 15
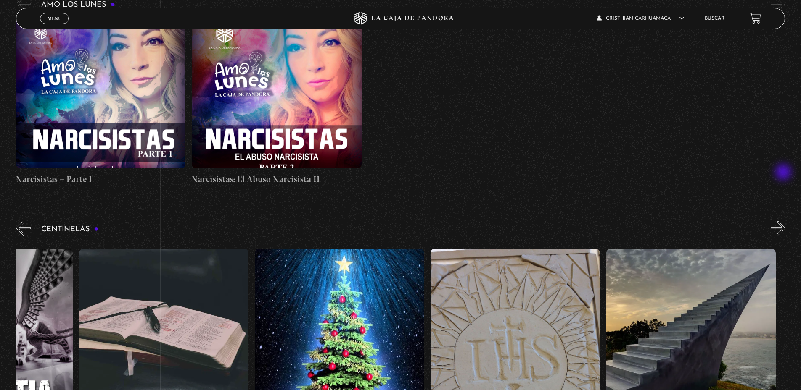
click at [784, 221] on button "»" at bounding box center [777, 228] width 15 height 15
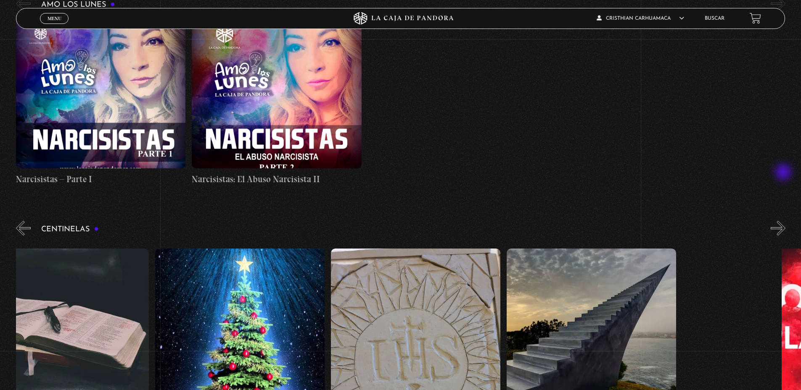
click at [784, 221] on button "»" at bounding box center [777, 228] width 15 height 15
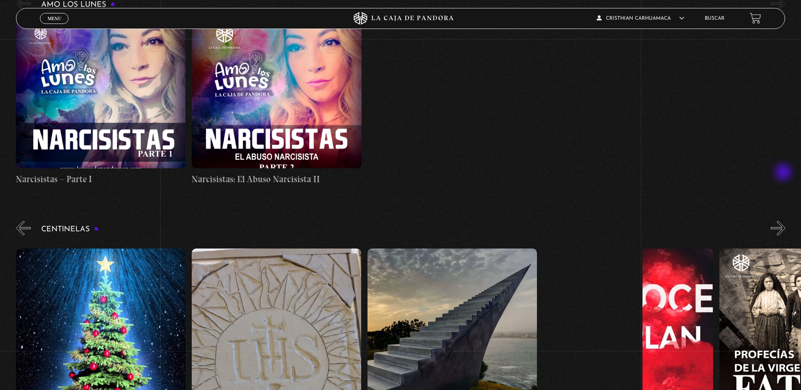
click at [784, 221] on button "»" at bounding box center [777, 228] width 15 height 15
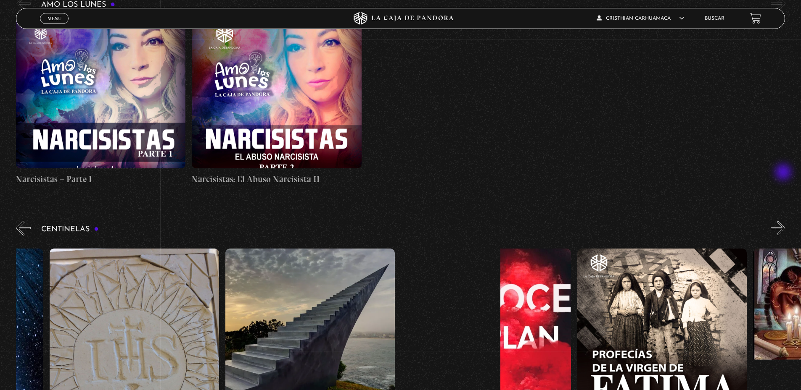
click at [784, 221] on button "»" at bounding box center [777, 228] width 15 height 15
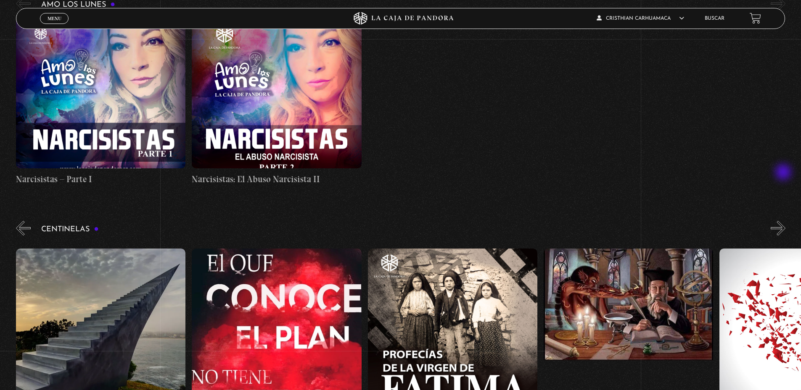
click at [784, 221] on button "»" at bounding box center [777, 228] width 15 height 15
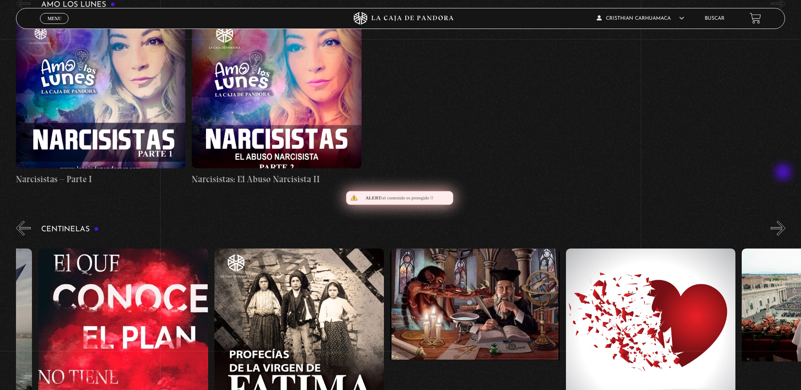
click at [784, 221] on button "»" at bounding box center [777, 228] width 15 height 15
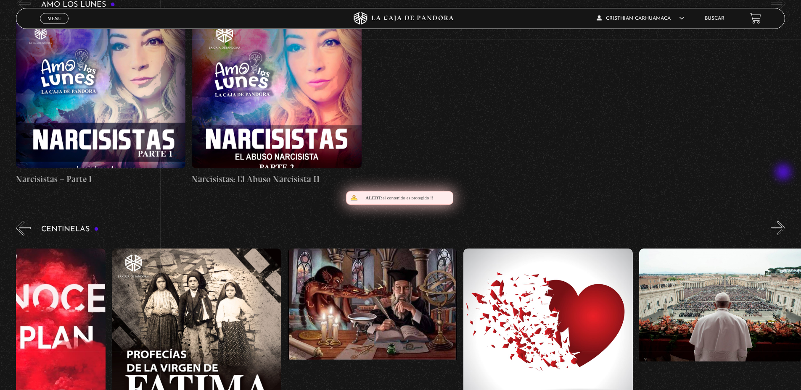
click at [784, 221] on button "»" at bounding box center [777, 228] width 15 height 15
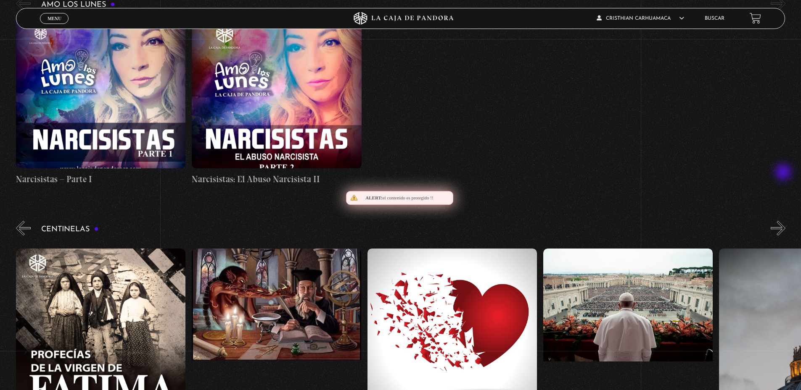
click at [784, 221] on button "»" at bounding box center [777, 228] width 15 height 15
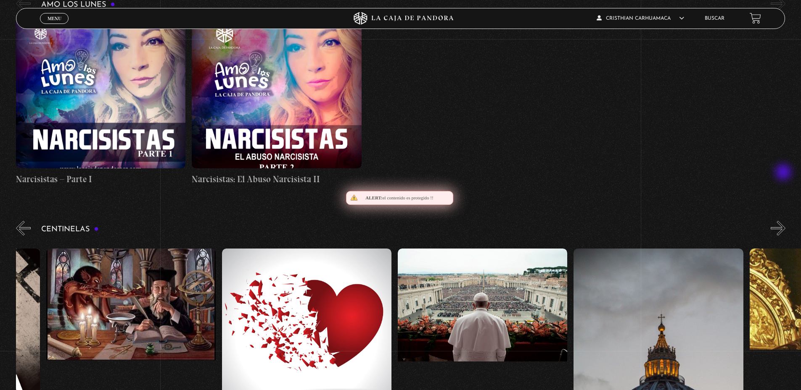
click at [784, 221] on button "»" at bounding box center [777, 228] width 15 height 15
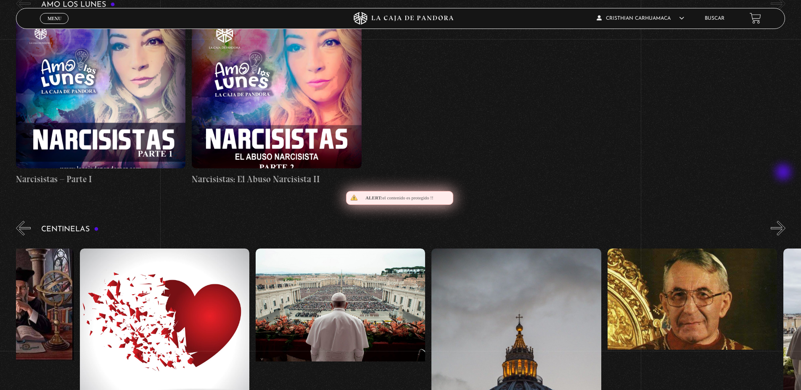
click at [784, 221] on button "»" at bounding box center [777, 228] width 15 height 15
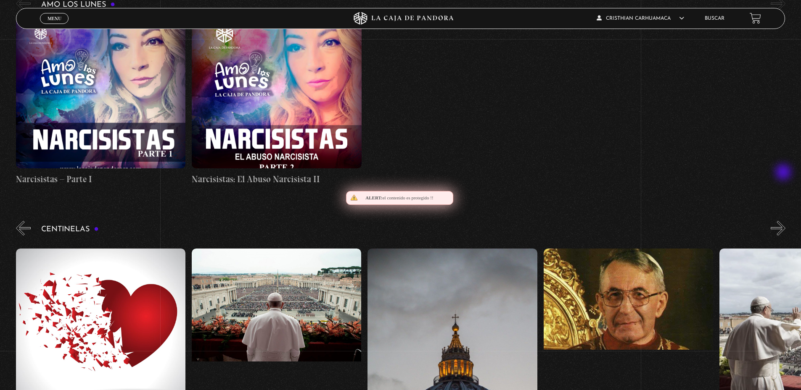
click at [784, 221] on button "»" at bounding box center [777, 228] width 15 height 15
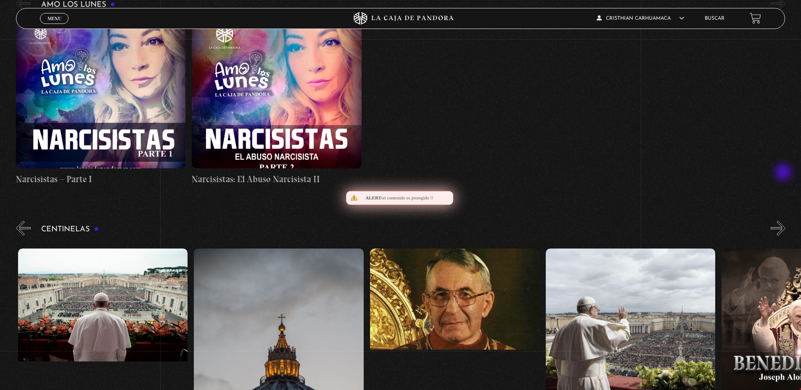
click at [784, 221] on button "»" at bounding box center [777, 228] width 15 height 15
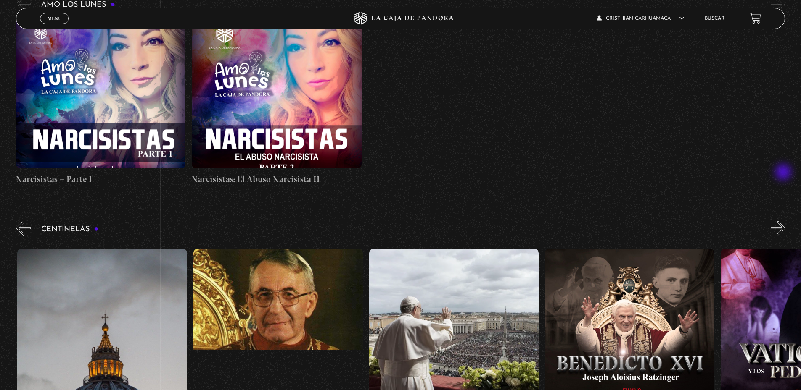
click at [784, 221] on button "»" at bounding box center [777, 228] width 15 height 15
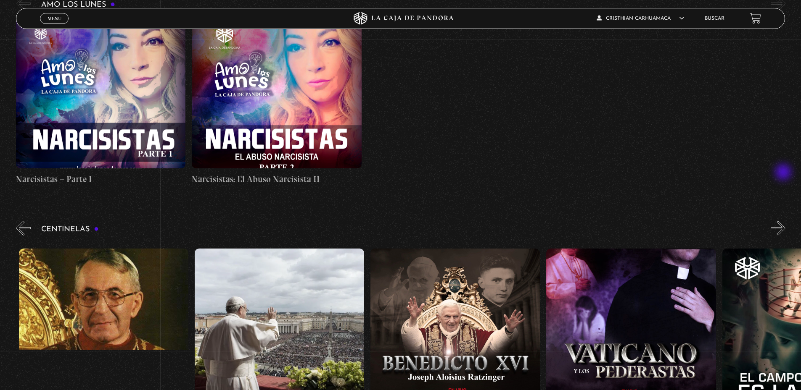
click at [784, 221] on button "»" at bounding box center [777, 228] width 15 height 15
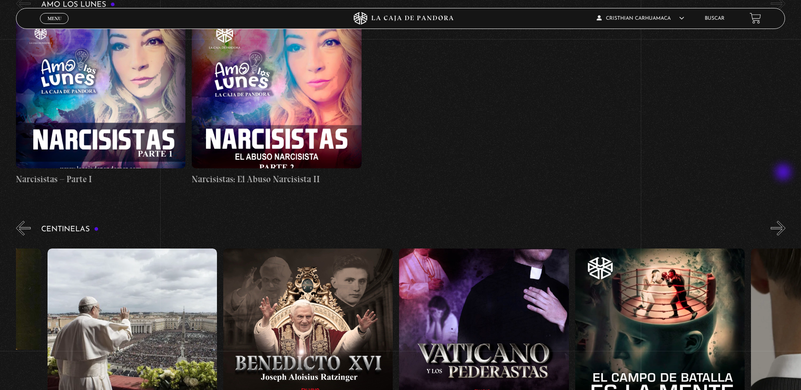
click at [784, 221] on button "»" at bounding box center [777, 228] width 15 height 15
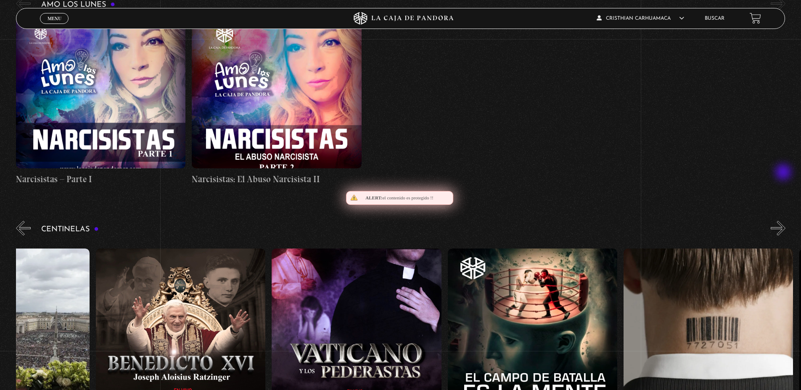
click at [784, 221] on button "»" at bounding box center [777, 228] width 15 height 15
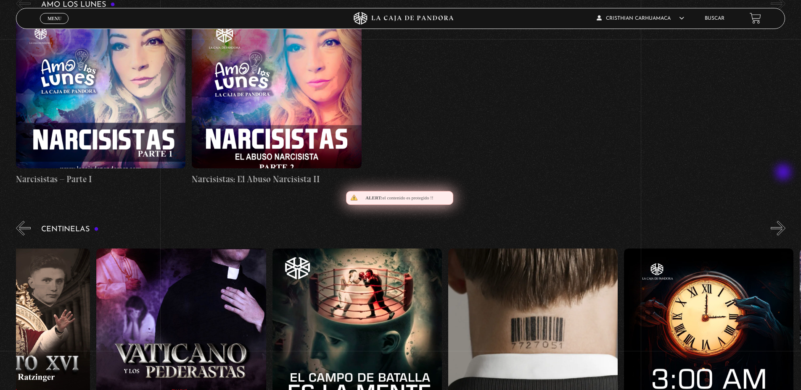
click at [784, 221] on button "»" at bounding box center [777, 228] width 15 height 15
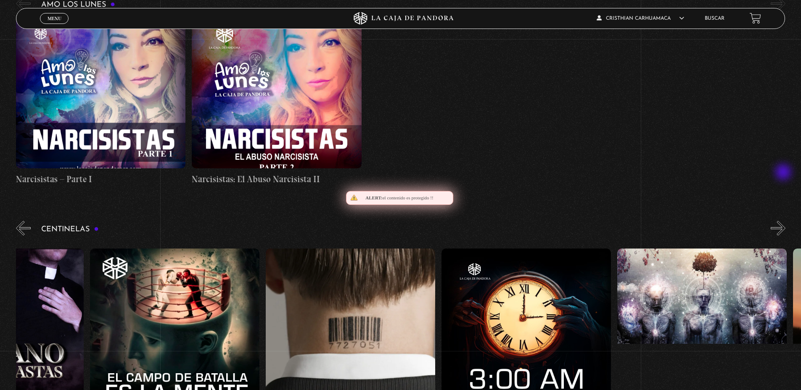
click at [784, 221] on button "»" at bounding box center [777, 228] width 15 height 15
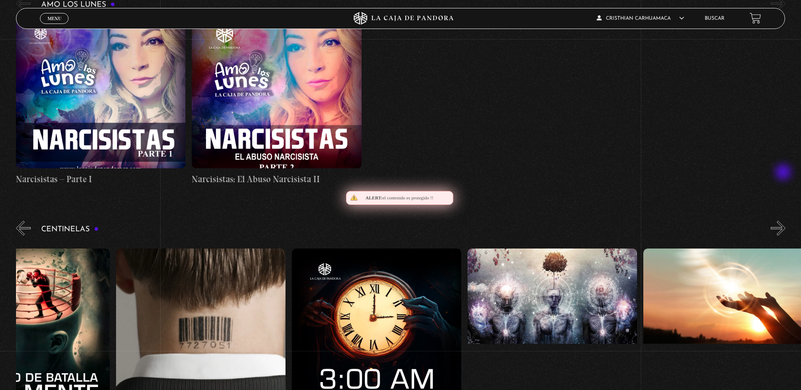
click at [784, 221] on button "»" at bounding box center [777, 228] width 15 height 15
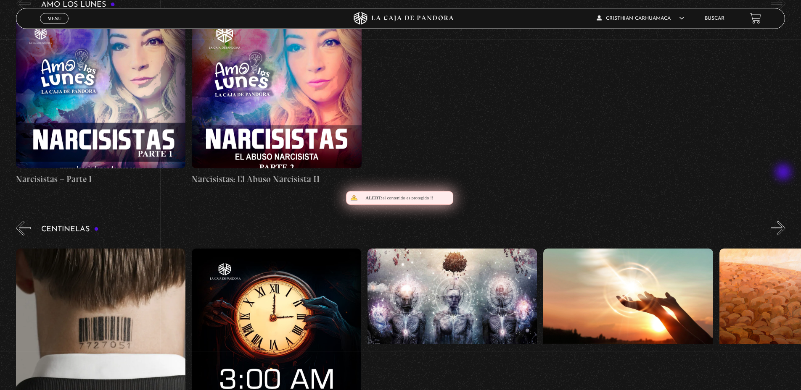
click at [784, 221] on button "»" at bounding box center [777, 228] width 15 height 15
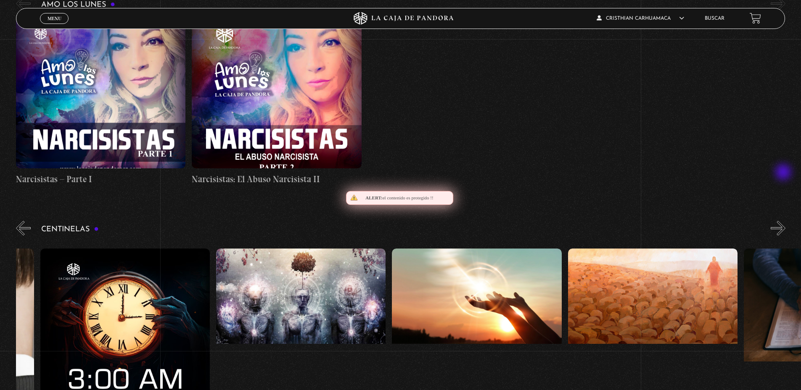
click at [784, 221] on button "»" at bounding box center [777, 228] width 15 height 15
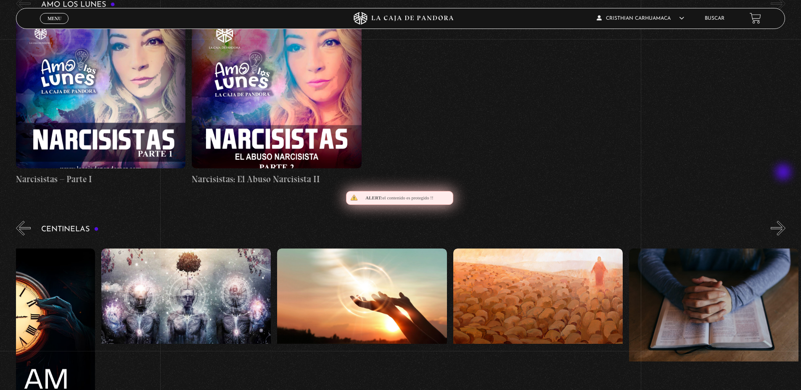
click at [784, 221] on button "»" at bounding box center [777, 228] width 15 height 15
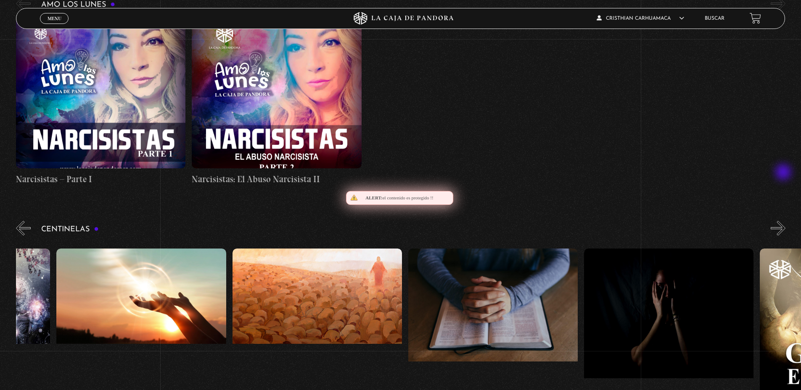
click at [784, 221] on button "»" at bounding box center [777, 228] width 15 height 15
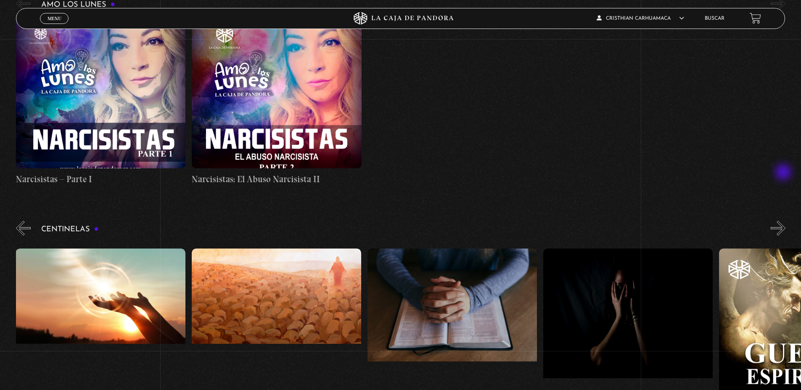
click at [784, 221] on button "»" at bounding box center [777, 228] width 15 height 15
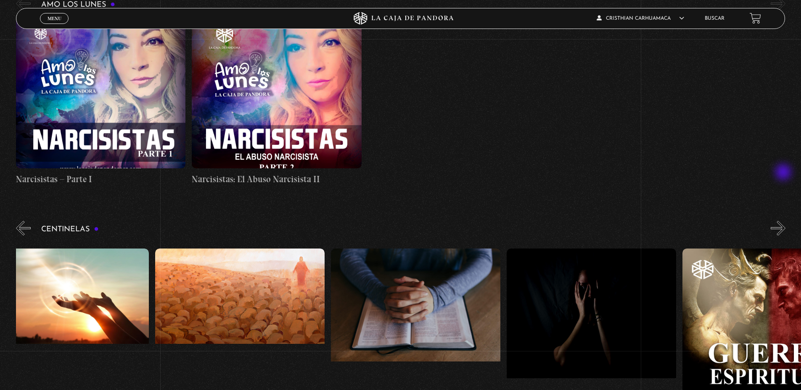
click at [784, 221] on button "»" at bounding box center [777, 228] width 15 height 15
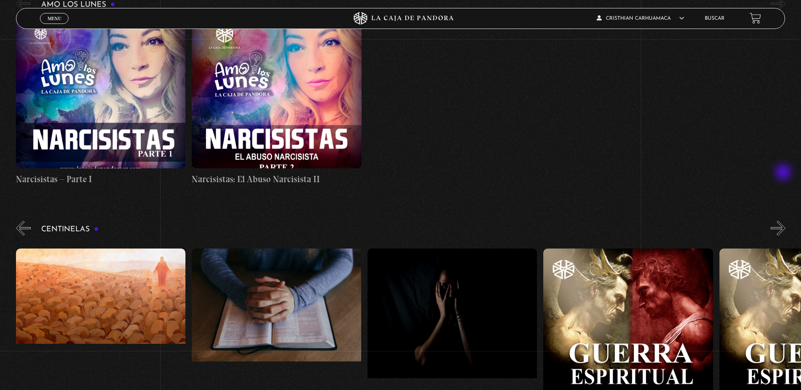
click at [784, 221] on button "»" at bounding box center [777, 228] width 15 height 15
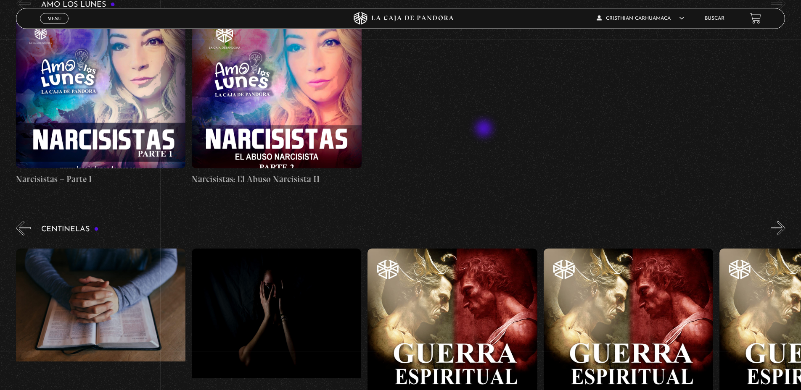
scroll to position [2947, 0]
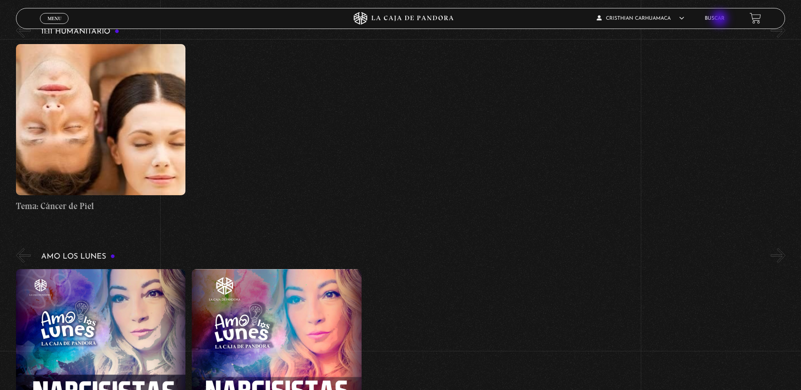
click at [720, 19] on link "Buscar" at bounding box center [714, 18] width 20 height 5
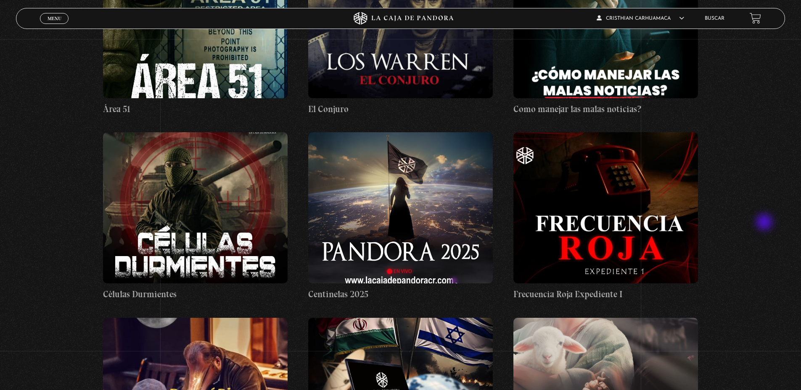
scroll to position [168, 0]
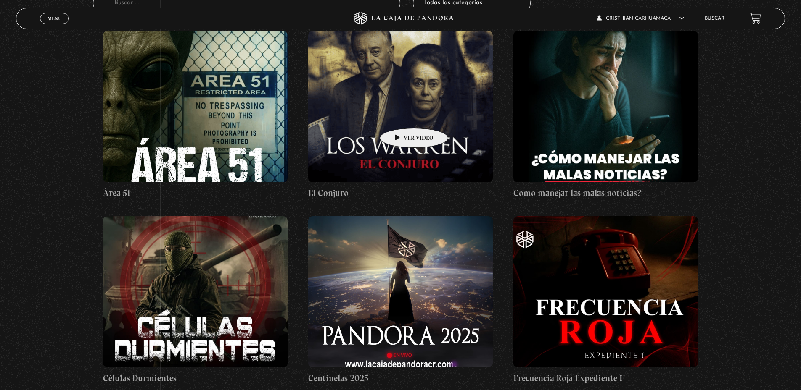
click at [400, 116] on figure at bounding box center [400, 106] width 184 height 151
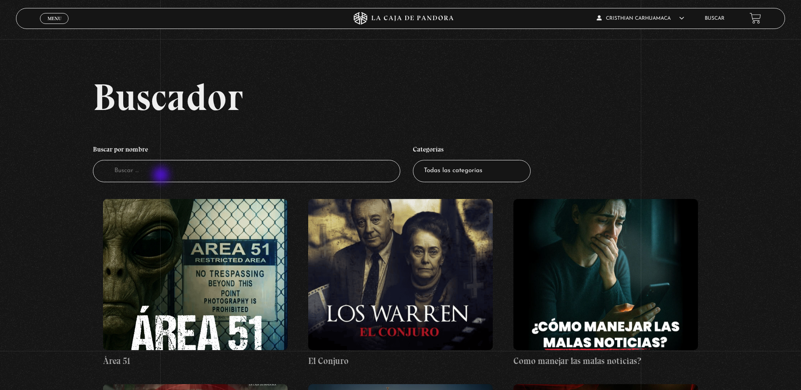
click at [161, 176] on input "Buscador" at bounding box center [247, 171] width 308 height 22
type input "t"
type input "madu"
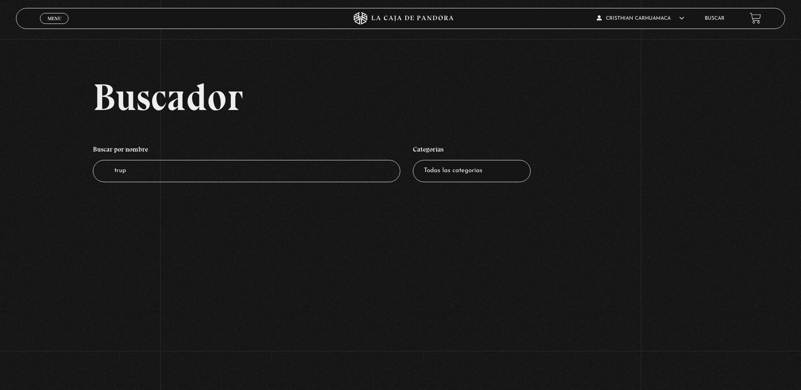
click at [155, 174] on input "trup" at bounding box center [247, 171] width 308 height 22
type input "t"
type input "maduro"
click at [159, 176] on input "maduro" at bounding box center [247, 171] width 308 height 22
type input "trump maduro"
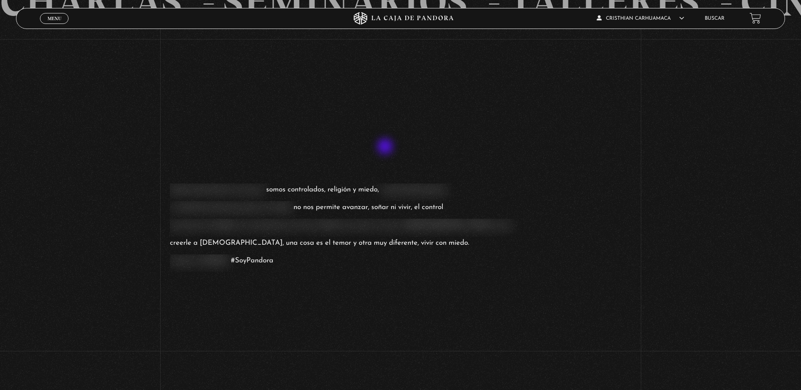
scroll to position [1177, 0]
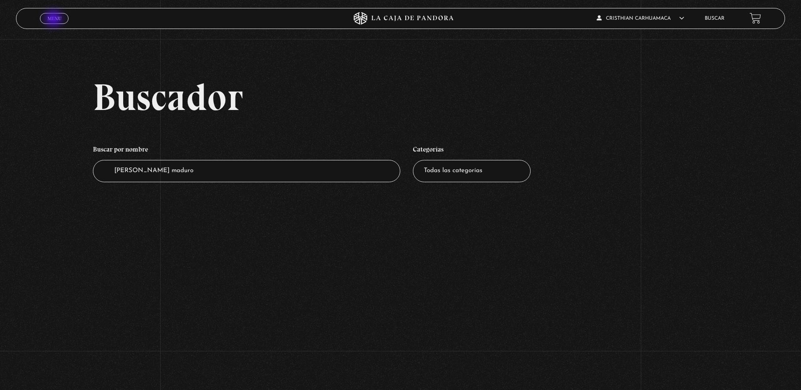
click at [54, 19] on span "Menu" at bounding box center [54, 18] width 14 height 5
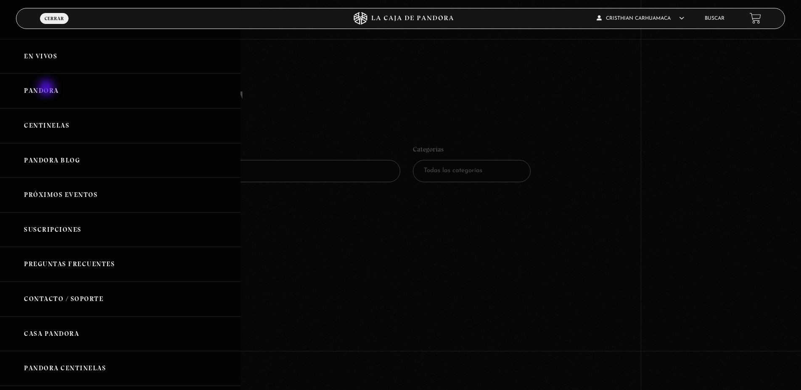
click at [47, 89] on link "Pandora" at bounding box center [120, 91] width 240 height 35
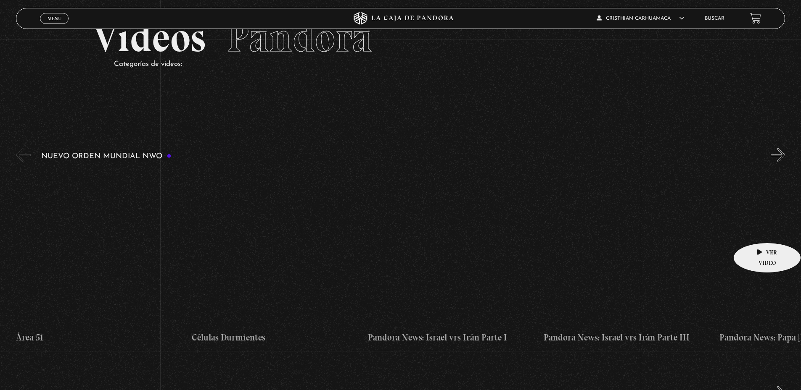
scroll to position [84, 0]
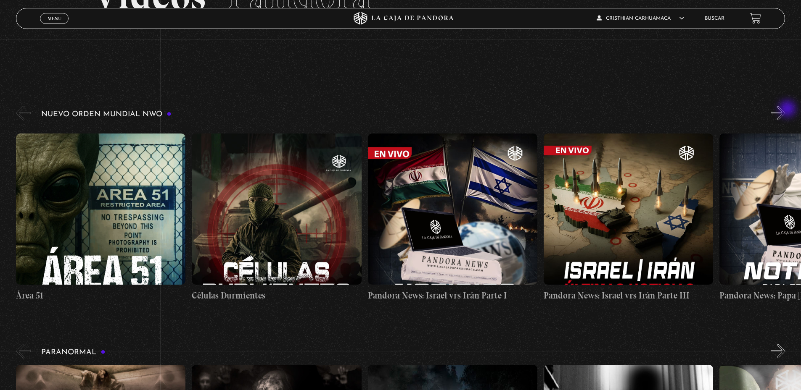
click at [785, 110] on button "»" at bounding box center [777, 113] width 15 height 15
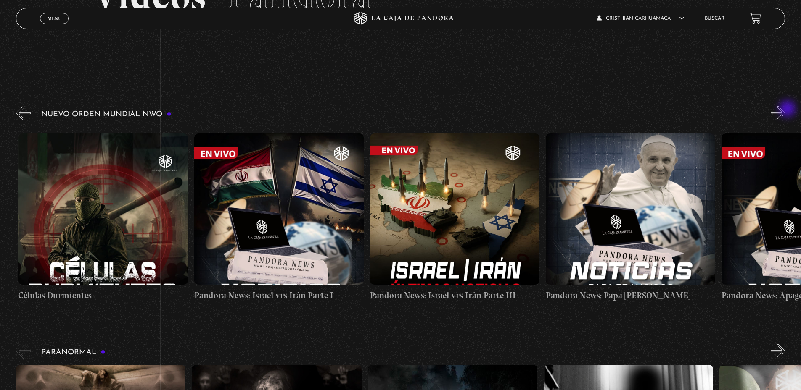
click at [785, 110] on button "»" at bounding box center [777, 113] width 15 height 15
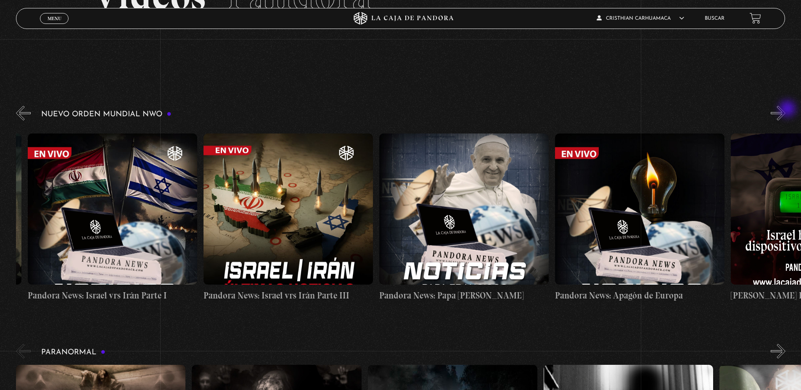
click at [785, 110] on button "»" at bounding box center [777, 113] width 15 height 15
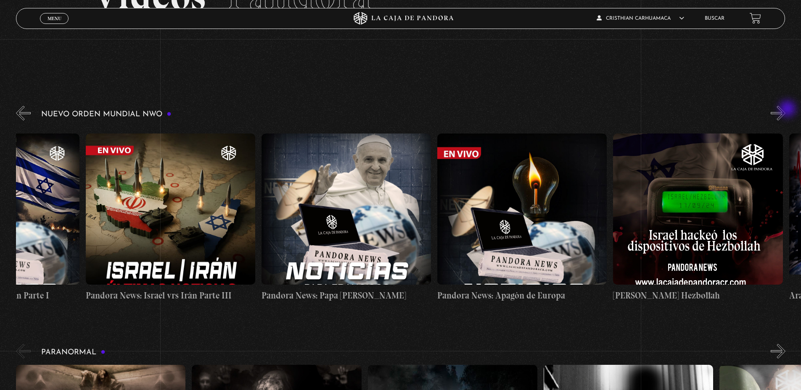
click at [785, 110] on button "»" at bounding box center [777, 113] width 15 height 15
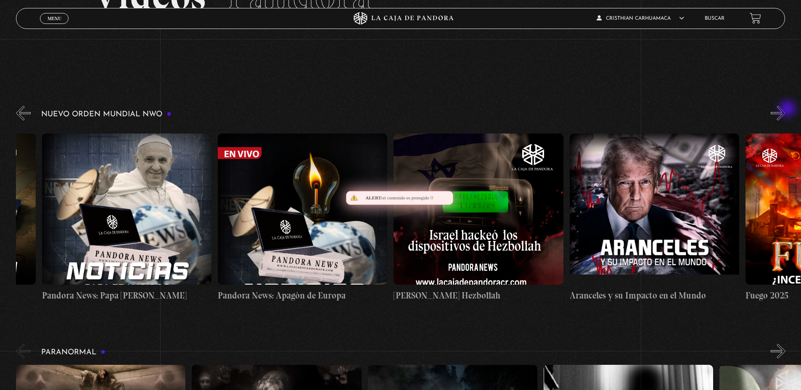
click at [785, 110] on button "»" at bounding box center [777, 113] width 15 height 15
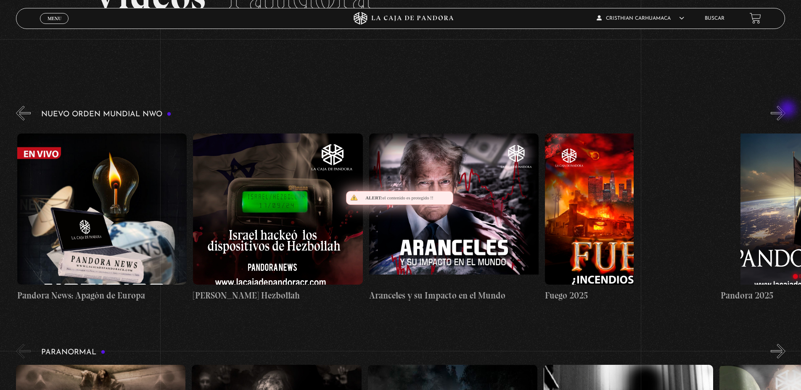
click at [785, 110] on button "»" at bounding box center [777, 113] width 15 height 15
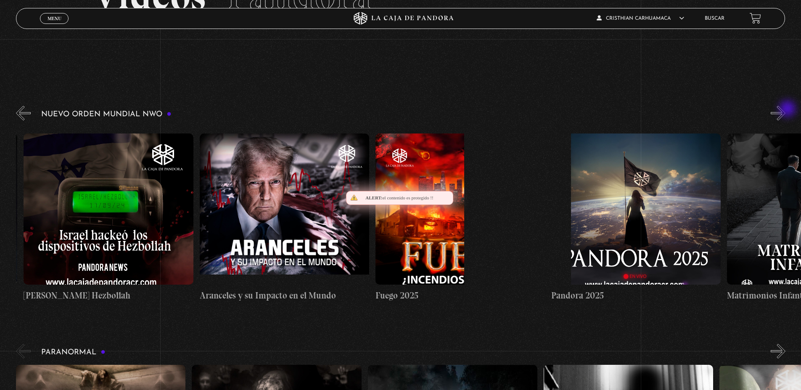
click at [785, 110] on button "»" at bounding box center [777, 113] width 15 height 15
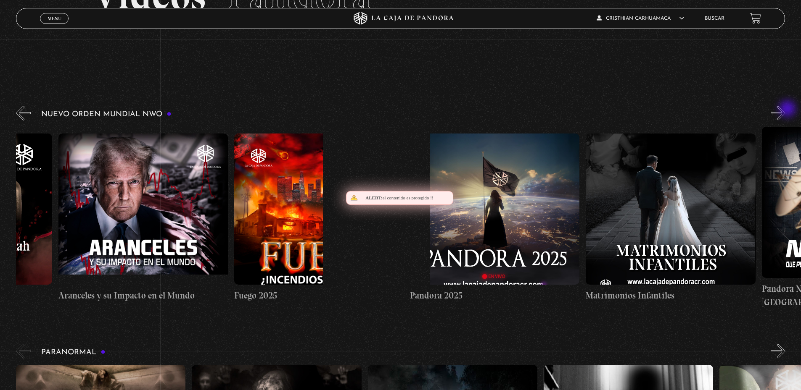
click at [785, 110] on button "»" at bounding box center [777, 113] width 15 height 15
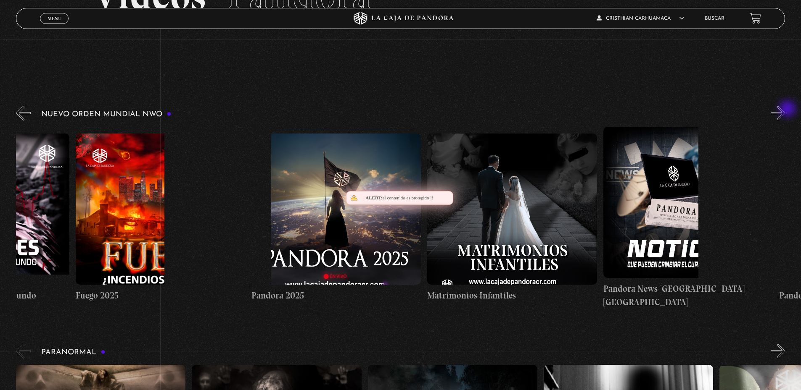
click at [785, 110] on button "»" at bounding box center [777, 113] width 15 height 15
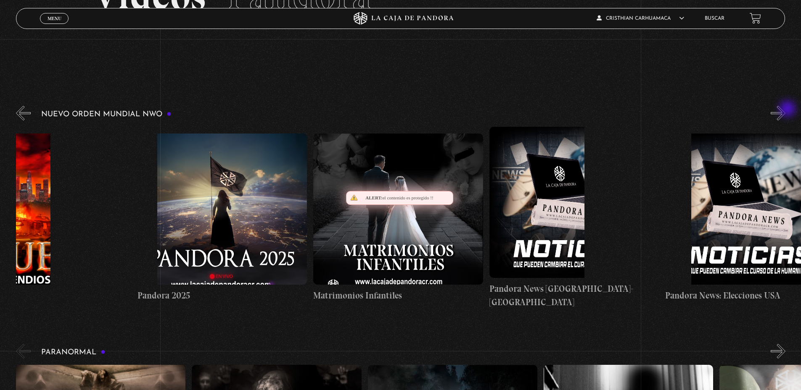
click at [785, 110] on button "»" at bounding box center [777, 113] width 15 height 15
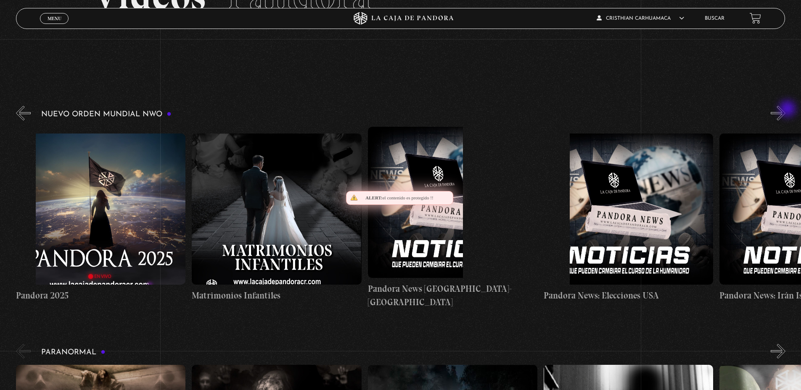
click at [785, 110] on button "»" at bounding box center [777, 113] width 15 height 15
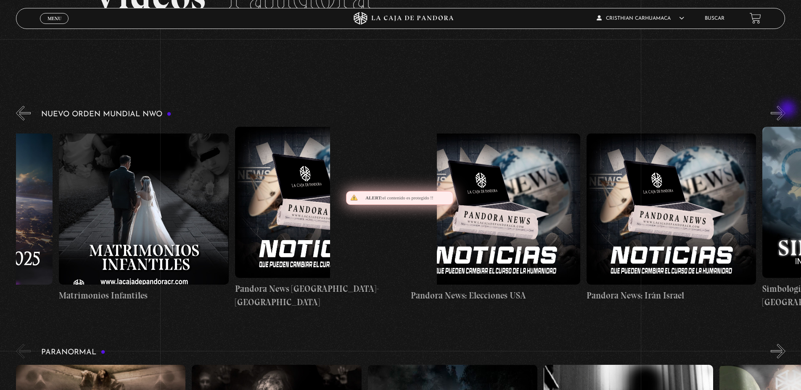
click at [785, 110] on button "»" at bounding box center [777, 113] width 15 height 15
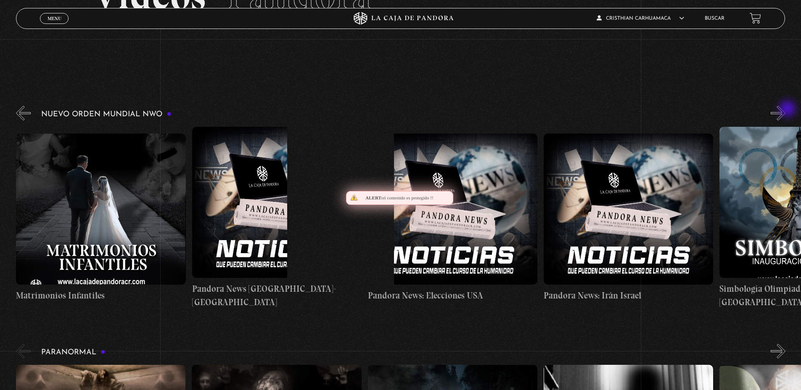
click at [785, 110] on button "»" at bounding box center [777, 113] width 15 height 15
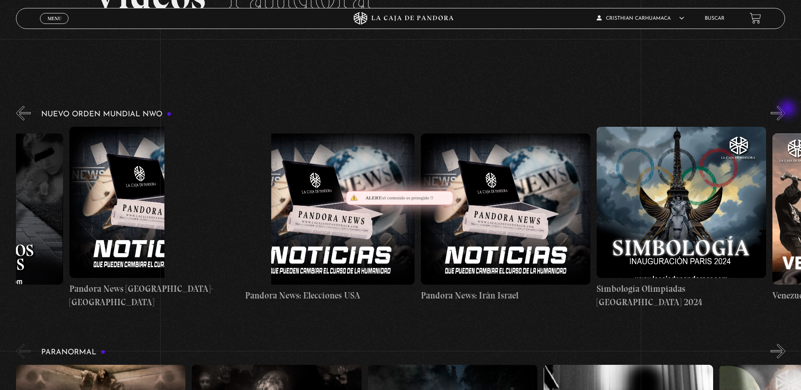
click at [785, 110] on button "»" at bounding box center [777, 113] width 15 height 15
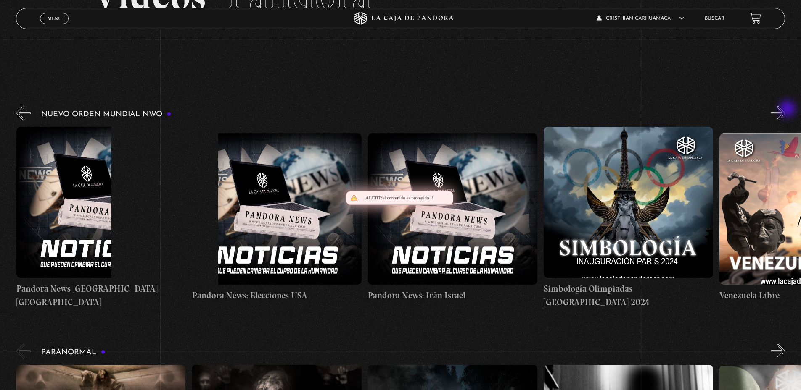
click at [785, 110] on button "»" at bounding box center [777, 113] width 15 height 15
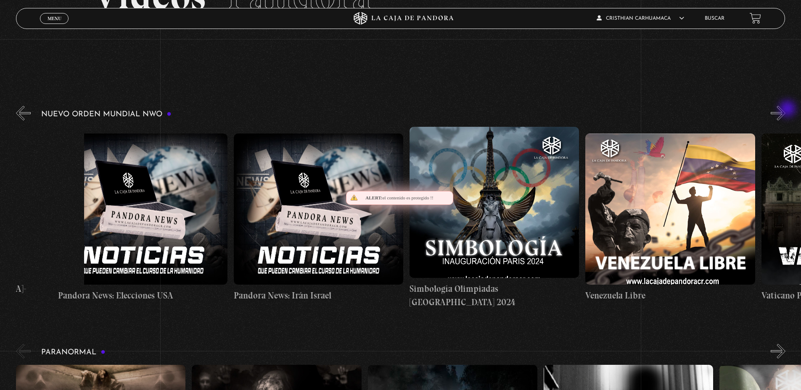
click at [785, 110] on button "»" at bounding box center [777, 113] width 15 height 15
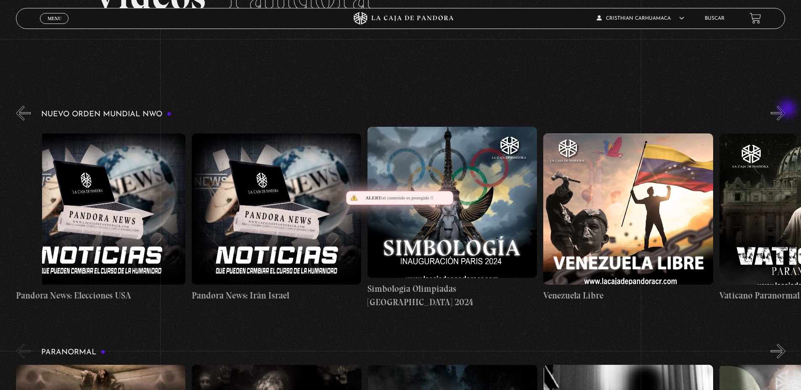
click at [785, 110] on button "»" at bounding box center [777, 113] width 15 height 15
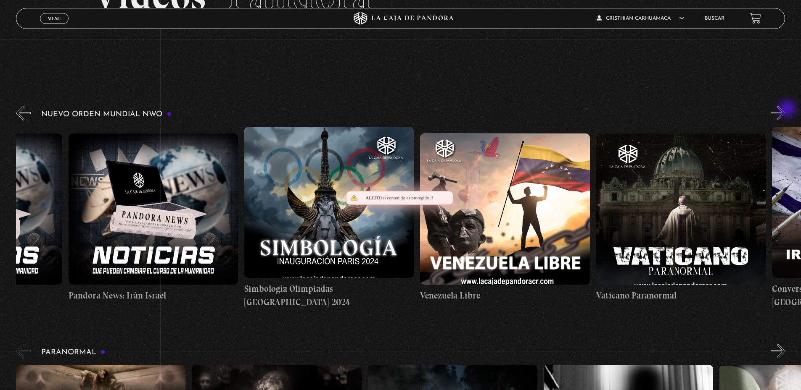
click at [785, 110] on button "»" at bounding box center [777, 113] width 15 height 15
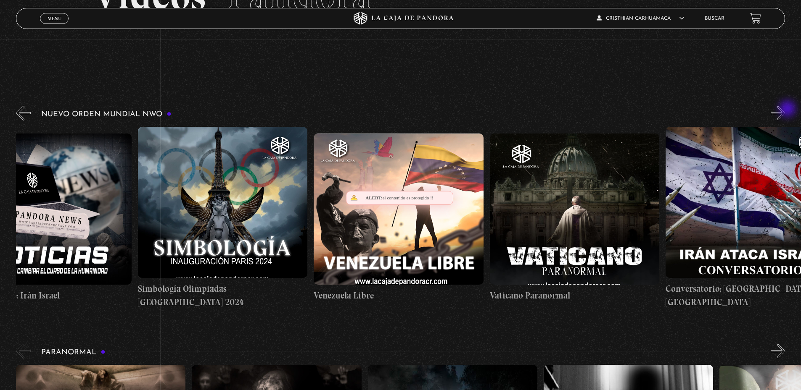
click at [785, 110] on button "»" at bounding box center [777, 113] width 15 height 15
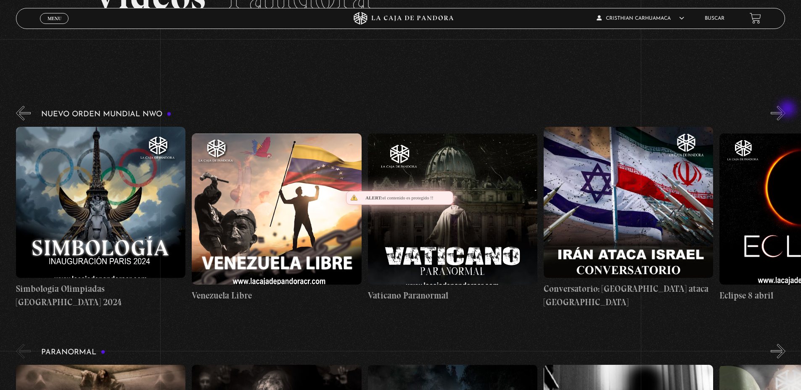
click at [785, 110] on button "»" at bounding box center [777, 113] width 15 height 15
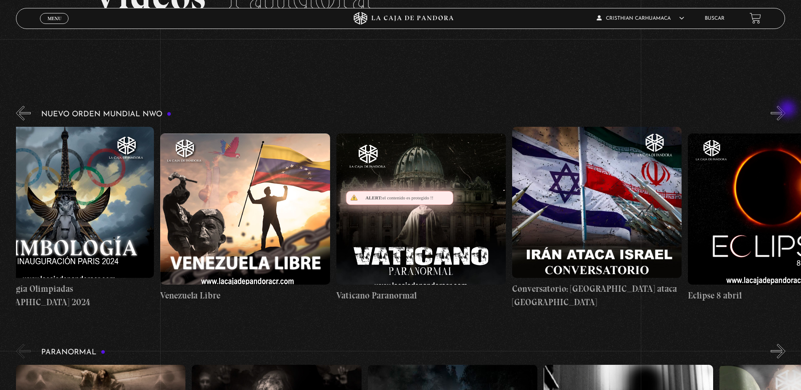
click at [785, 110] on button "»" at bounding box center [777, 113] width 15 height 15
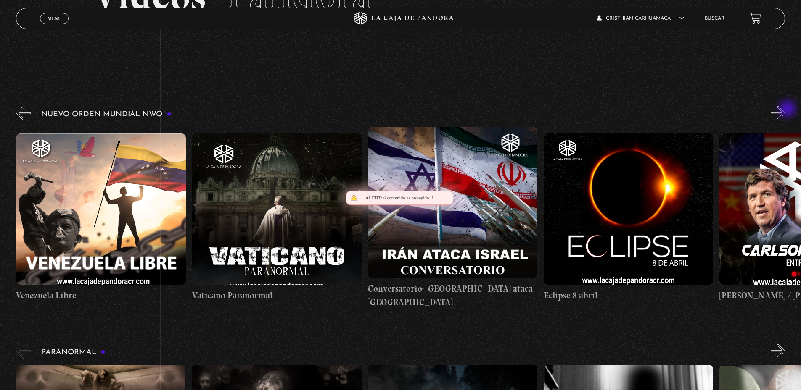
click at [785, 110] on button "»" at bounding box center [777, 113] width 15 height 15
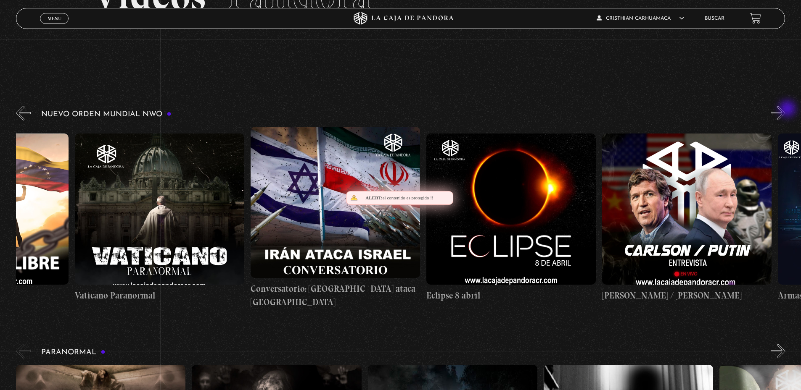
click at [785, 110] on button "»" at bounding box center [777, 113] width 15 height 15
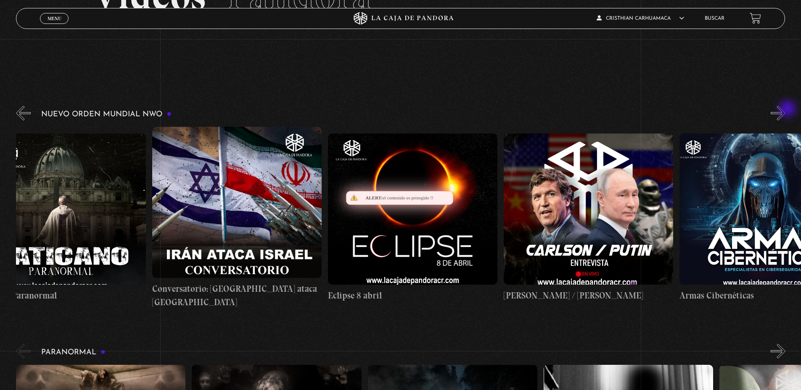
click at [785, 110] on button "»" at bounding box center [777, 113] width 15 height 15
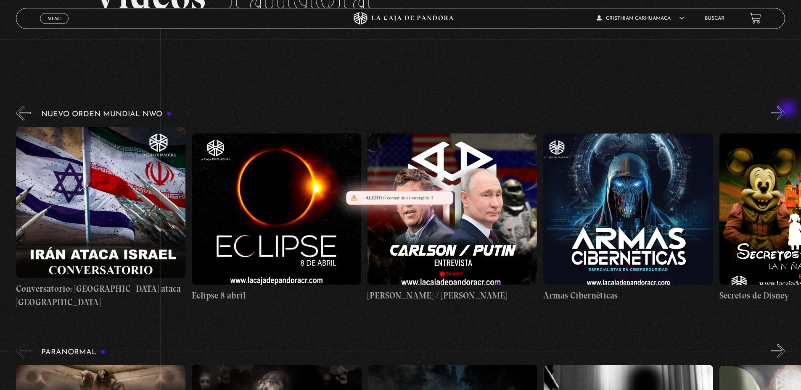
click at [785, 110] on button "»" at bounding box center [777, 113] width 15 height 15
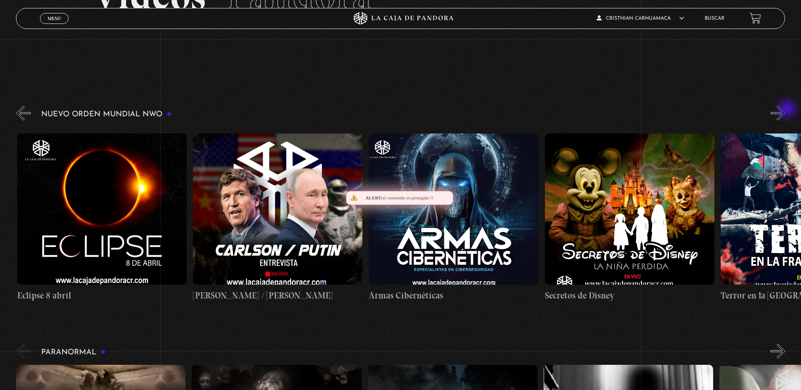
click at [785, 110] on button "»" at bounding box center [777, 113] width 15 height 15
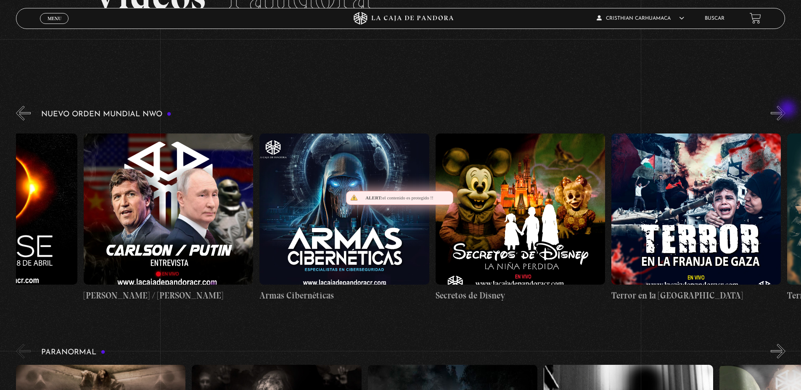
click at [785, 110] on button "»" at bounding box center [777, 113] width 15 height 15
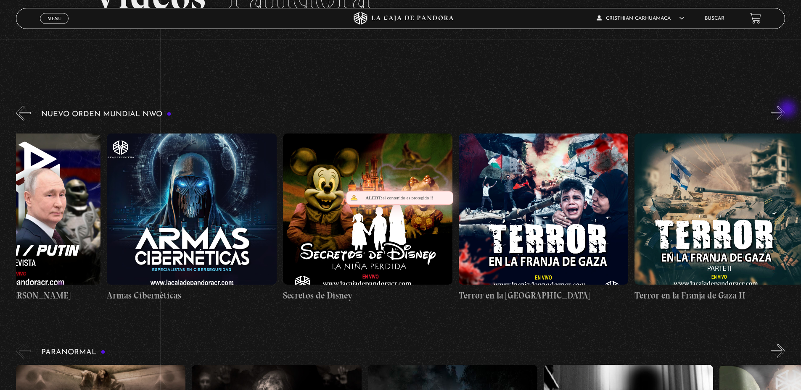
click at [785, 110] on button "»" at bounding box center [777, 113] width 15 height 15
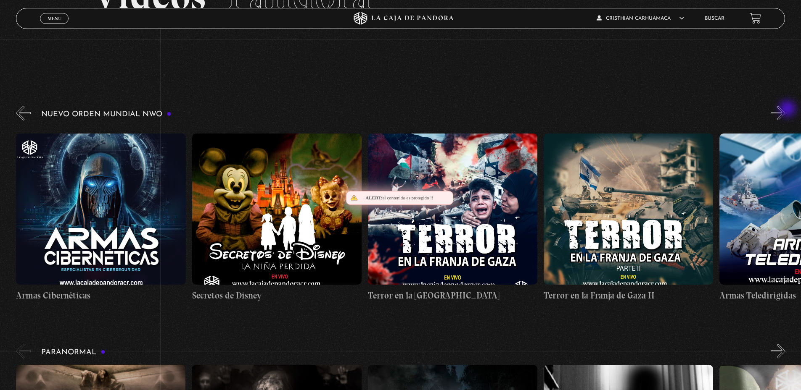
click at [785, 110] on button "»" at bounding box center [777, 113] width 15 height 15
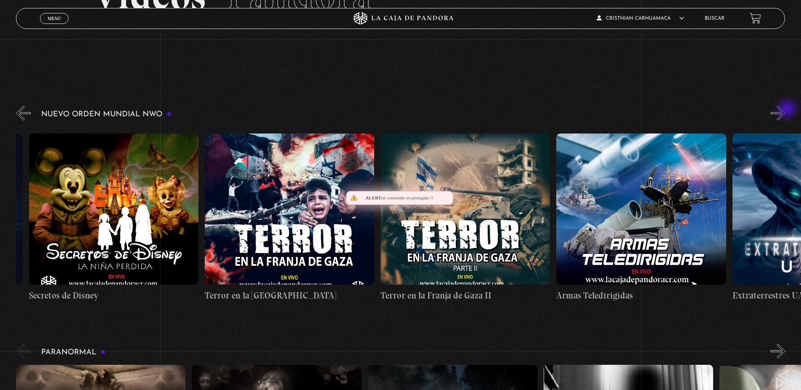
click at [785, 110] on button "»" at bounding box center [777, 113] width 15 height 15
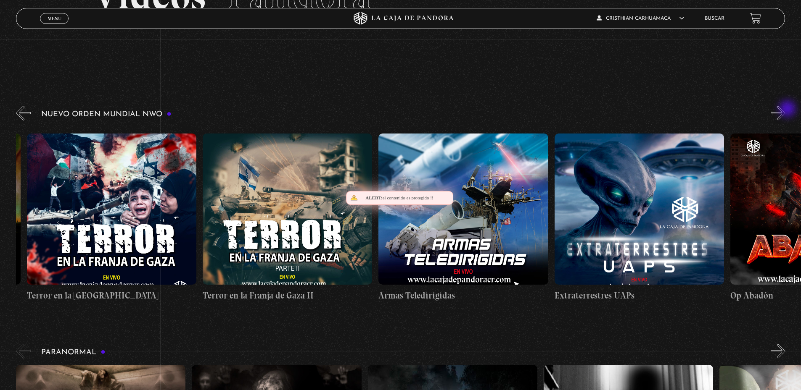
click at [785, 110] on button "»" at bounding box center [777, 113] width 15 height 15
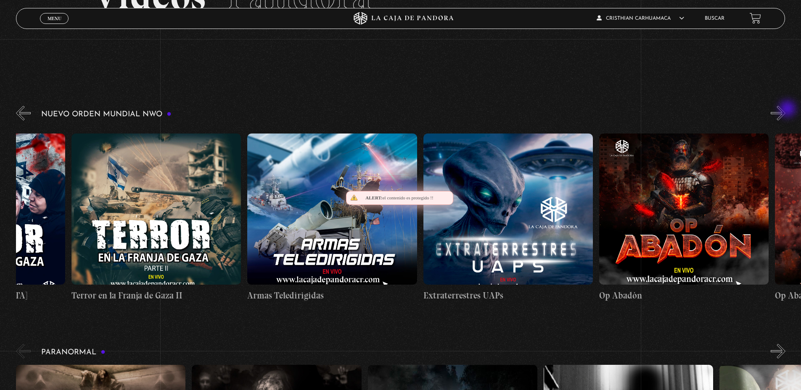
click at [785, 110] on button "»" at bounding box center [777, 113] width 15 height 15
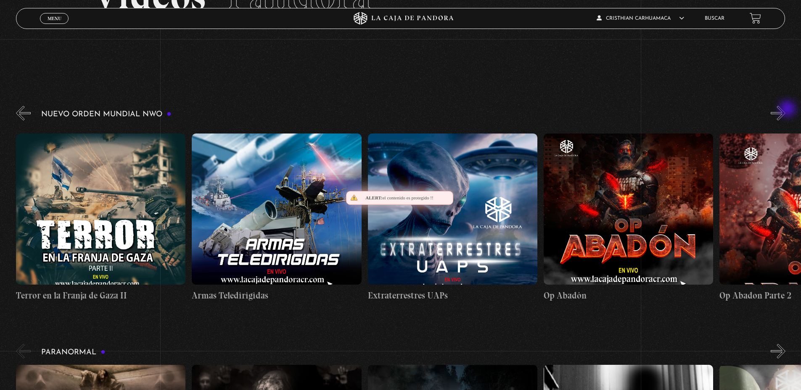
click at [785, 110] on button "»" at bounding box center [777, 113] width 15 height 15
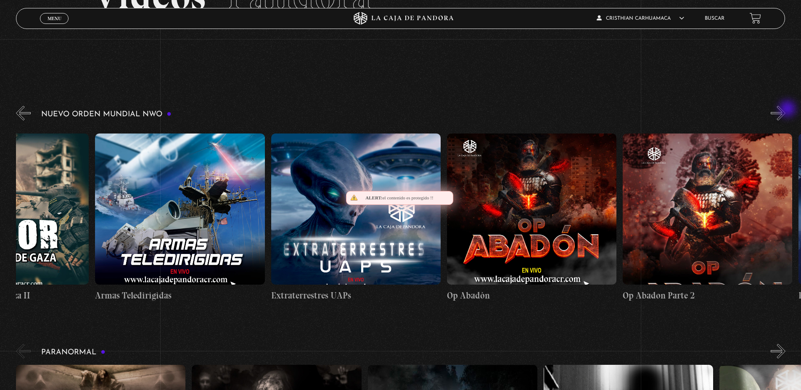
click at [785, 110] on button "»" at bounding box center [777, 113] width 15 height 15
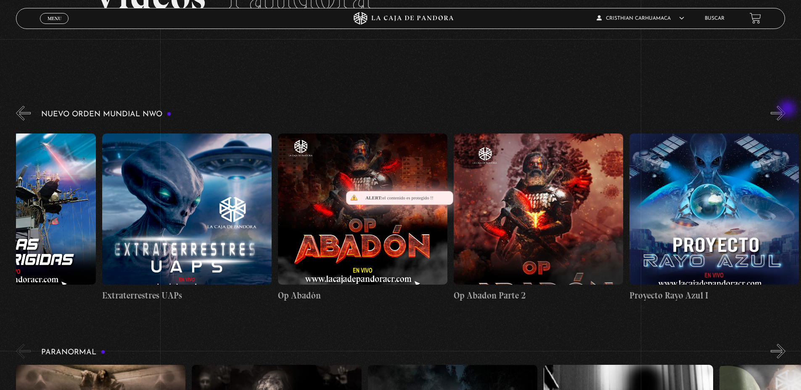
click at [785, 110] on button "»" at bounding box center [777, 113] width 15 height 15
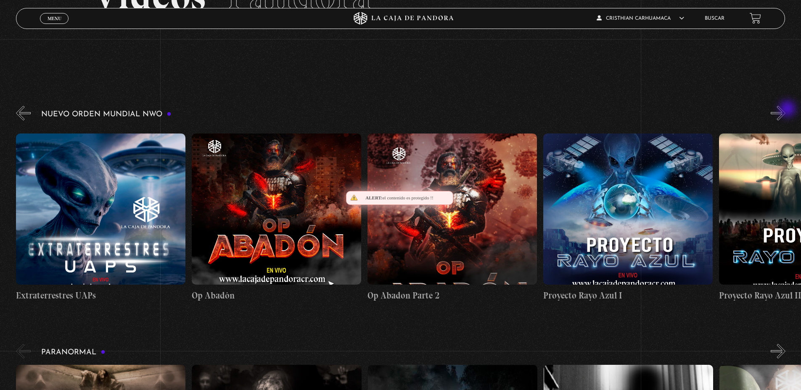
click at [785, 110] on button "»" at bounding box center [777, 113] width 15 height 15
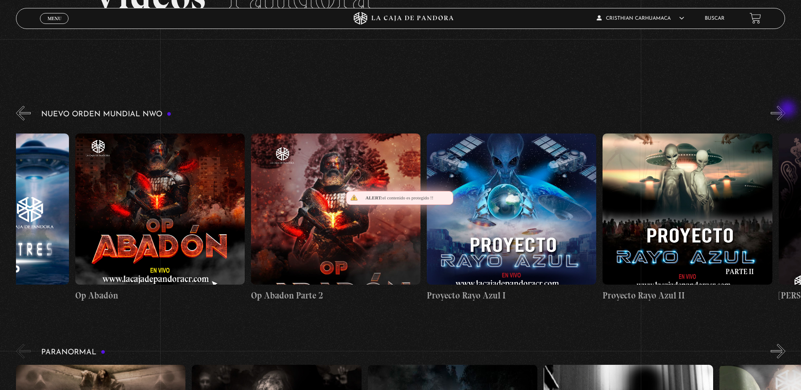
click at [785, 110] on button "»" at bounding box center [777, 113] width 15 height 15
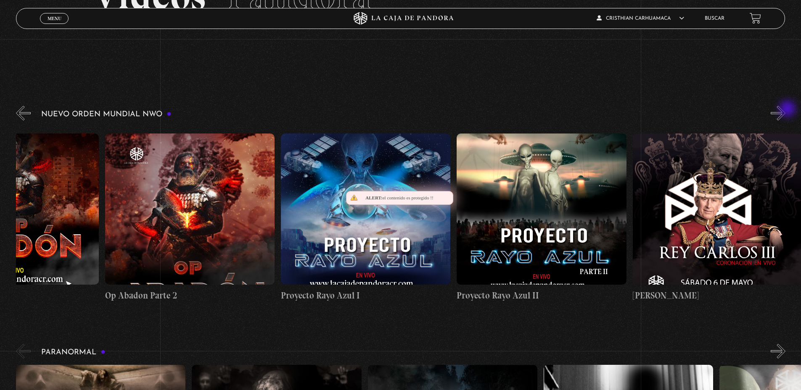
click at [785, 110] on button "»" at bounding box center [777, 113] width 15 height 15
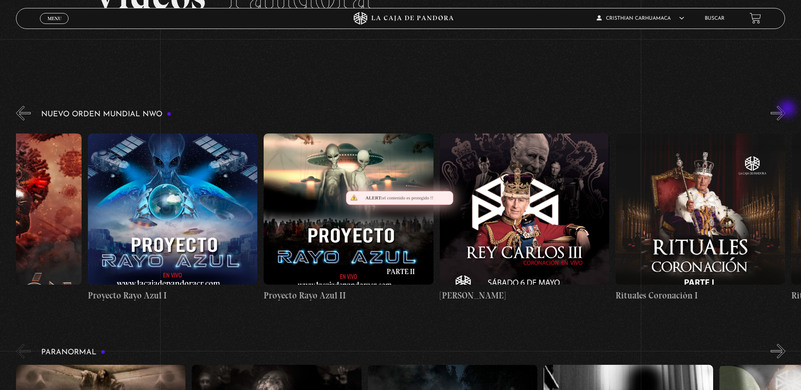
click at [785, 110] on button "»" at bounding box center [777, 113] width 15 height 15
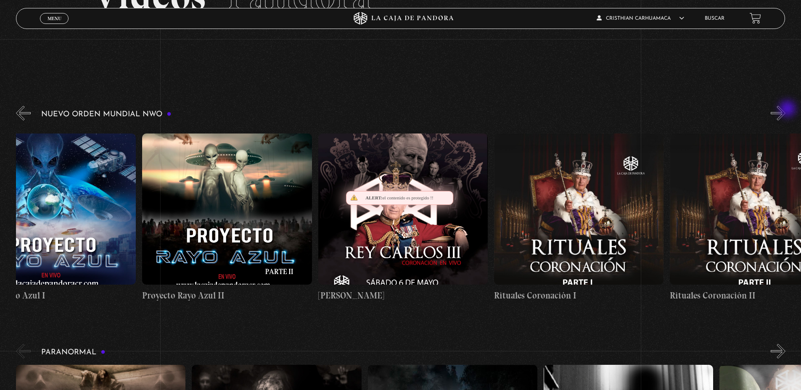
click at [785, 110] on button "»" at bounding box center [777, 113] width 15 height 15
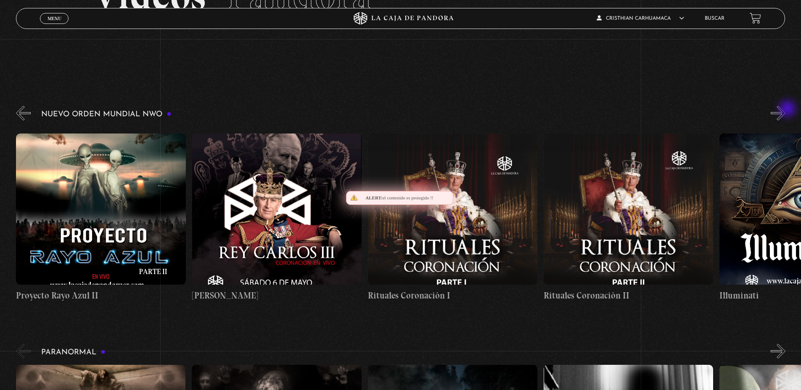
click at [785, 110] on button "»" at bounding box center [777, 113] width 15 height 15
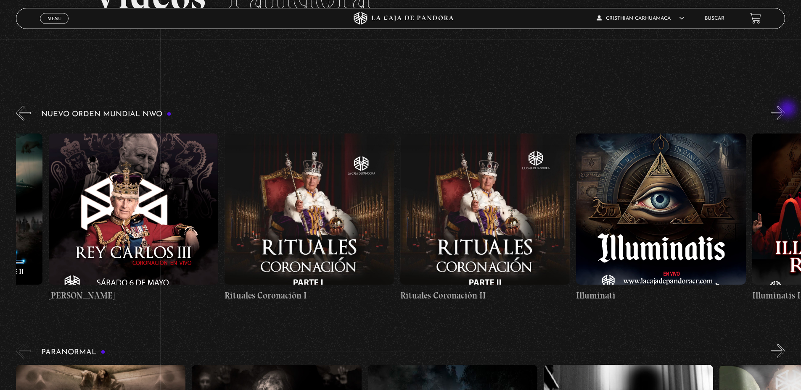
click at [785, 110] on button "»" at bounding box center [777, 113] width 15 height 15
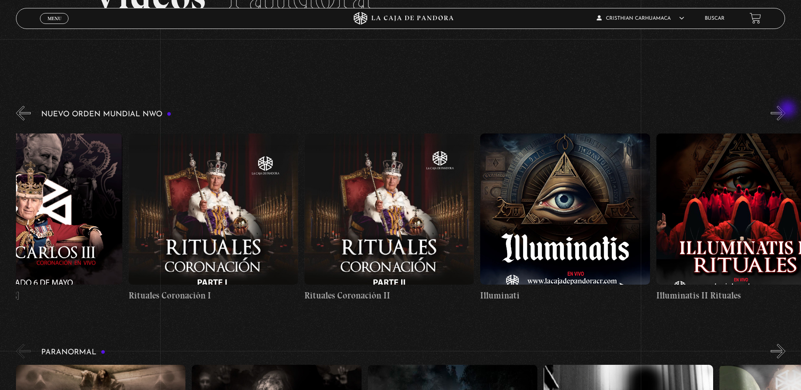
click at [785, 110] on button "»" at bounding box center [777, 113] width 15 height 15
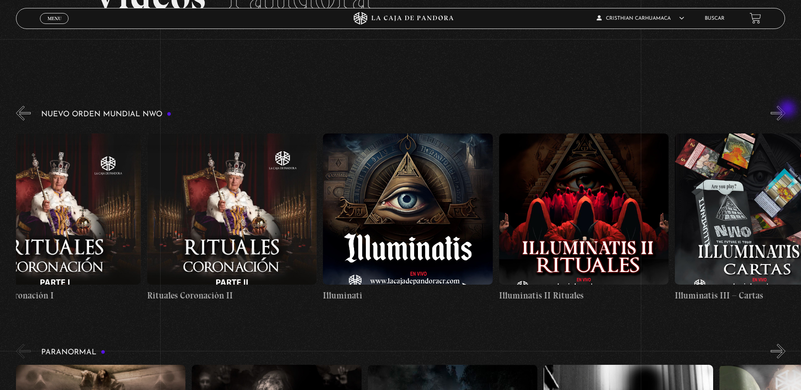
click at [785, 110] on button "»" at bounding box center [777, 113] width 15 height 15
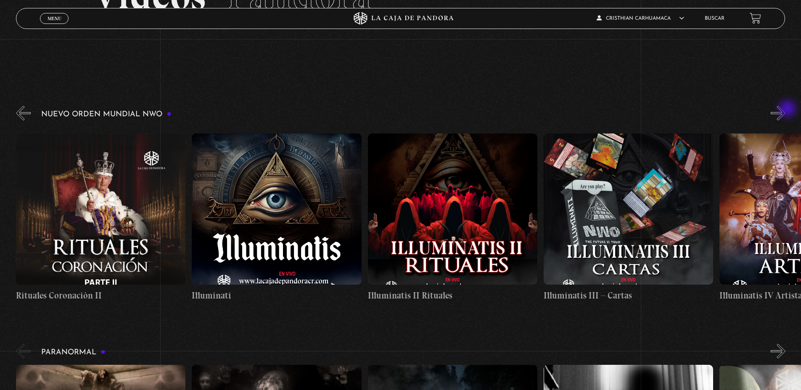
click at [785, 110] on button "»" at bounding box center [777, 113] width 15 height 15
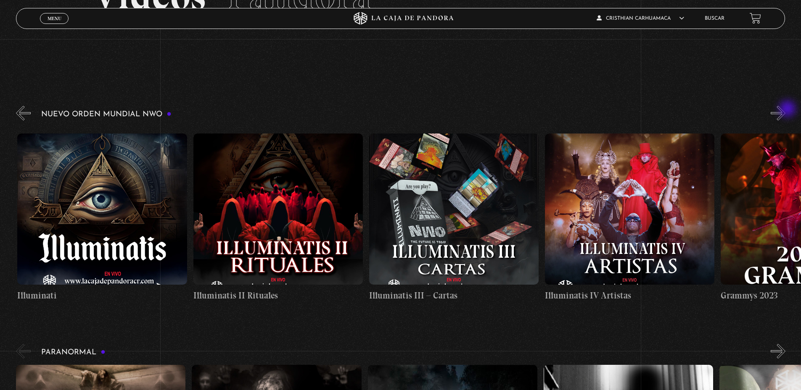
click at [785, 110] on button "»" at bounding box center [777, 113] width 15 height 15
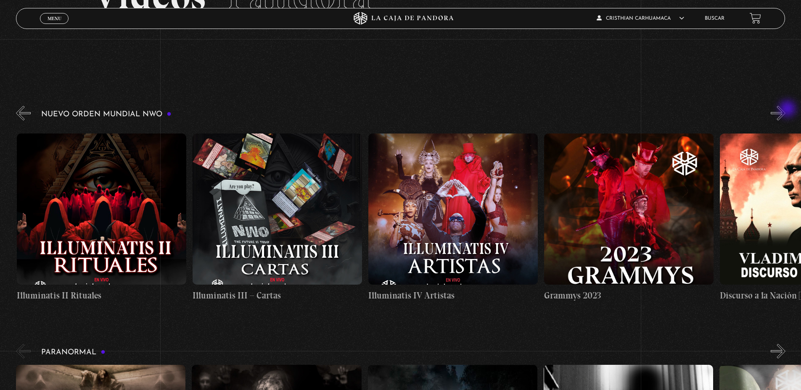
click at [785, 110] on button "»" at bounding box center [777, 113] width 15 height 15
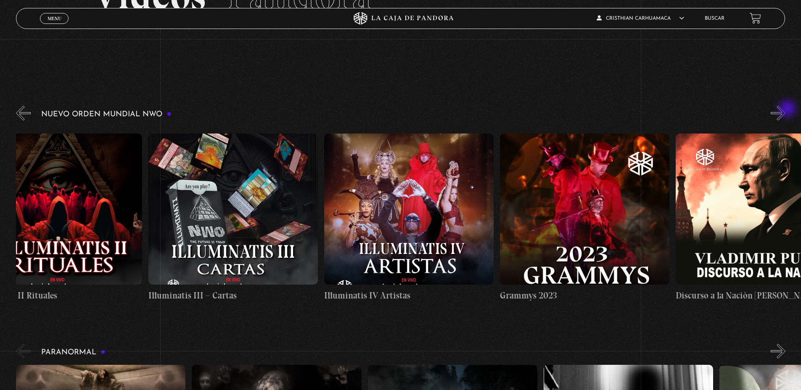
click at [785, 110] on button "»" at bounding box center [777, 113] width 15 height 15
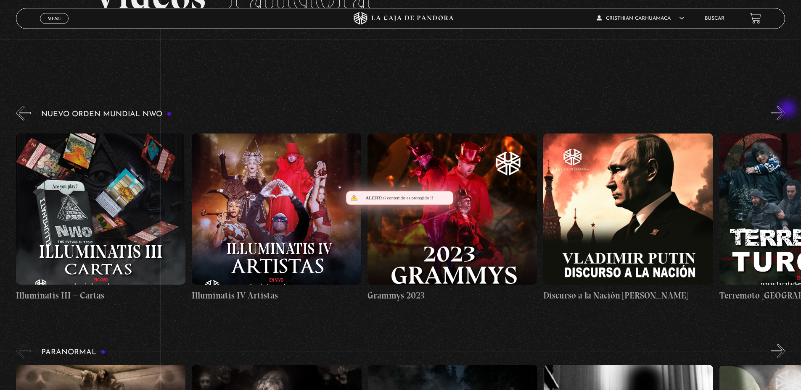
click at [785, 110] on button "»" at bounding box center [777, 113] width 15 height 15
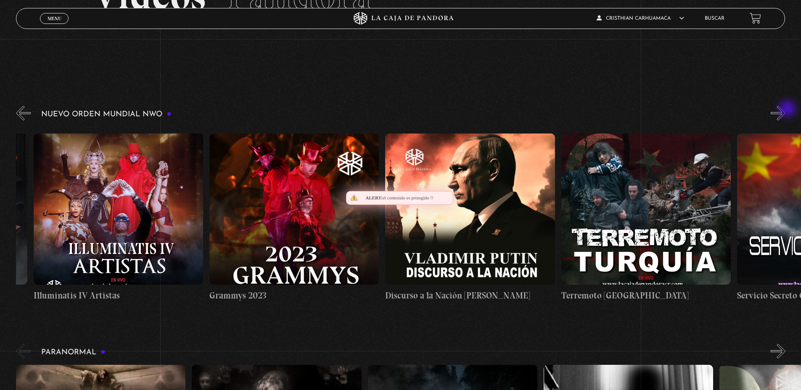
click at [785, 110] on button "»" at bounding box center [777, 113] width 15 height 15
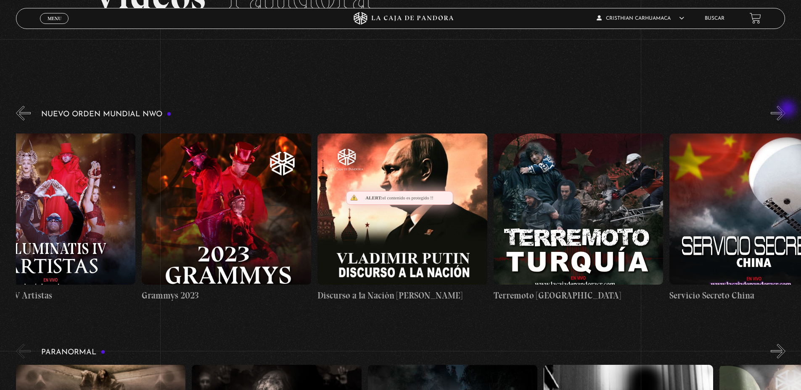
click at [785, 110] on button "»" at bounding box center [777, 113] width 15 height 15
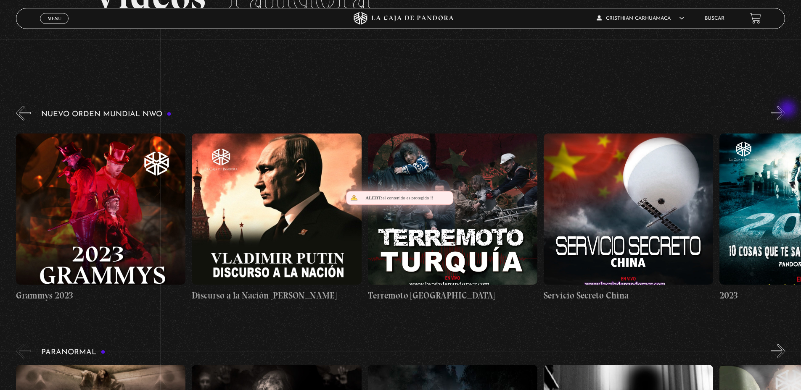
click at [785, 110] on button "»" at bounding box center [777, 113] width 15 height 15
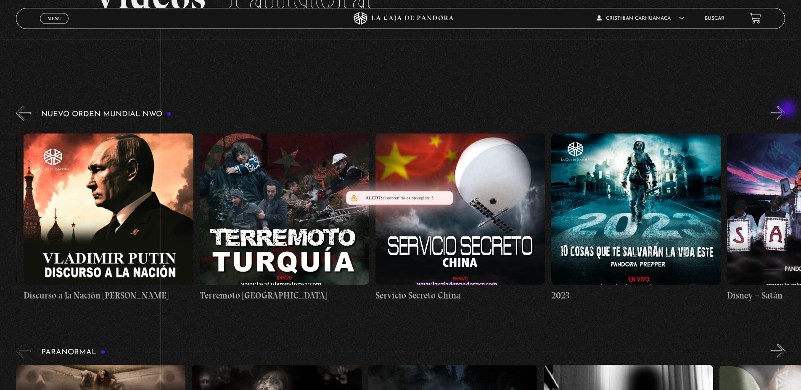
click at [785, 110] on button "»" at bounding box center [777, 113] width 15 height 15
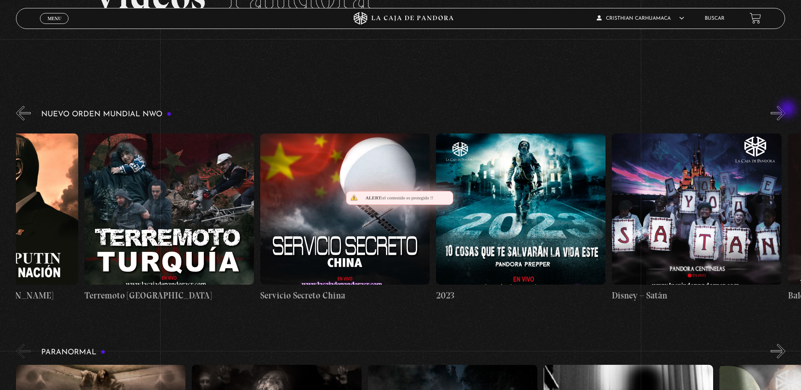
click at [785, 110] on button "»" at bounding box center [777, 113] width 15 height 15
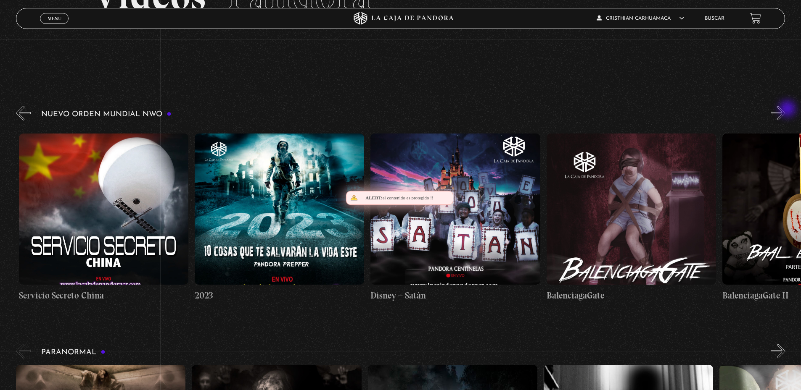
click at [785, 110] on button "»" at bounding box center [777, 113] width 15 height 15
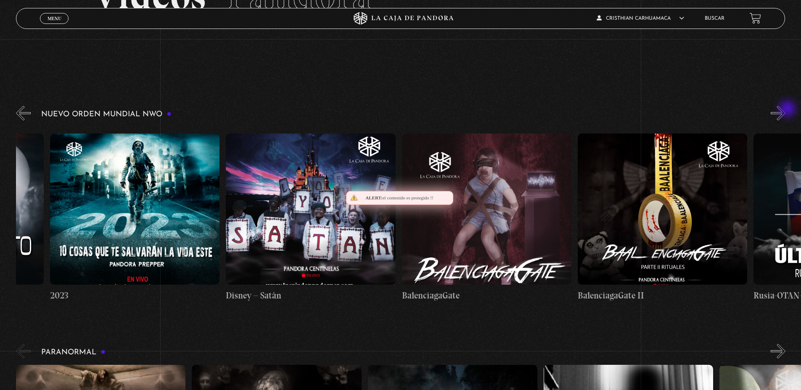
click at [785, 110] on button "»" at bounding box center [777, 113] width 15 height 15
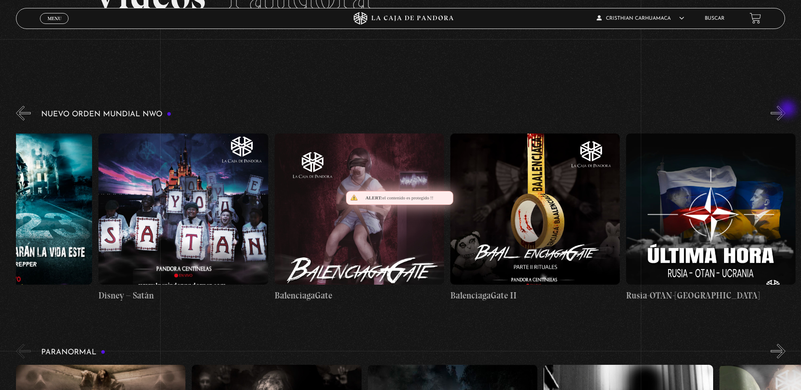
click at [785, 110] on button "»" at bounding box center [777, 113] width 15 height 15
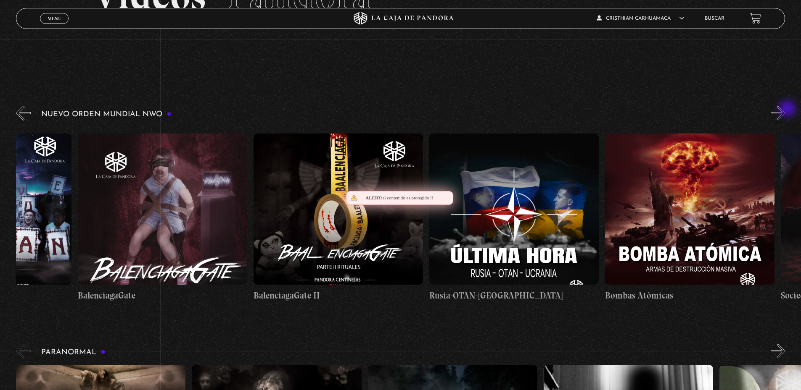
click at [785, 110] on button "»" at bounding box center [777, 113] width 15 height 15
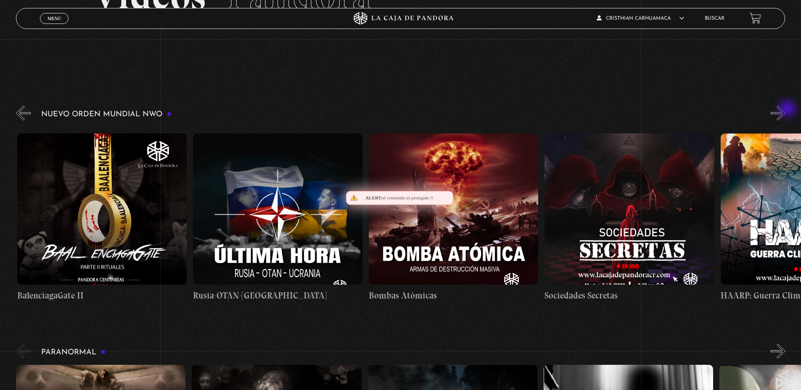
click at [785, 110] on button "»" at bounding box center [777, 113] width 15 height 15
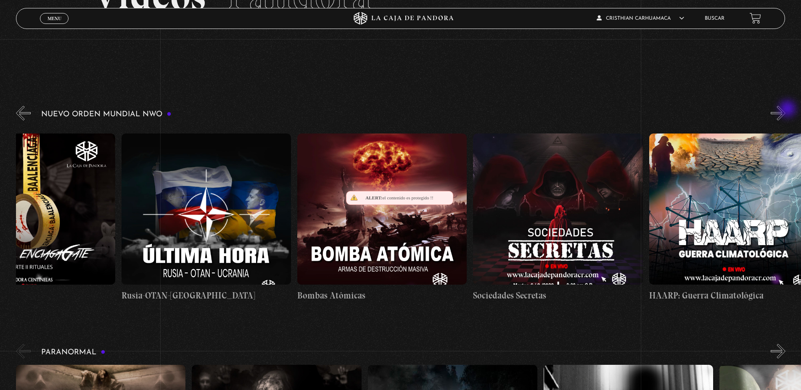
click at [785, 110] on button "»" at bounding box center [777, 113] width 15 height 15
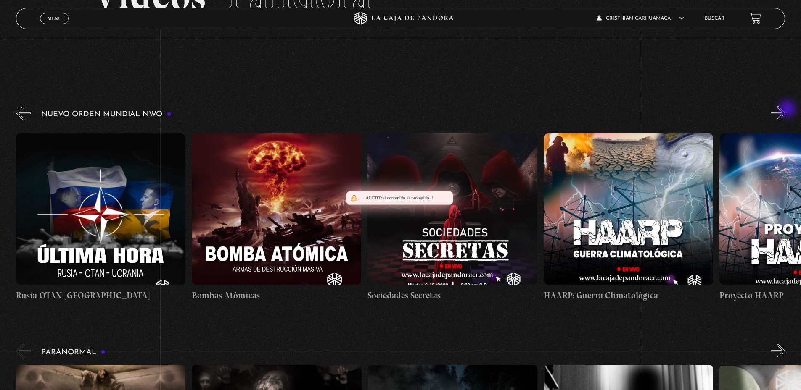
click at [785, 110] on button "»" at bounding box center [777, 113] width 15 height 15
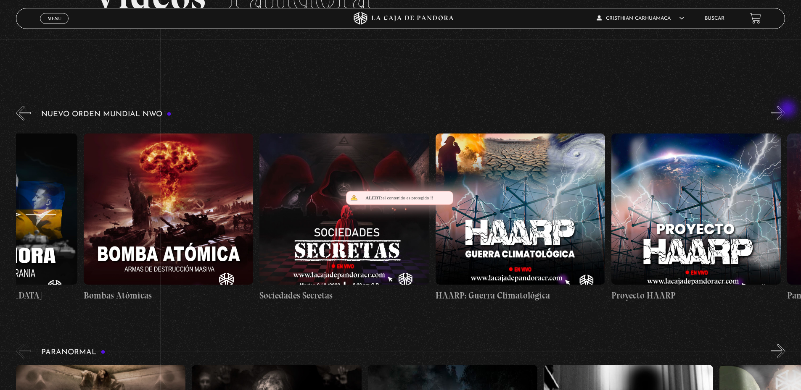
click at [785, 110] on button "»" at bounding box center [777, 113] width 15 height 15
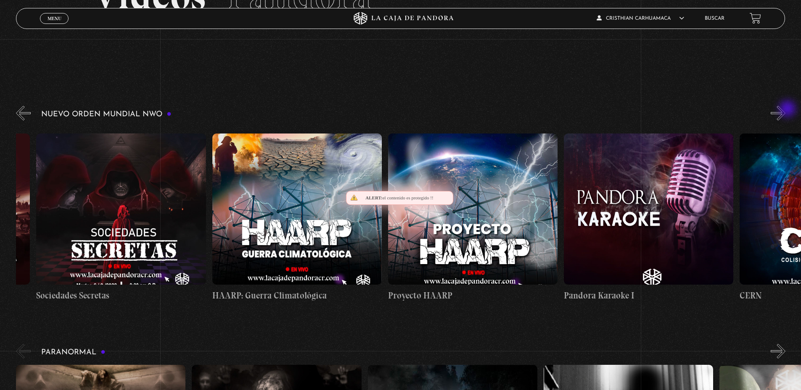
click at [785, 110] on button "»" at bounding box center [777, 113] width 15 height 15
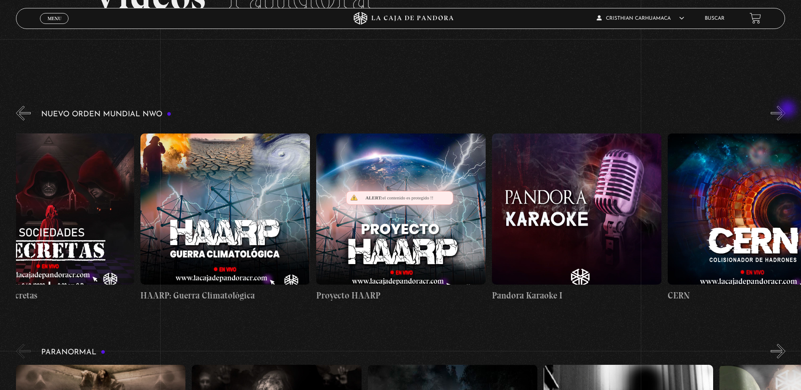
click at [785, 110] on button "»" at bounding box center [777, 113] width 15 height 15
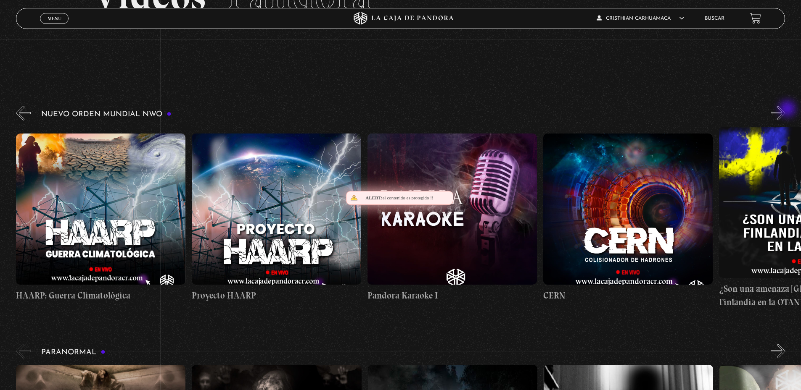
click at [785, 110] on button "»" at bounding box center [777, 113] width 15 height 15
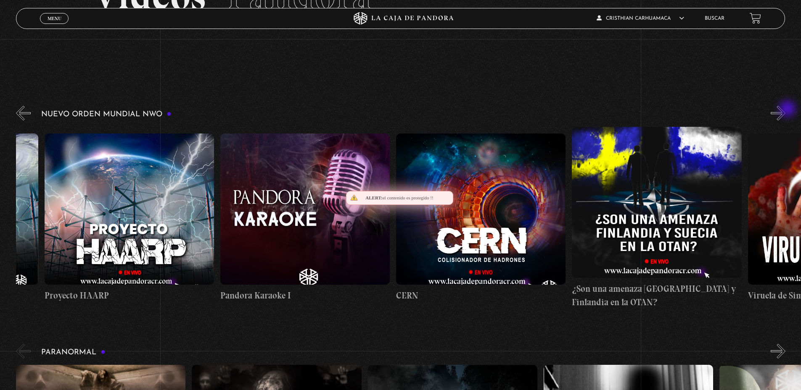
click at [785, 110] on button "»" at bounding box center [777, 113] width 15 height 15
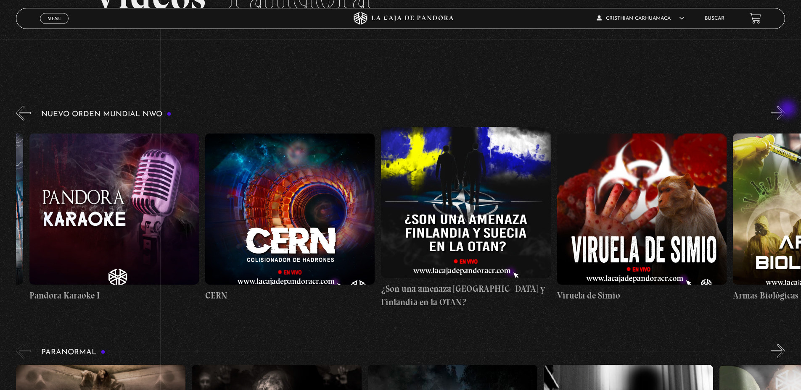
click at [785, 110] on button "»" at bounding box center [777, 113] width 15 height 15
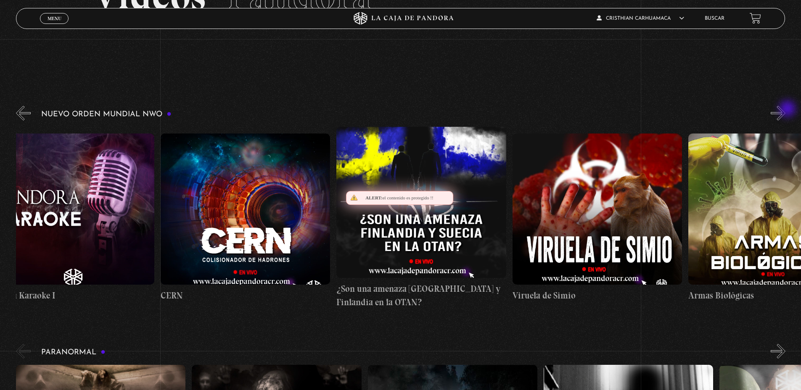
click at [785, 110] on button "»" at bounding box center [777, 113] width 15 height 15
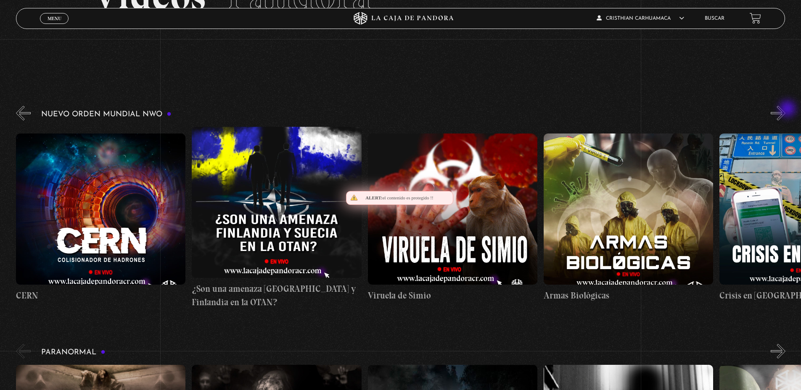
click at [785, 110] on button "»" at bounding box center [777, 113] width 15 height 15
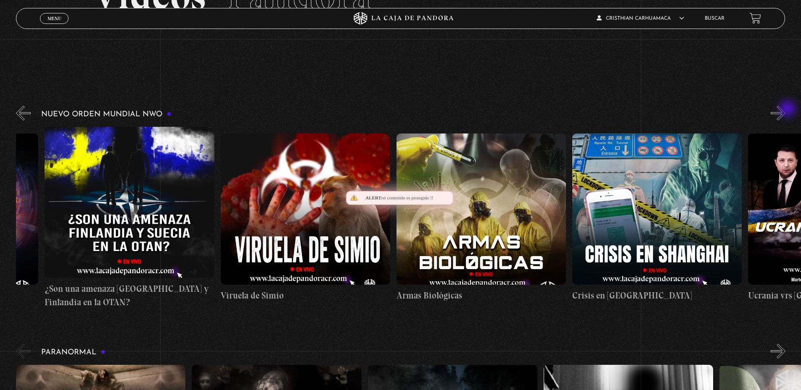
click at [785, 110] on button "»" at bounding box center [777, 113] width 15 height 15
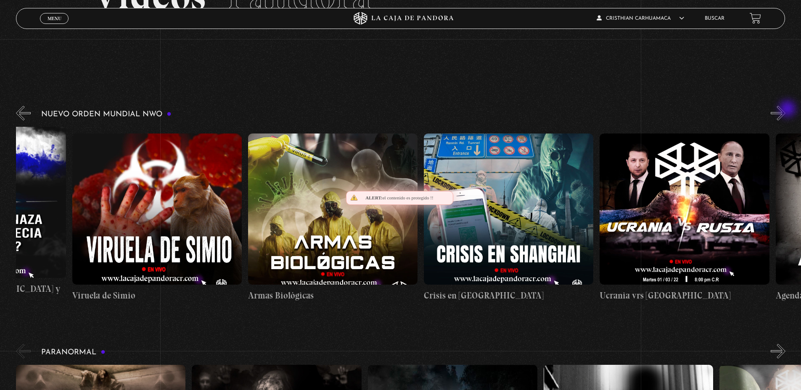
click at [785, 110] on button "»" at bounding box center [777, 113] width 15 height 15
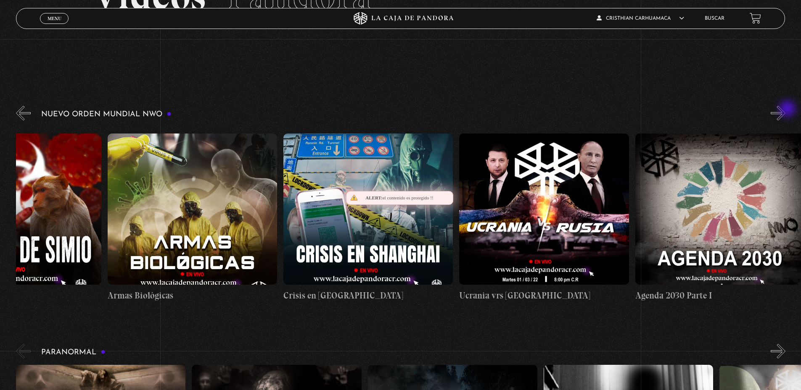
click at [785, 110] on button "»" at bounding box center [777, 113] width 15 height 15
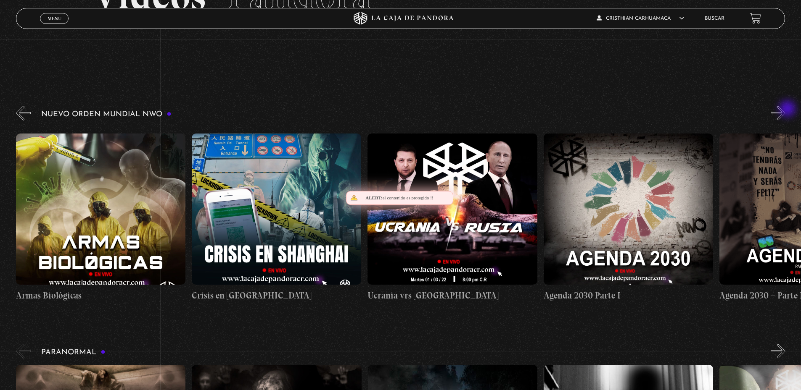
click at [785, 110] on button "»" at bounding box center [777, 113] width 15 height 15
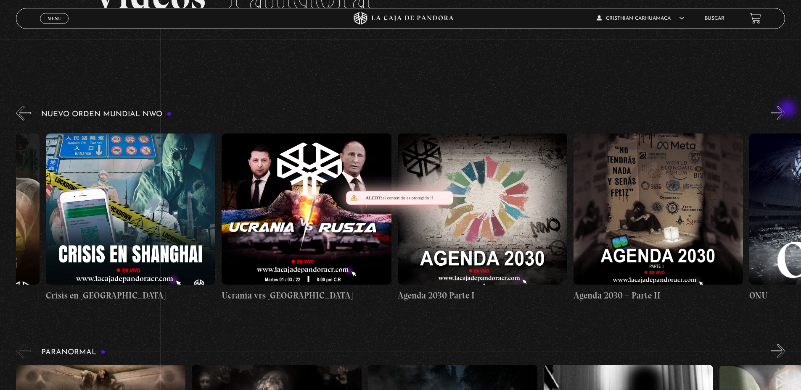
click at [785, 110] on button "»" at bounding box center [777, 113] width 15 height 15
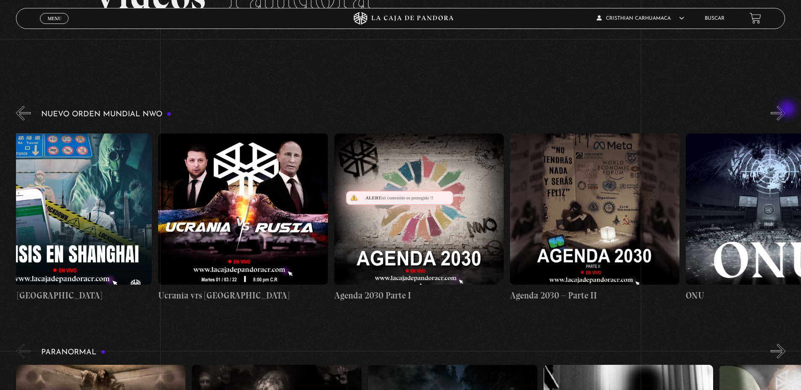
click at [785, 110] on button "»" at bounding box center [777, 113] width 15 height 15
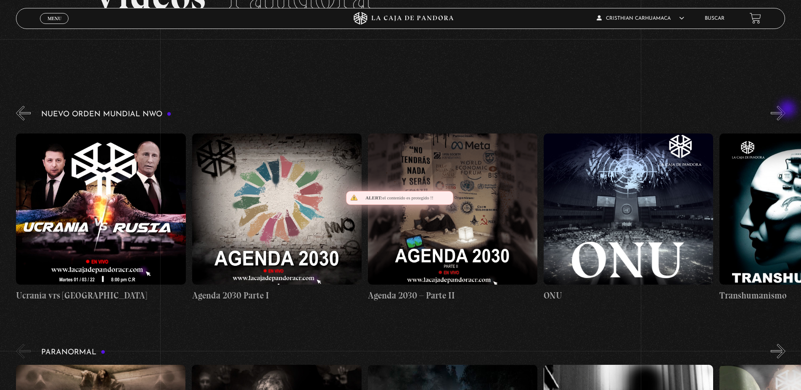
click at [785, 110] on button "»" at bounding box center [777, 113] width 15 height 15
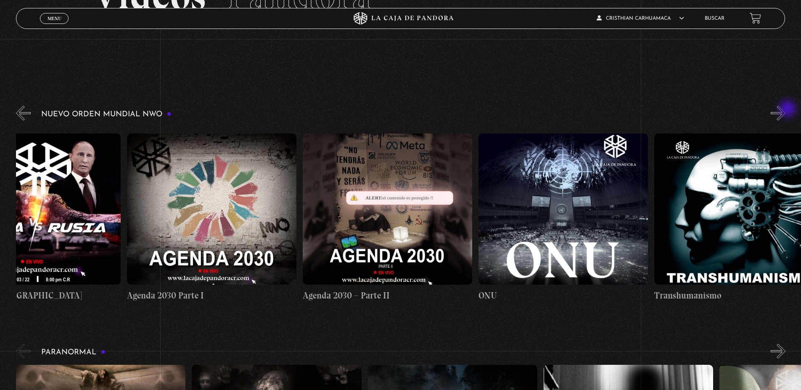
click at [785, 110] on button "»" at bounding box center [777, 113] width 15 height 15
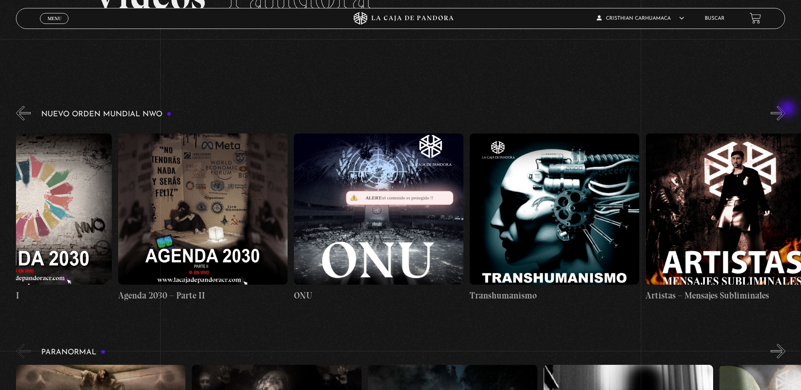
click at [785, 110] on button "»" at bounding box center [777, 113] width 15 height 15
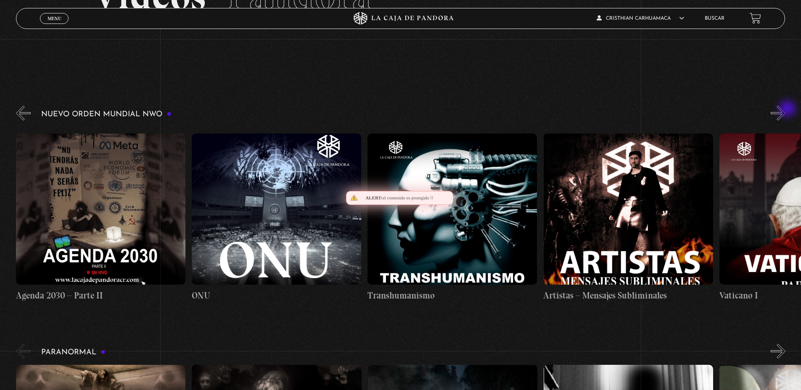
click at [785, 110] on button "»" at bounding box center [777, 113] width 15 height 15
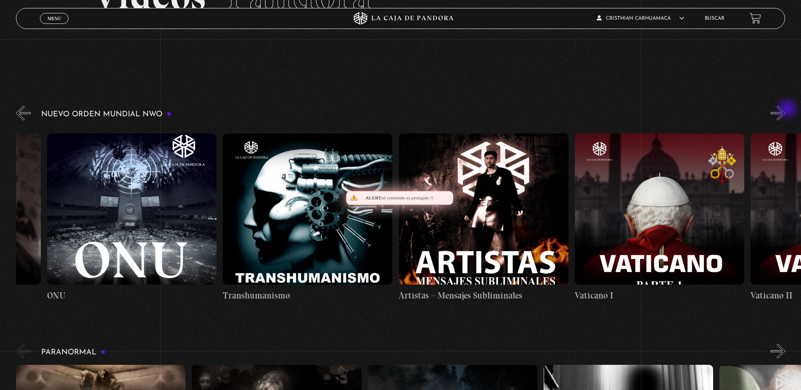
click at [785, 110] on button "»" at bounding box center [777, 113] width 15 height 15
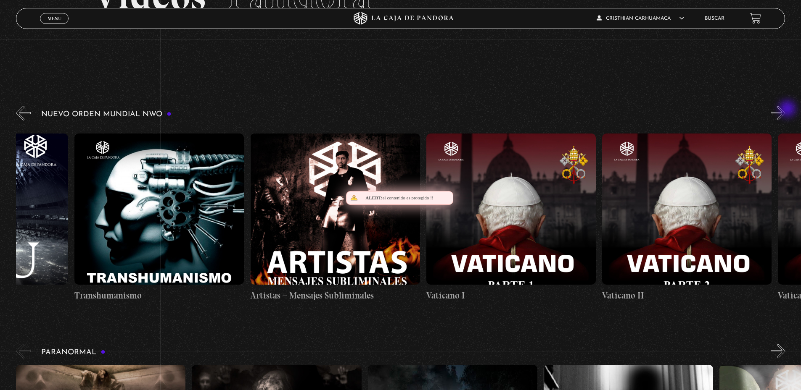
click at [785, 110] on button "»" at bounding box center [777, 113] width 15 height 15
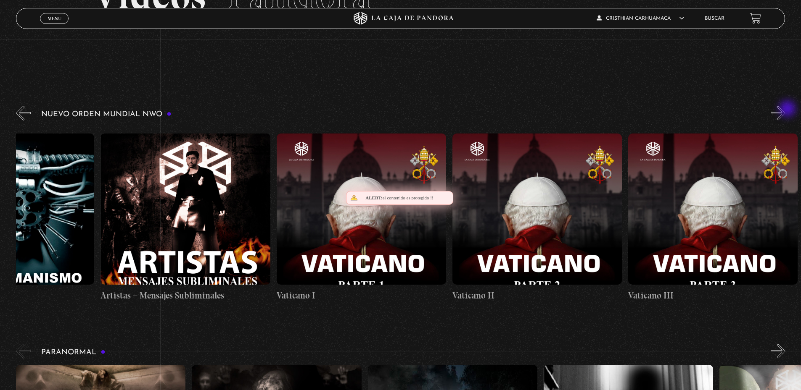
click at [785, 110] on button "»" at bounding box center [777, 113] width 15 height 15
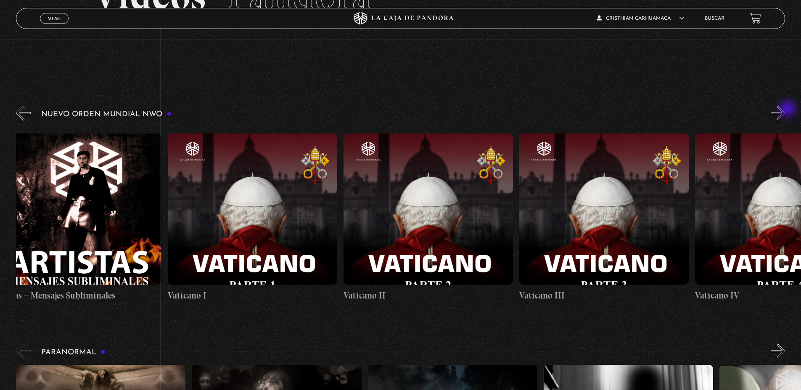
click at [785, 110] on button "»" at bounding box center [777, 113] width 15 height 15
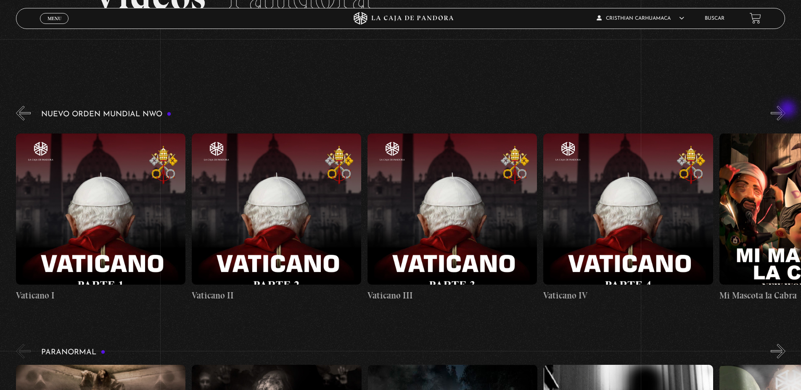
click at [785, 110] on button "»" at bounding box center [777, 113] width 15 height 15
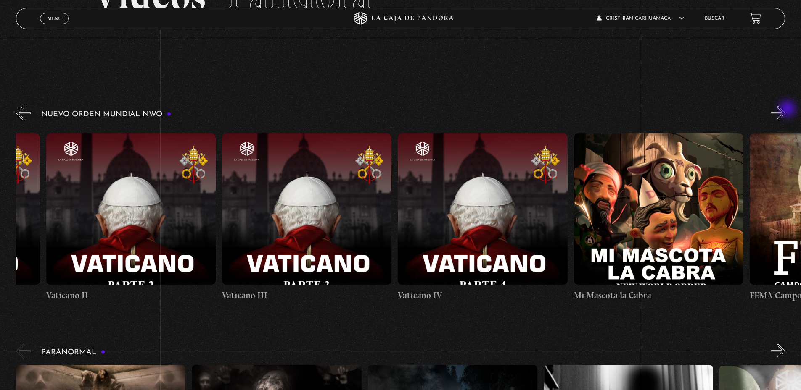
click at [785, 110] on button "»" at bounding box center [777, 113] width 15 height 15
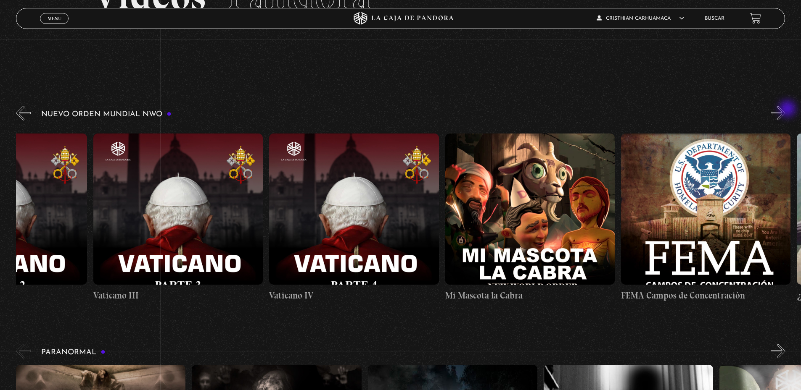
click at [785, 110] on button "»" at bounding box center [777, 113] width 15 height 15
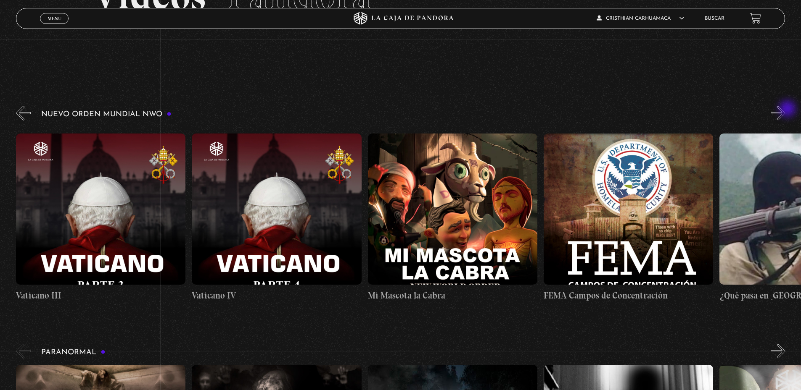
scroll to position [0, 11423]
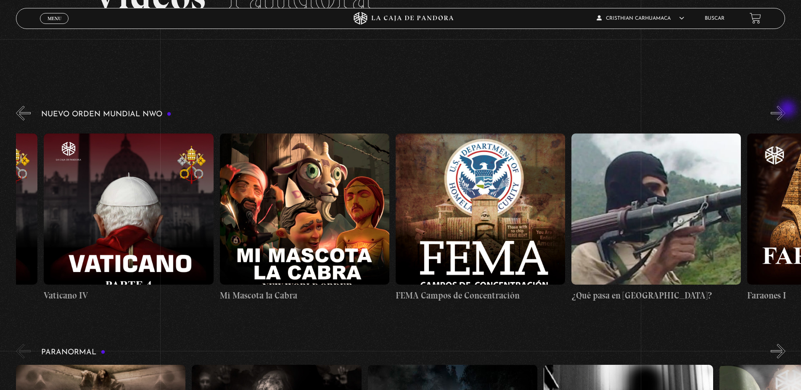
click at [785, 110] on button "»" at bounding box center [777, 113] width 15 height 15
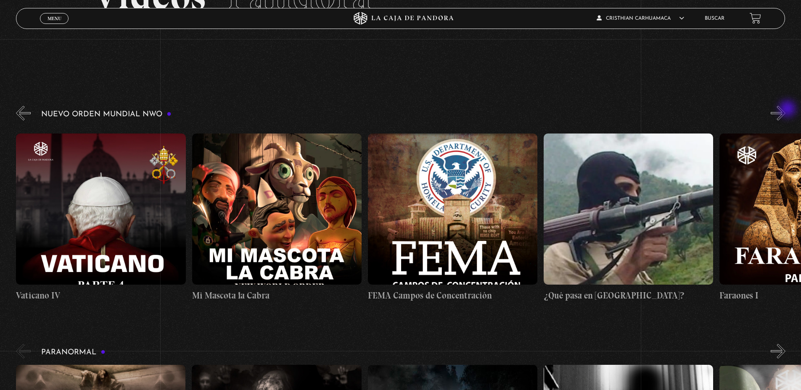
click at [785, 110] on button "»" at bounding box center [777, 113] width 15 height 15
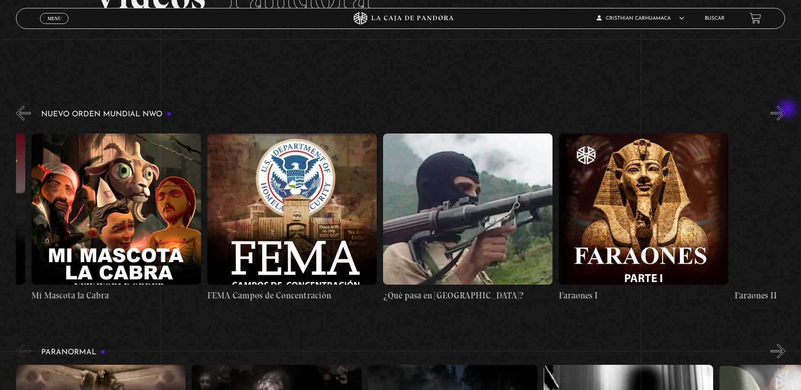
click at [785, 110] on button "»" at bounding box center [777, 113] width 15 height 15
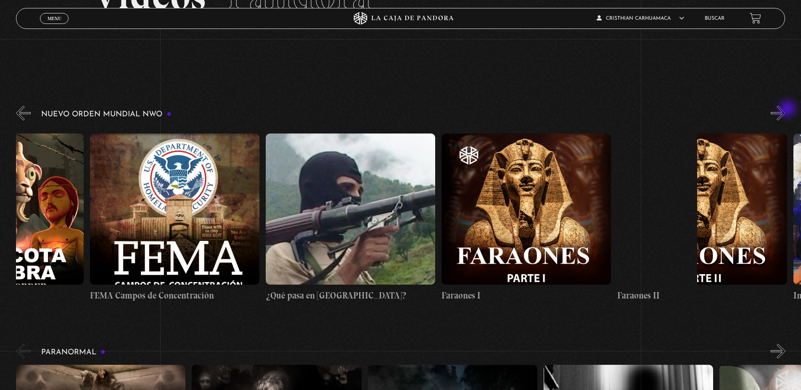
click at [785, 110] on button "»" at bounding box center [777, 113] width 15 height 15
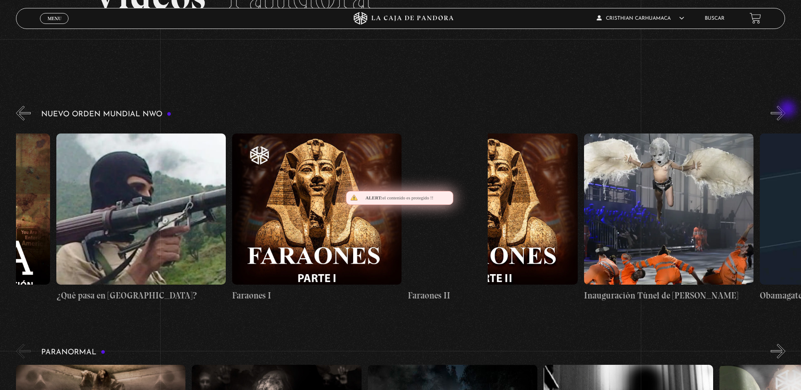
click at [785, 110] on button "»" at bounding box center [777, 113] width 15 height 15
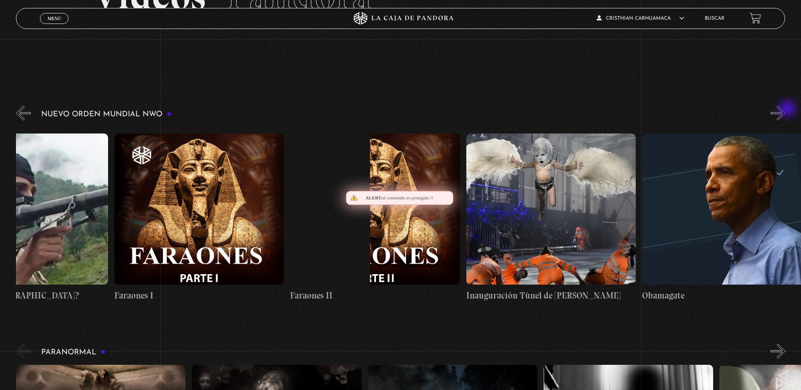
click at [785, 110] on button "»" at bounding box center [777, 113] width 15 height 15
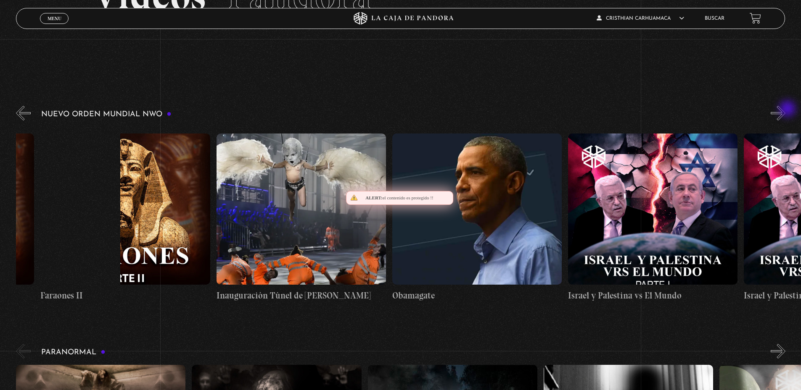
click at [785, 110] on button "»" at bounding box center [777, 113] width 15 height 15
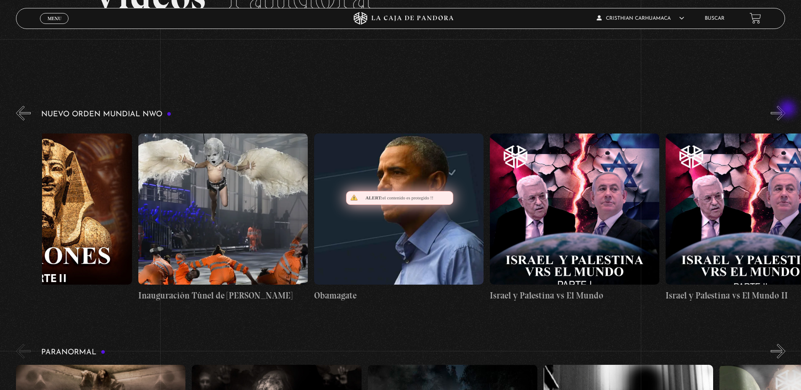
click at [785, 110] on button "»" at bounding box center [777, 113] width 15 height 15
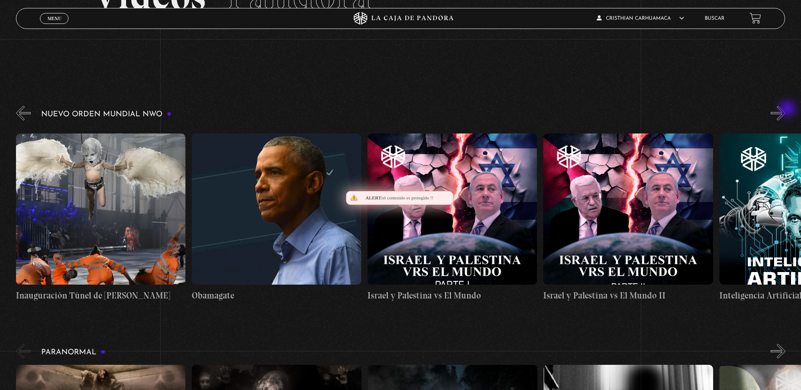
click at [785, 110] on button "»" at bounding box center [777, 113] width 15 height 15
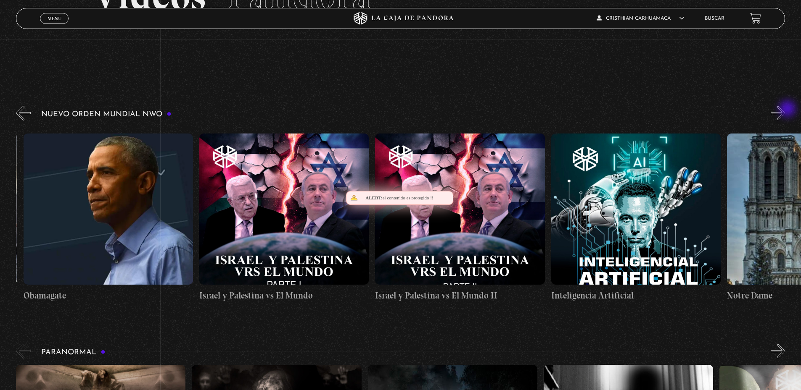
click at [785, 110] on button "»" at bounding box center [777, 113] width 15 height 15
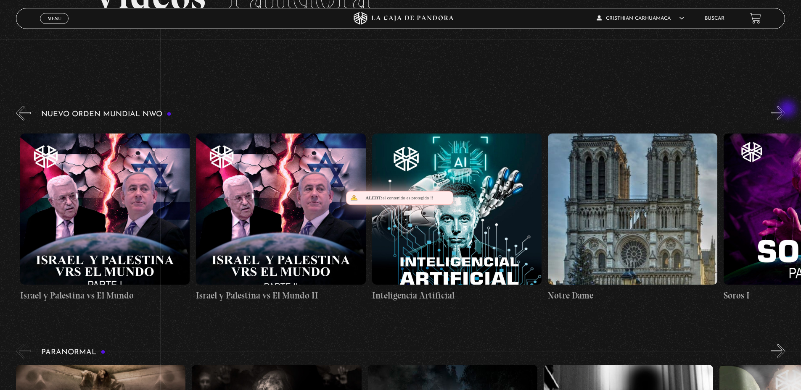
click at [785, 110] on button "»" at bounding box center [777, 113] width 15 height 15
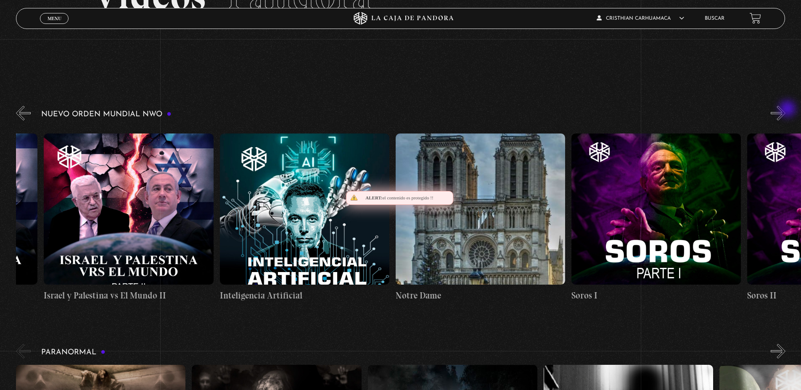
click at [785, 110] on button "»" at bounding box center [777, 113] width 15 height 15
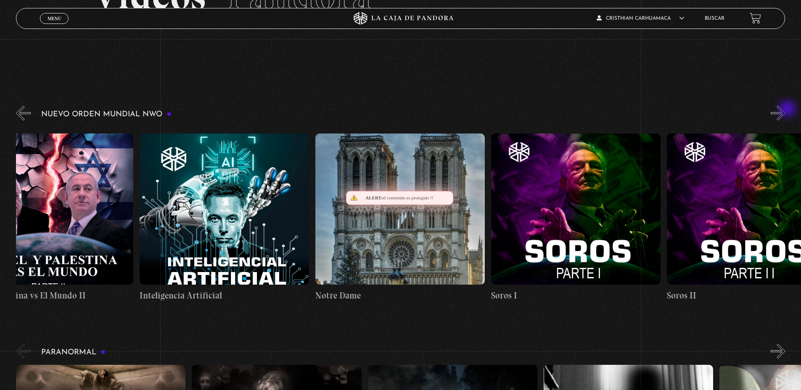
scroll to position [0, 13093]
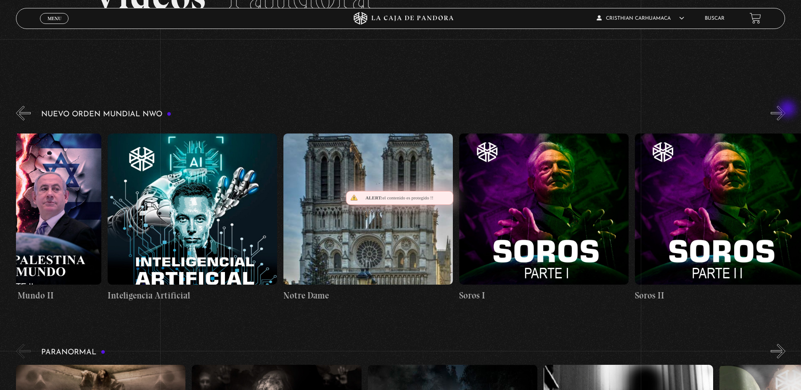
click at [785, 110] on button "»" at bounding box center [777, 113] width 15 height 15
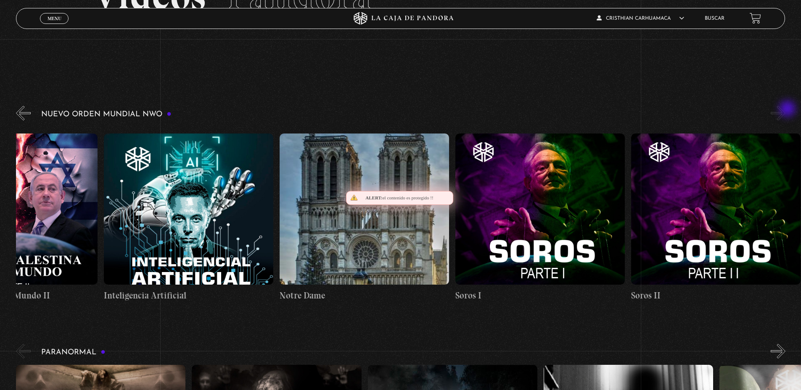
click at [785, 110] on button "»" at bounding box center [777, 113] width 15 height 15
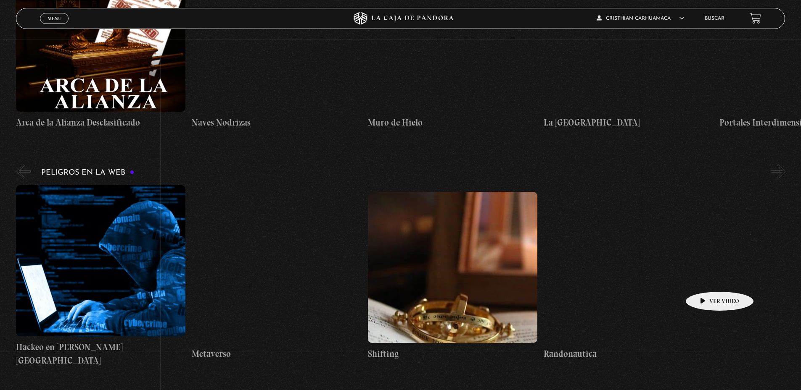
scroll to position [1681, 0]
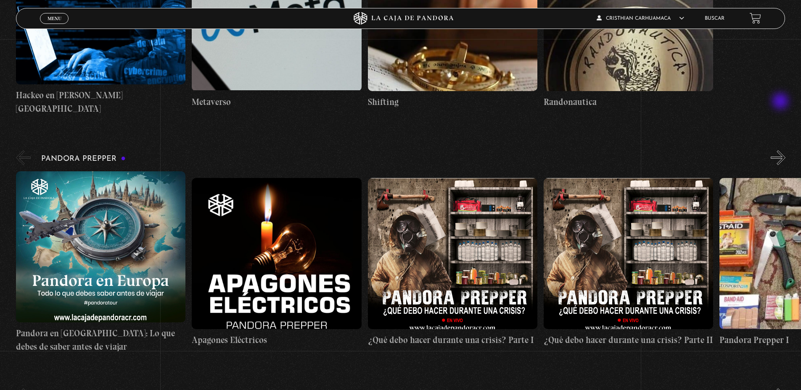
click at [781, 150] on button "»" at bounding box center [777, 157] width 15 height 15
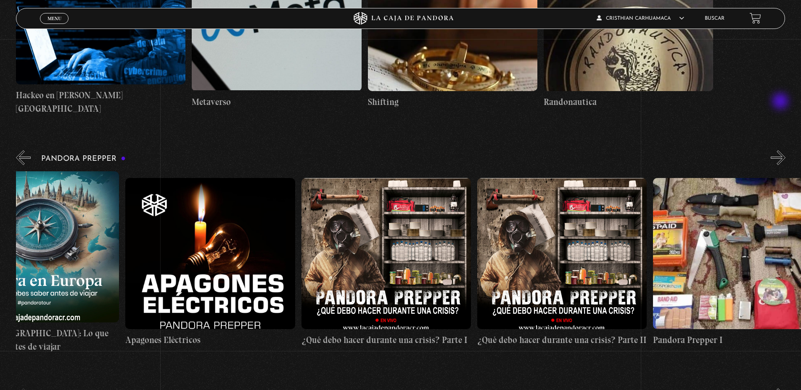
click at [781, 150] on button "»" at bounding box center [777, 157] width 15 height 15
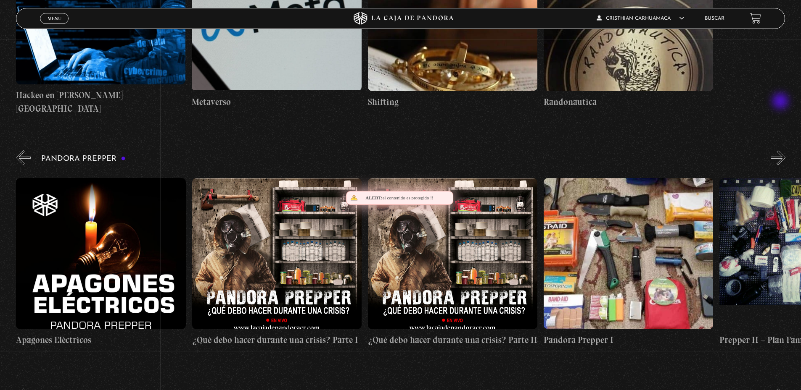
click at [781, 150] on button "»" at bounding box center [777, 157] width 15 height 15
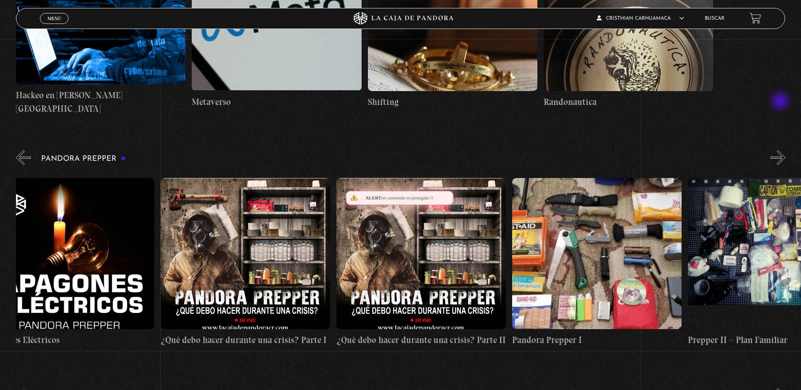
click at [781, 150] on button "»" at bounding box center [777, 157] width 15 height 15
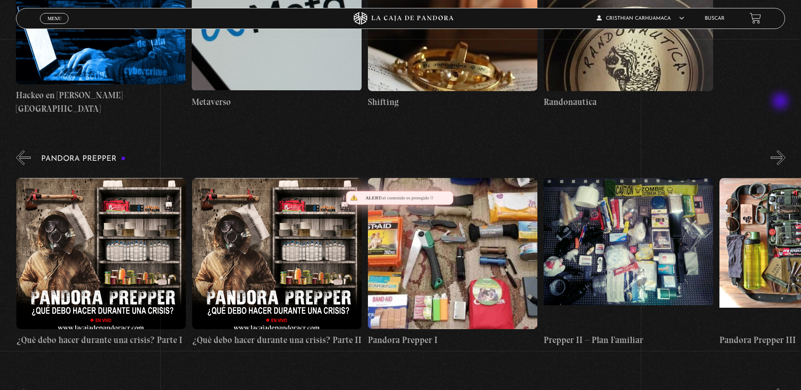
click at [781, 150] on button "»" at bounding box center [777, 157] width 15 height 15
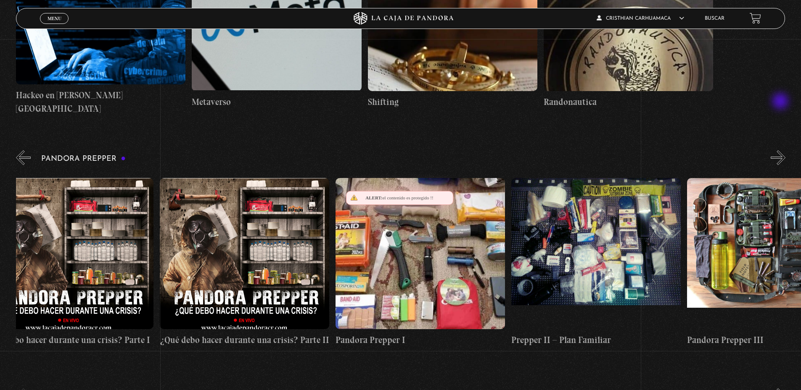
click at [781, 150] on button "»" at bounding box center [777, 157] width 15 height 15
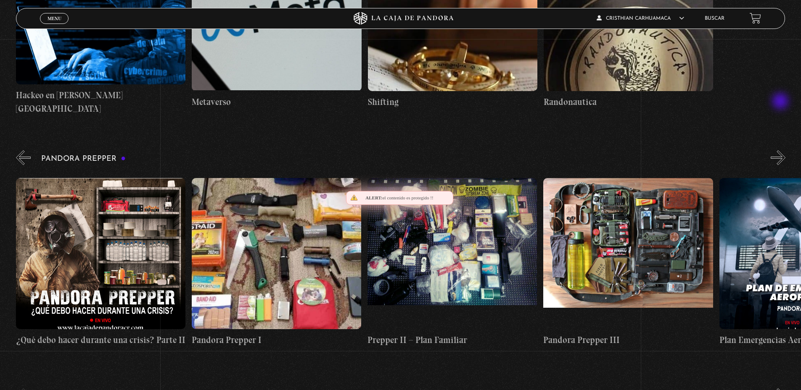
click at [781, 150] on button "»" at bounding box center [777, 157] width 15 height 15
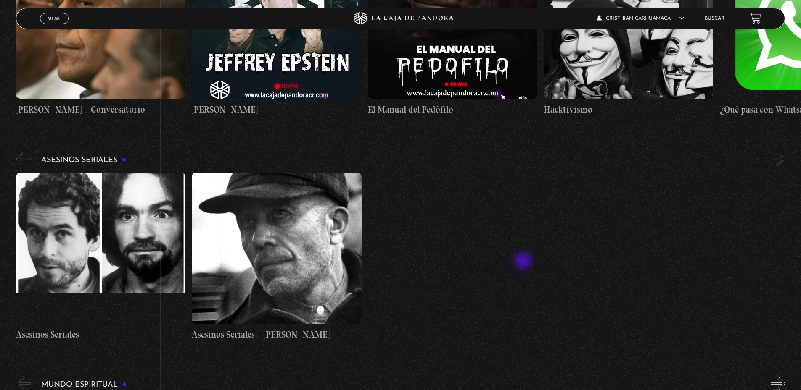
scroll to position [2395, 0]
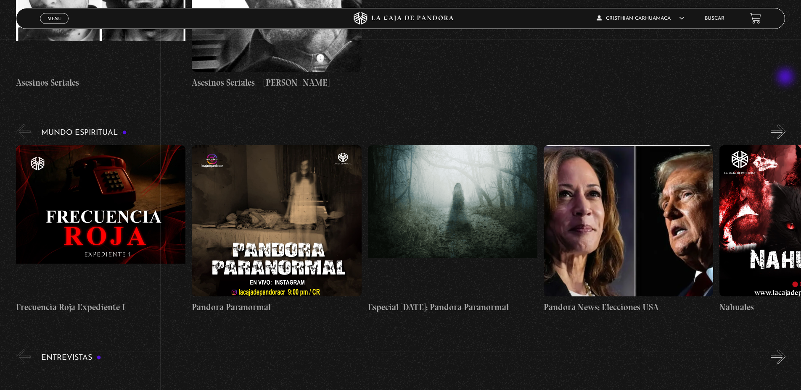
click at [785, 124] on button "»" at bounding box center [777, 131] width 15 height 15
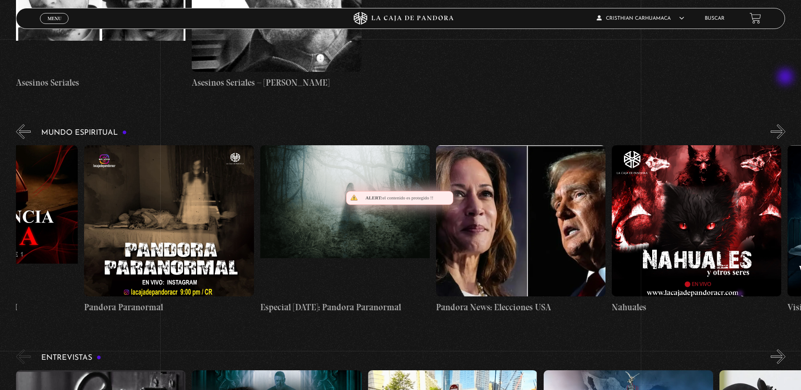
click at [785, 124] on button "»" at bounding box center [777, 131] width 15 height 15
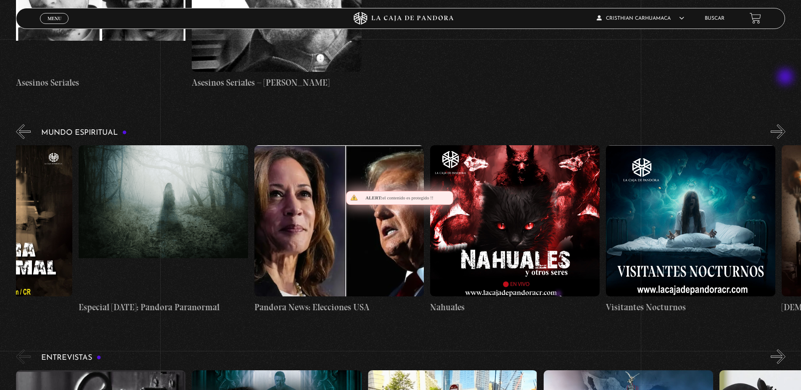
click at [785, 124] on button "»" at bounding box center [777, 131] width 15 height 15
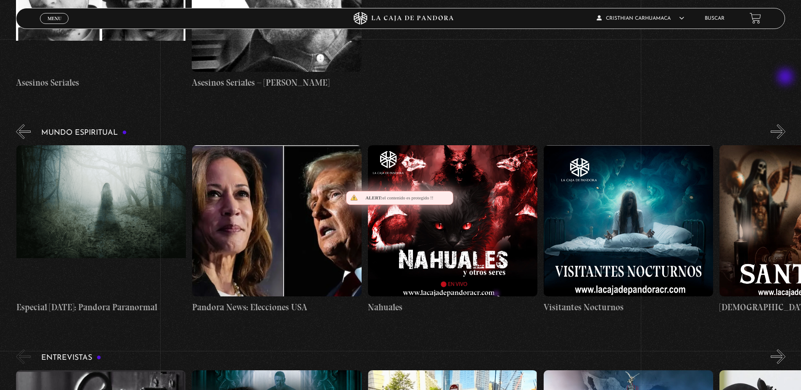
click at [785, 124] on button "»" at bounding box center [777, 131] width 15 height 15
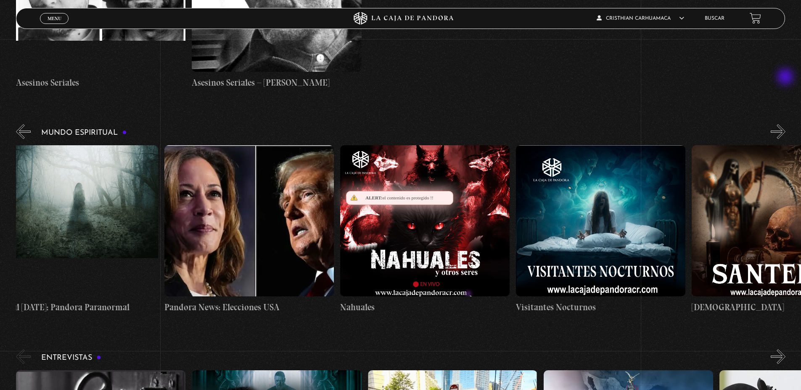
click at [785, 124] on button "»" at bounding box center [777, 131] width 15 height 15
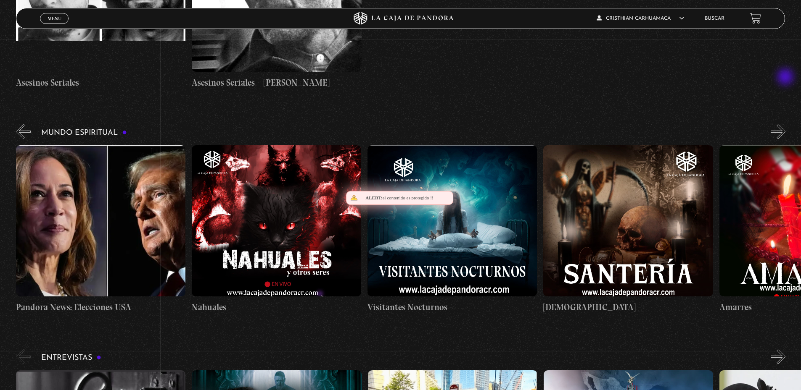
click at [785, 124] on button "»" at bounding box center [777, 131] width 15 height 15
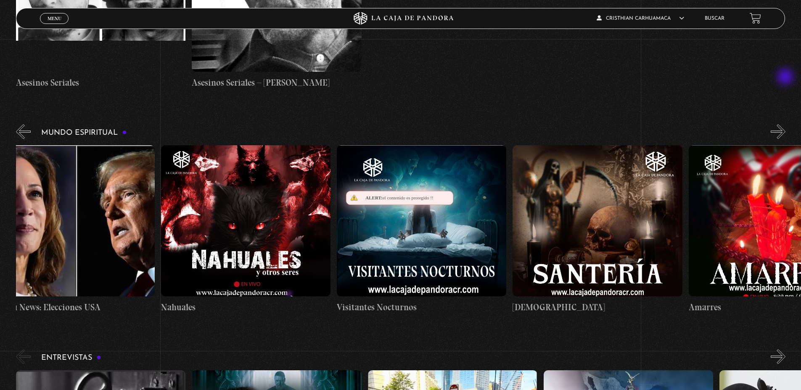
click at [785, 124] on button "»" at bounding box center [777, 131] width 15 height 15
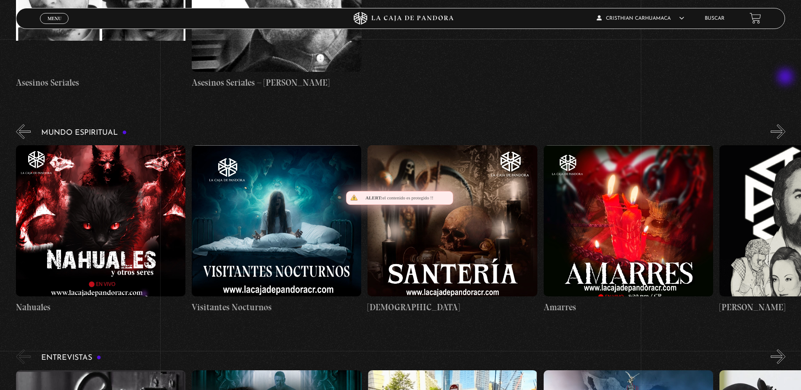
click at [785, 124] on button "»" at bounding box center [777, 131] width 15 height 15
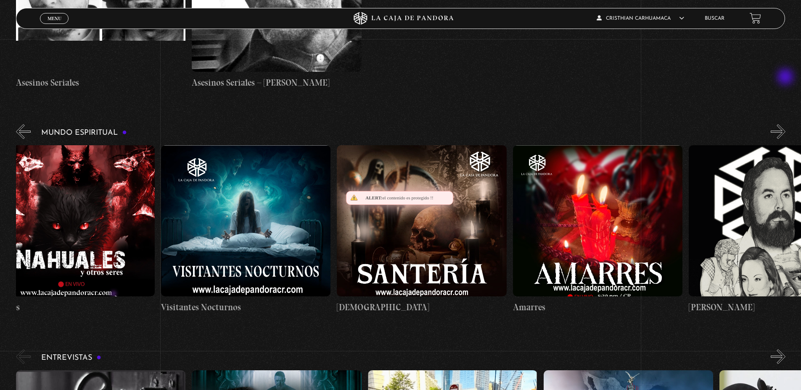
click at [785, 124] on button "»" at bounding box center [777, 131] width 15 height 15
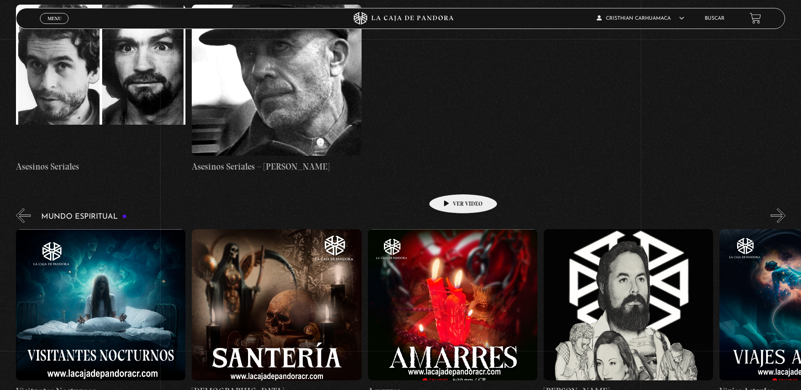
scroll to position [2059, 0]
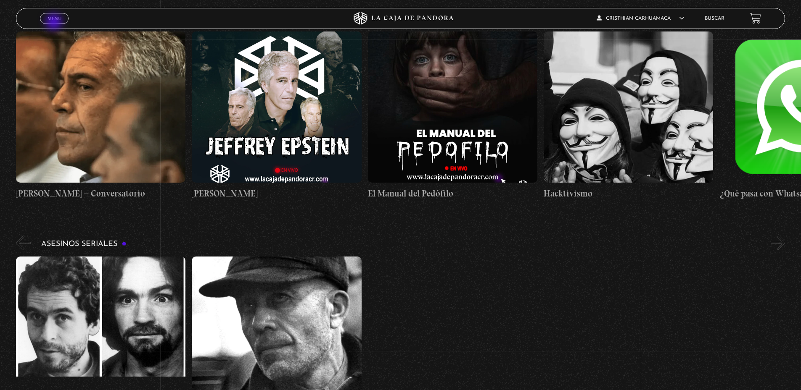
click at [55, 23] on span "Cerrar" at bounding box center [55, 26] width 20 height 6
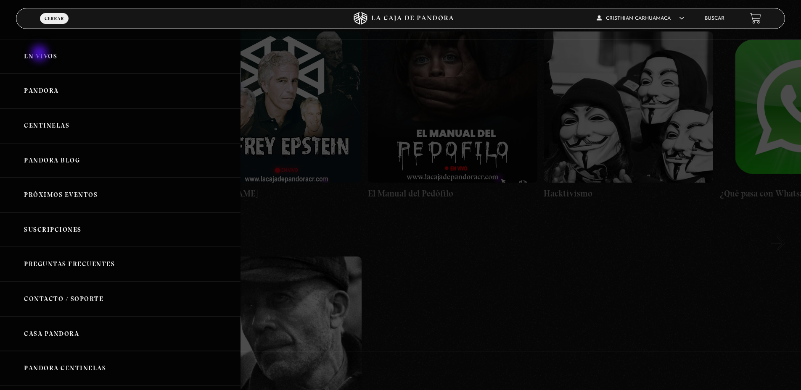
click at [40, 54] on link "En vivos" at bounding box center [120, 56] width 240 height 35
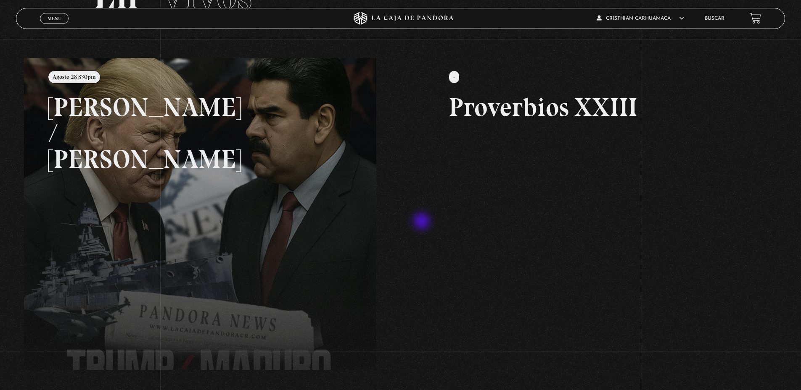
scroll to position [168, 0]
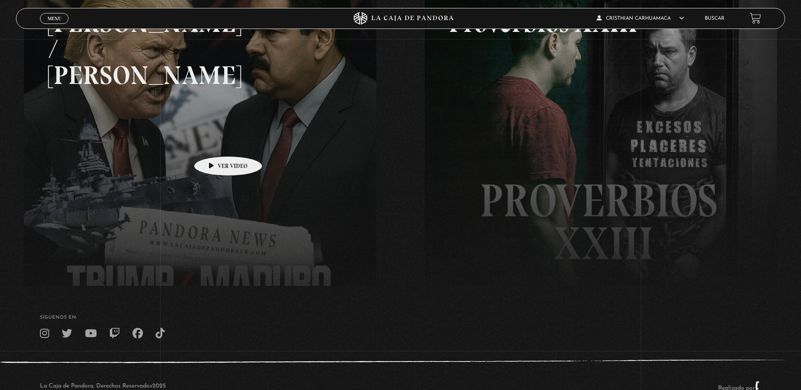
click at [215, 144] on link at bounding box center [424, 169] width 801 height 390
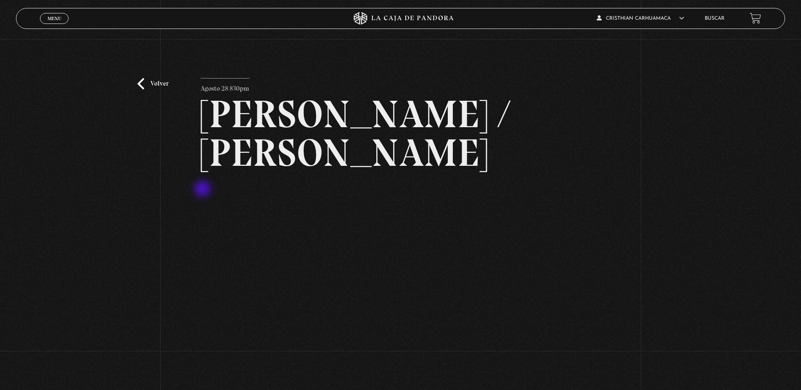
scroll to position [42, 0]
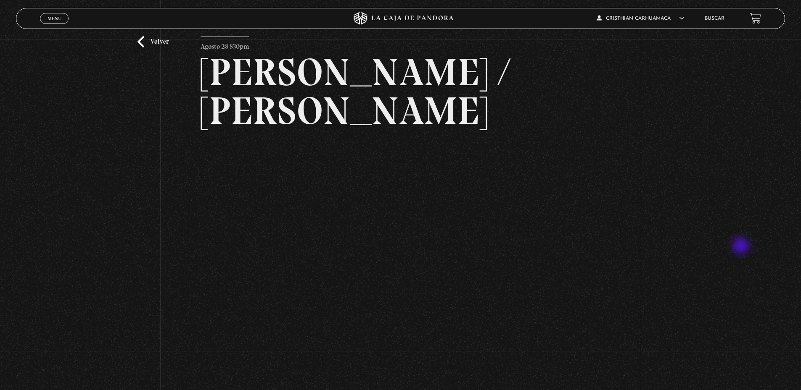
click at [742, 247] on div "Volver Agosto 28 830pm [PERSON_NAME] / [GEOGRAPHIC_DATA]" at bounding box center [400, 190] width 801 height 387
